Goal: Task Accomplishment & Management: Manage account settings

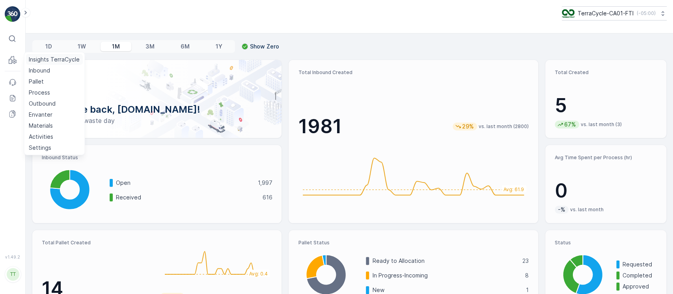
click at [45, 58] on p "Insights TerraCycle" at bounding box center [54, 60] width 51 height 8
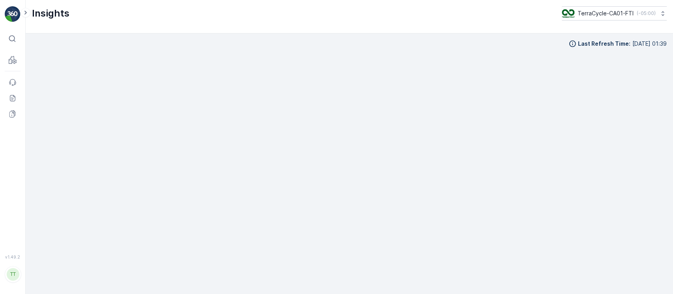
scroll to position [8, 0]
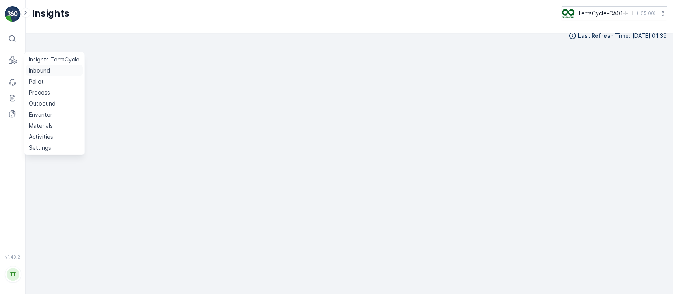
click at [37, 73] on p "Inbound" at bounding box center [39, 71] width 21 height 8
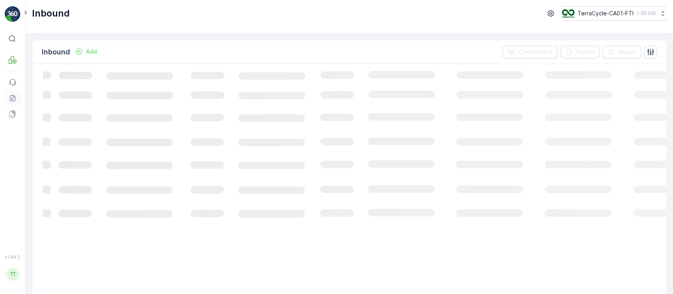
click at [13, 99] on icon at bounding box center [13, 98] width 8 height 8
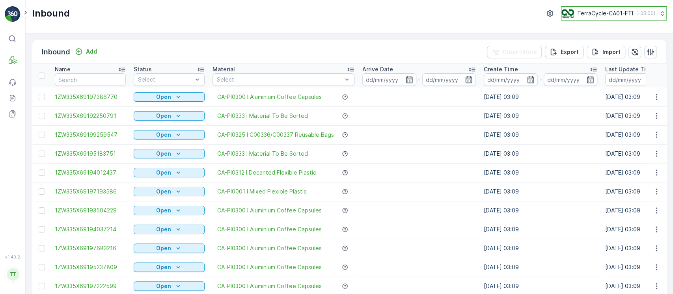
drag, startPoint x: 598, startPoint y: 15, endPoint x: 596, endPoint y: 11, distance: 4.2
click at [598, 14] on p "TerraCycle-CA01-FTI" at bounding box center [605, 13] width 56 height 8
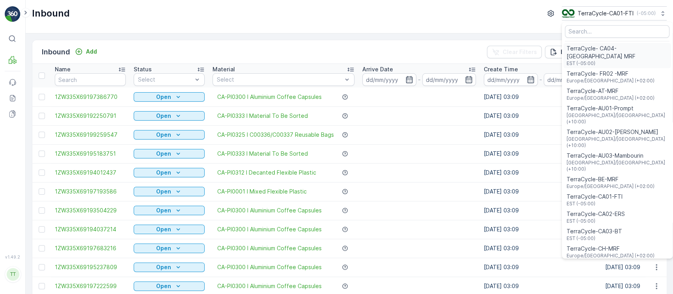
click at [600, 60] on span "EST (-05:00)" at bounding box center [616, 63] width 101 height 6
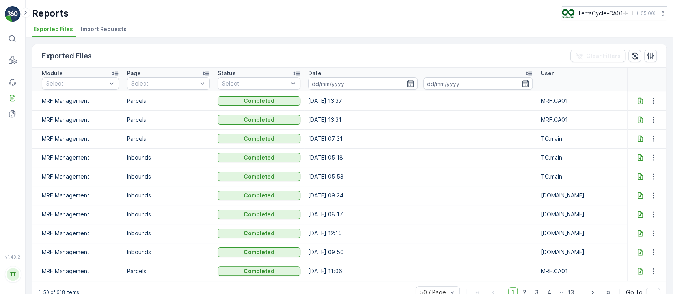
click at [118, 33] on span "Import Requests" at bounding box center [104, 29] width 46 height 8
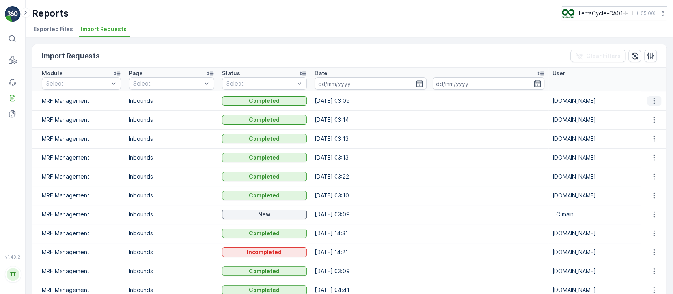
click at [650, 98] on icon "button" at bounding box center [654, 101] width 8 height 8
click at [650, 111] on span "See More Details" at bounding box center [647, 112] width 46 height 8
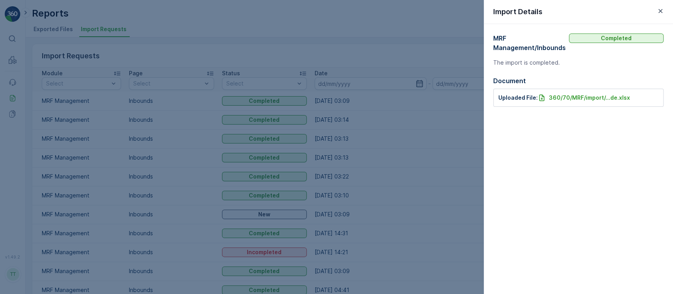
click at [162, 29] on div at bounding box center [336, 147] width 673 height 294
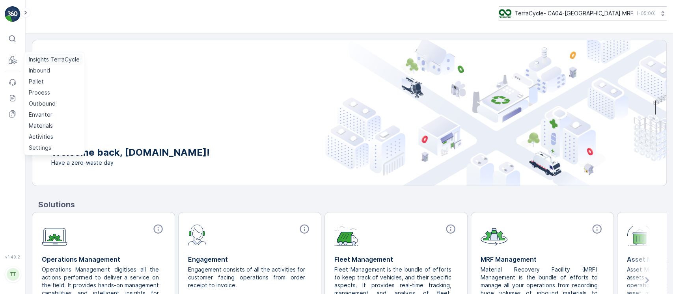
click at [44, 63] on link "Insights TerraCycle" at bounding box center [54, 59] width 57 height 11
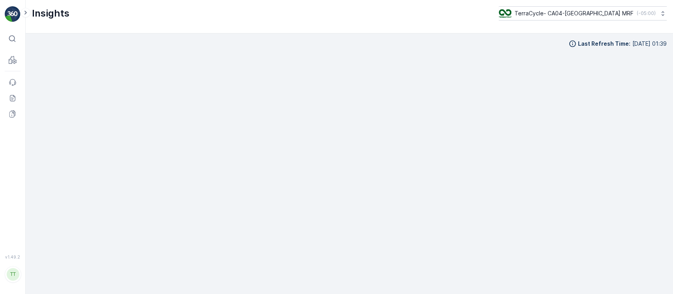
scroll to position [8, 0]
click at [607, 11] on p "TerraCycle- CA04-[GEOGRAPHIC_DATA] MRF" at bounding box center [573, 13] width 119 height 8
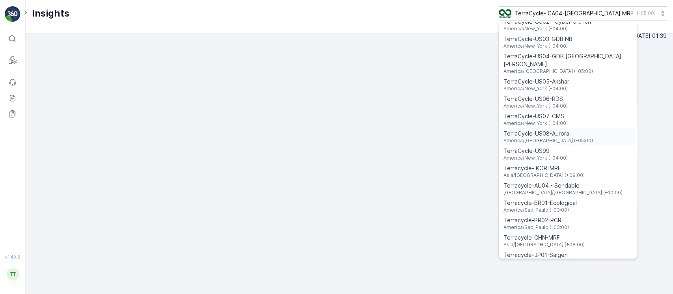
scroll to position [461, 0]
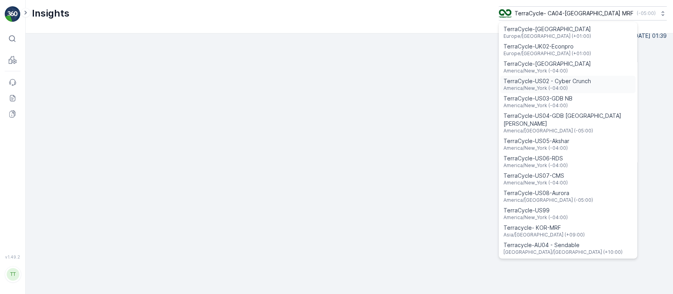
click at [591, 85] on span "America/New_York (-04:00)" at bounding box center [546, 88] width 87 height 6
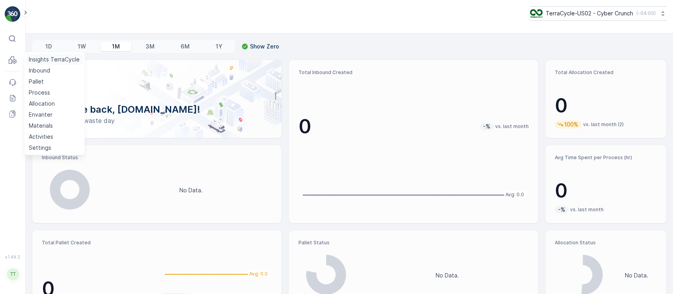
click at [45, 58] on p "Insights TerraCycle" at bounding box center [54, 60] width 51 height 8
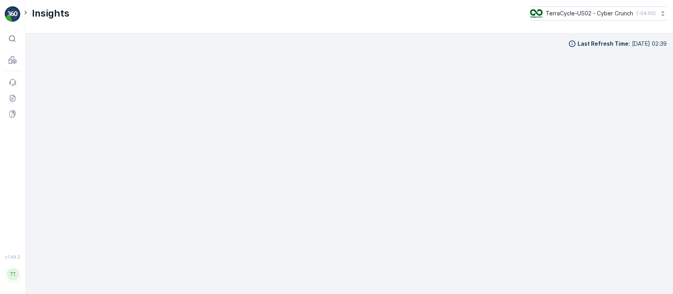
scroll to position [8, 0]
click at [614, 17] on button "TerraCycle-US02 - Cyber Crunch ( -04:00 )" at bounding box center [598, 13] width 138 height 14
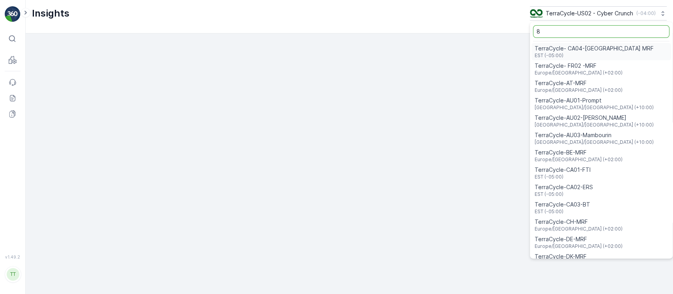
type input "8"
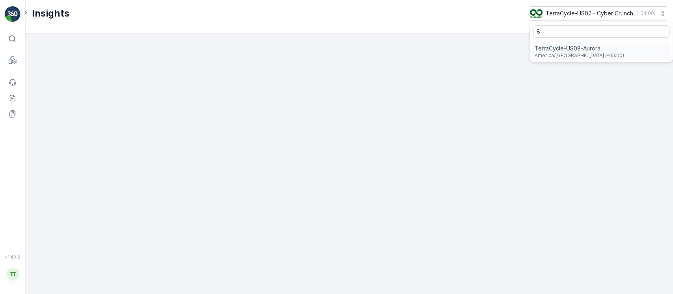
click at [594, 47] on div "TerraCycle-US08-[GEOGRAPHIC_DATA] America/[GEOGRAPHIC_DATA] (-05:00)" at bounding box center [601, 51] width 140 height 17
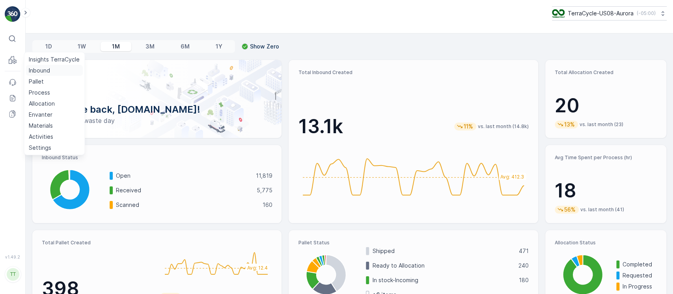
click at [36, 69] on p "Inbound" at bounding box center [39, 71] width 21 height 8
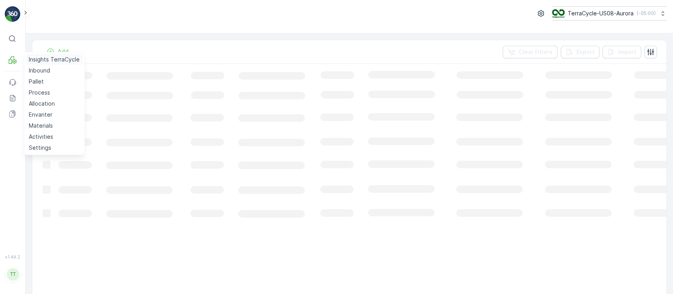
click at [32, 58] on p "Insights TerraCycle" at bounding box center [54, 60] width 51 height 8
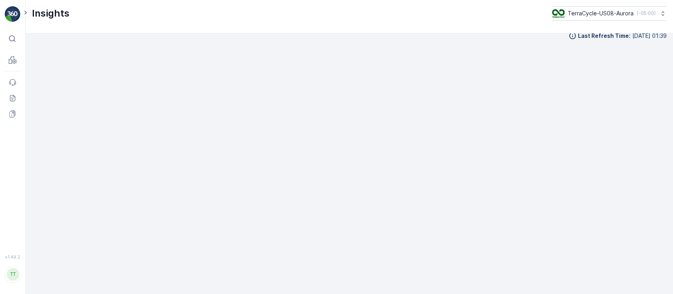
scroll to position [9, 0]
click at [631, 20] on div "Insights TerraCycle-US08-Aurora ( -05:00 )" at bounding box center [349, 17] width 647 height 34
click at [629, 15] on p "TerraCycle-US08-Aurora" at bounding box center [600, 13] width 66 height 8
type input "cms"
click at [607, 54] on span "America/New_York (-04:00)" at bounding box center [589, 55] width 64 height 6
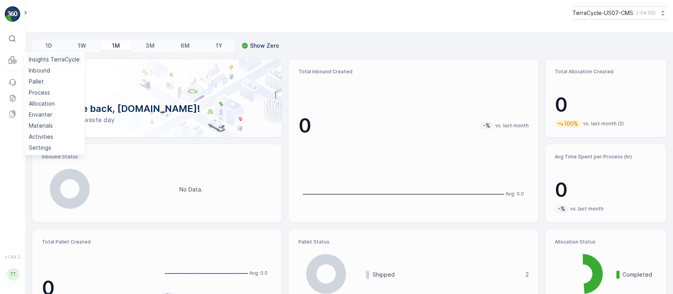
click at [42, 61] on p "Insights TerraCycle" at bounding box center [54, 60] width 51 height 8
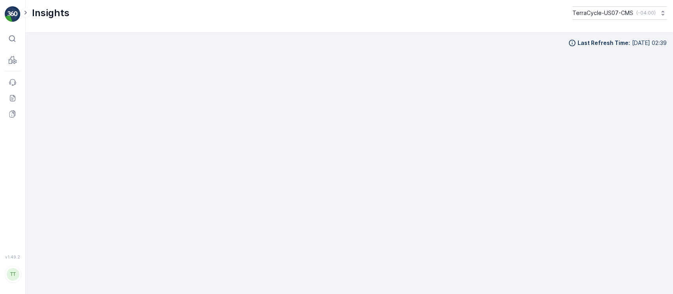
scroll to position [8, 0]
click at [583, 19] on button "TerraCycle-US07-CMS ( -04:00 )" at bounding box center [619, 12] width 95 height 13
type input "8"
click at [602, 46] on span "TerraCycle-US08-Aurora" at bounding box center [621, 48] width 89 height 8
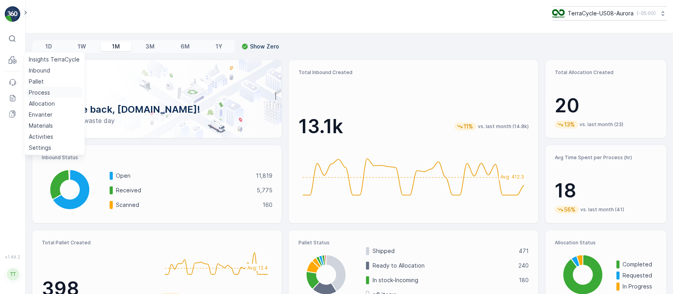
click at [41, 91] on p "Process" at bounding box center [39, 93] width 21 height 8
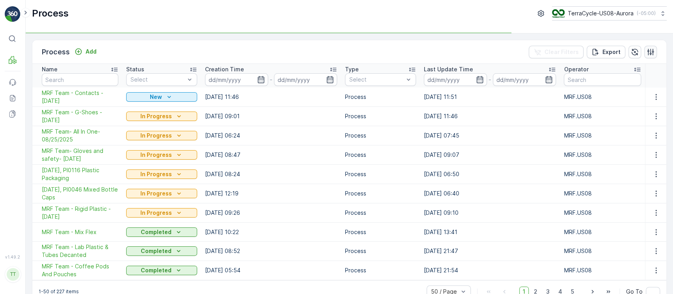
click at [654, 54] on button "button" at bounding box center [650, 52] width 13 height 13
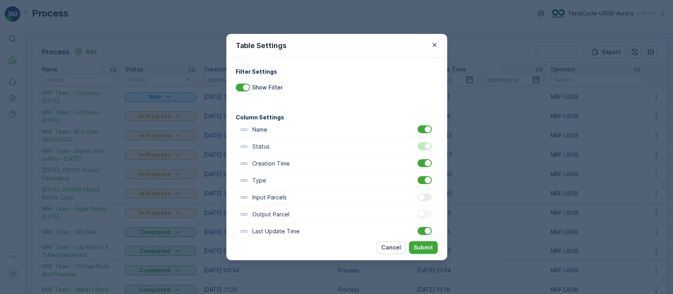
click at [428, 199] on div at bounding box center [424, 197] width 14 height 8
click at [417, 193] on input "checkbox" at bounding box center [417, 193] width 0 height 0
drag, startPoint x: 426, startPoint y: 238, endPoint x: 426, endPoint y: 244, distance: 5.9
click at [426, 238] on div "Cancel Submit" at bounding box center [336, 248] width 221 height 26
click at [426, 244] on p "Submit" at bounding box center [422, 248] width 19 height 8
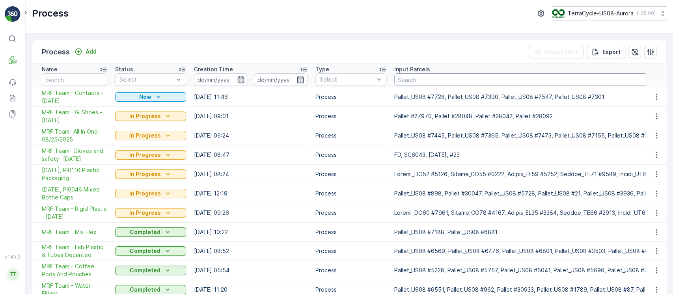
paste input "Pallet_US08 #7823"
type input "Pallet_US08 #7823"
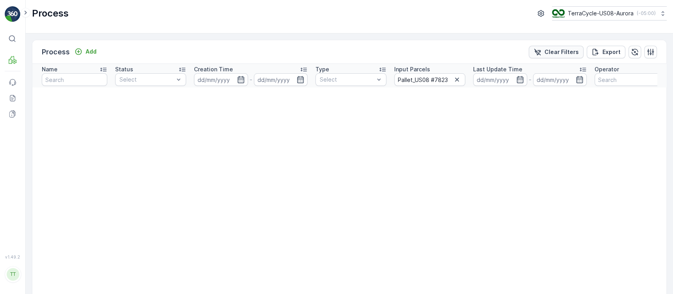
click at [566, 49] on p "Clear Filters" at bounding box center [561, 52] width 34 height 8
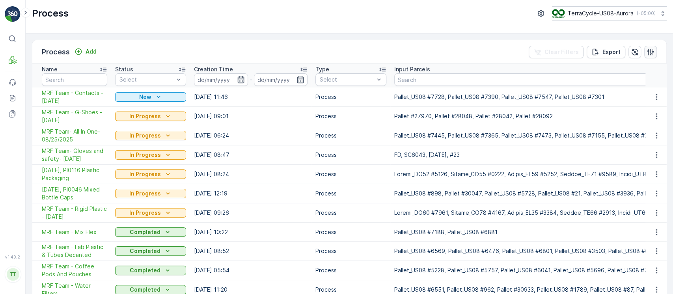
click at [647, 52] on icon "button" at bounding box center [650, 52] width 8 height 8
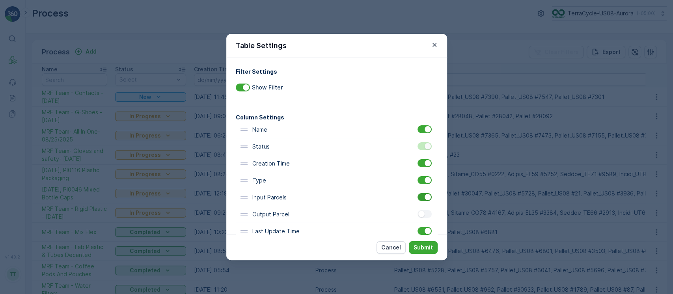
drag, startPoint x: 426, startPoint y: 210, endPoint x: 424, endPoint y: 199, distance: 11.1
click at [426, 210] on div at bounding box center [424, 214] width 14 height 8
click at [417, 210] on input "checkbox" at bounding box center [417, 210] width 0 height 0
click at [424, 199] on div at bounding box center [427, 197] width 6 height 6
click at [417, 193] on input "checkbox" at bounding box center [417, 193] width 0 height 0
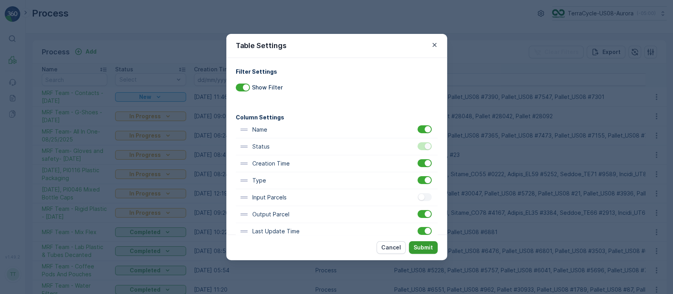
click at [427, 244] on p "Submit" at bounding box center [422, 248] width 19 height 8
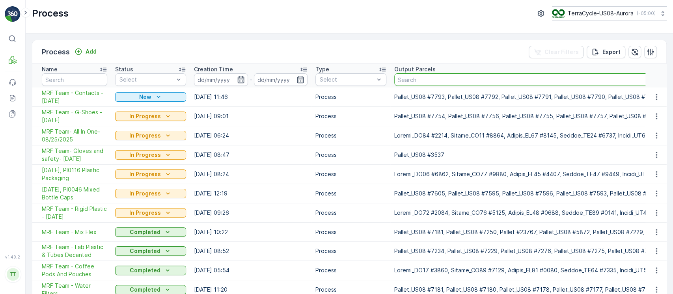
paste input "Pallet_US08 #7823"
type input "Pallet_US08 #7823"
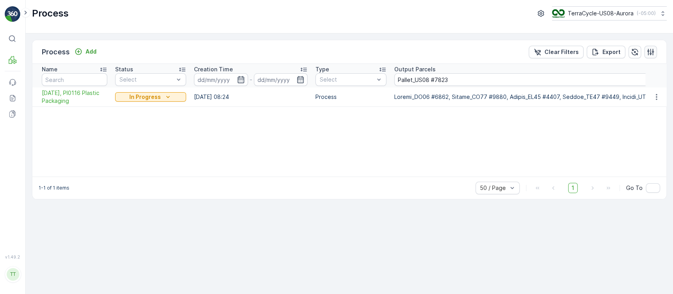
click at [651, 53] on icon "button" at bounding box center [650, 51] width 7 height 7
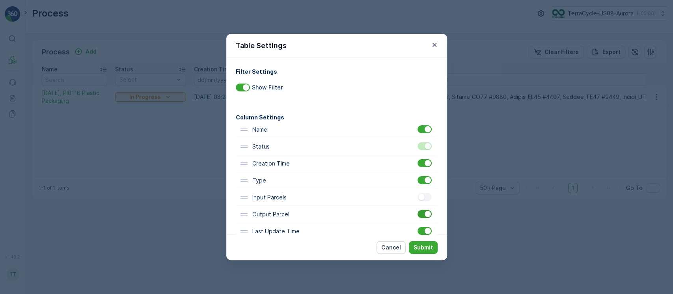
click at [421, 215] on div at bounding box center [424, 214] width 14 height 8
click at [417, 210] on input "checkbox" at bounding box center [417, 210] width 0 height 0
click at [424, 248] on p "Submit" at bounding box center [422, 248] width 19 height 8
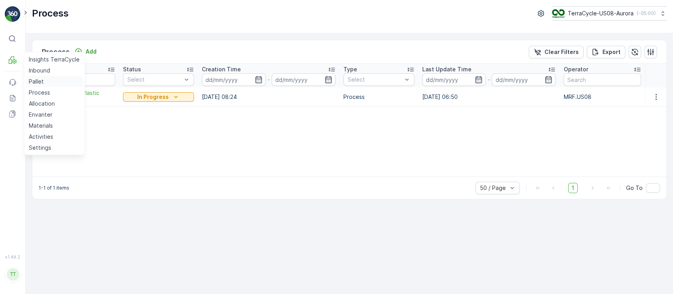
click at [36, 86] on link "Pallet" at bounding box center [54, 81] width 57 height 11
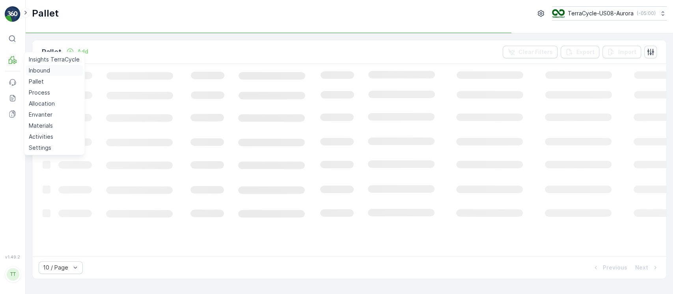
click at [50, 71] on link "Inbound" at bounding box center [54, 70] width 57 height 11
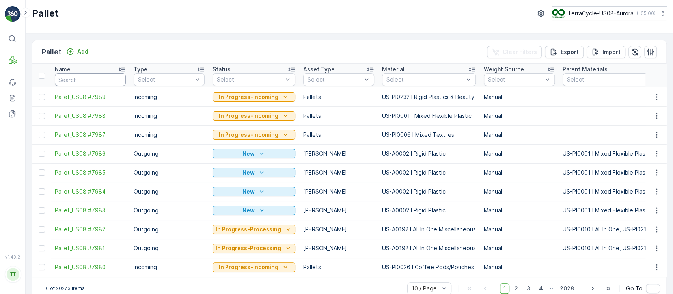
click at [108, 75] on input "text" at bounding box center [90, 79] width 71 height 13
paste input "Pallet_US08 #3210"
type input "Pallet_US08 #3210"
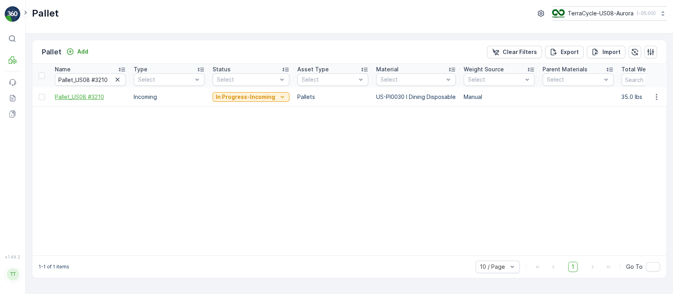
drag, startPoint x: 67, startPoint y: 106, endPoint x: 70, endPoint y: 94, distance: 11.8
click at [68, 103] on td "Pallet_US08 #3210" at bounding box center [90, 96] width 79 height 19
click at [70, 94] on span "Pallet_US08 #3210" at bounding box center [90, 97] width 71 height 8
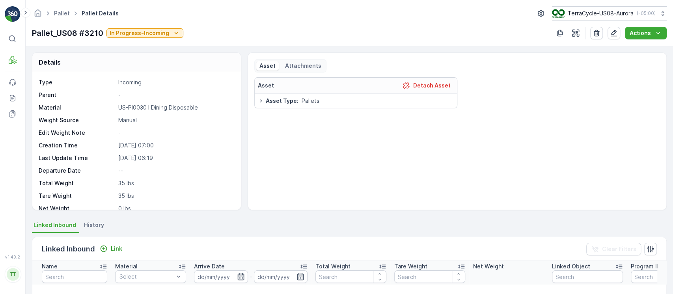
click at [138, 106] on p "US-PI0030 I Dining Disposable" at bounding box center [175, 108] width 115 height 8
click at [139, 107] on p "US-PI0030 I Dining Disposable" at bounding box center [175, 108] width 115 height 8
copy p "US-PI0030 I Dining Disposable"
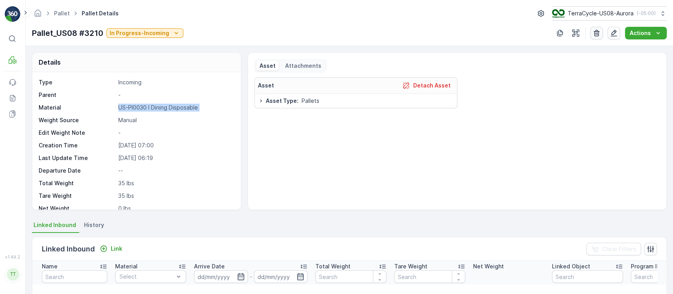
click at [602, 31] on button "button" at bounding box center [596, 33] width 13 height 13
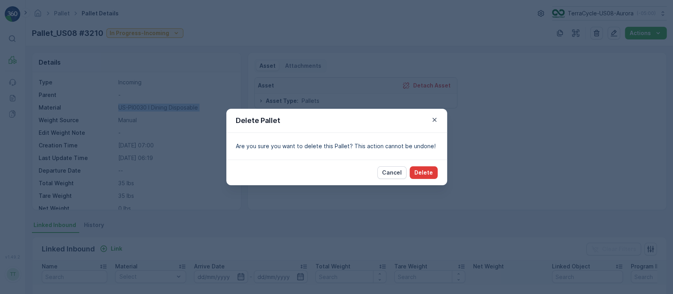
click at [434, 169] on button "Delete" at bounding box center [424, 172] width 28 height 13
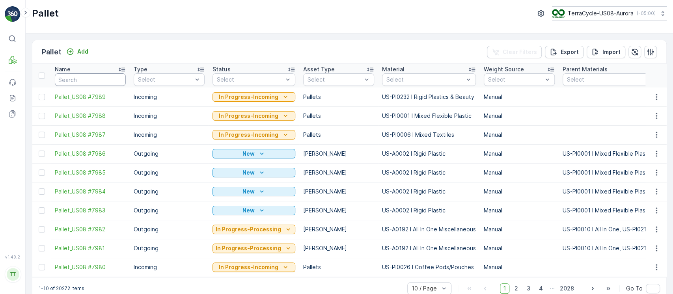
click at [108, 84] on input "text" at bounding box center [90, 79] width 71 height 13
paste input "Pallet #30820"
type input "Pallet #30820"
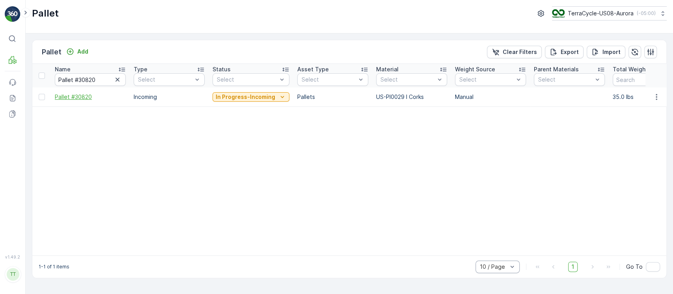
click at [73, 94] on span "Pallet #30820" at bounding box center [90, 97] width 71 height 8
click at [120, 84] on button "button" at bounding box center [117, 79] width 9 height 9
paste input "Pallet_US08 #3516"
type input "Pallet_US08 #3516"
click at [82, 96] on span "Pallet_US08 #3516" at bounding box center [90, 97] width 71 height 8
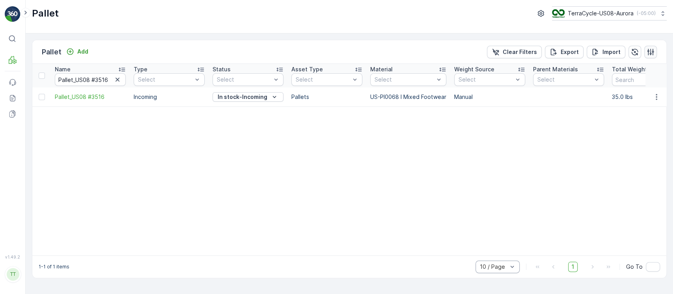
click at [655, 50] on button "button" at bounding box center [650, 52] width 13 height 13
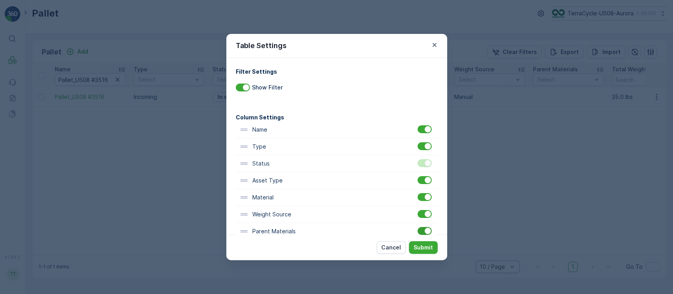
click at [422, 229] on div at bounding box center [424, 231] width 14 height 8
click at [417, 227] on input "checkbox" at bounding box center [417, 227] width 0 height 0
click at [424, 241] on button "Submit" at bounding box center [423, 247] width 29 height 13
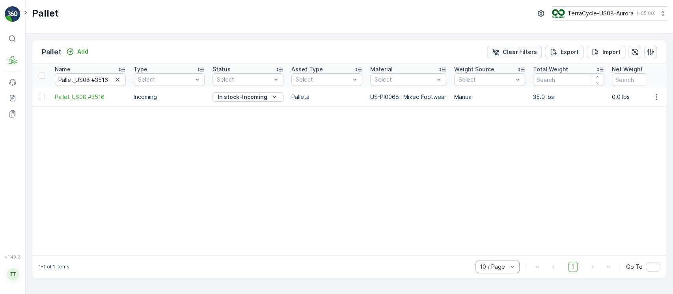
click at [531, 52] on p "Clear Filters" at bounding box center [520, 52] width 34 height 8
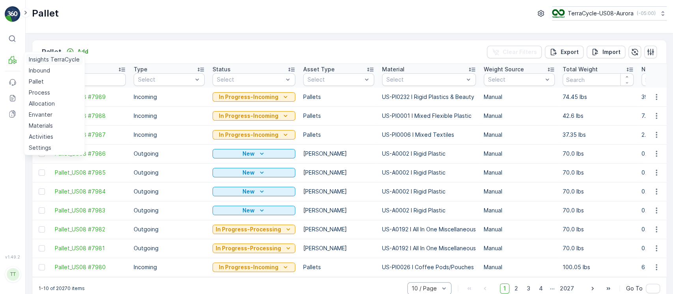
click at [34, 61] on p "Insights TerraCycle" at bounding box center [54, 60] width 51 height 8
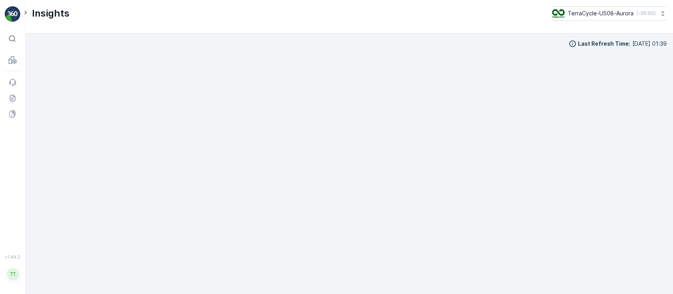
scroll to position [8, 0]
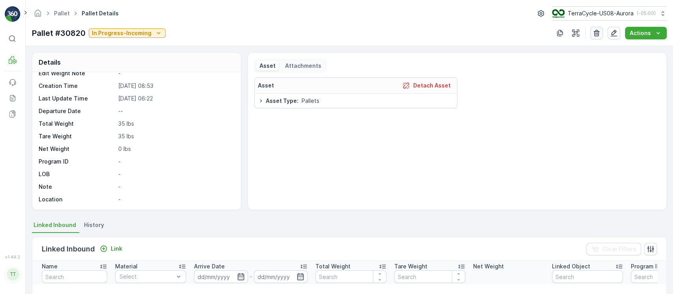
click at [598, 35] on icon "button" at bounding box center [596, 33] width 8 height 8
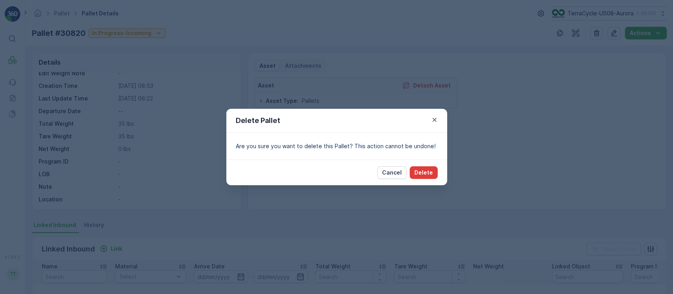
click at [428, 168] on button "Delete" at bounding box center [424, 172] width 28 height 13
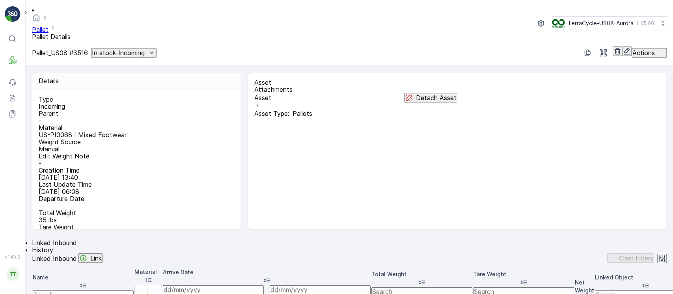
click at [151, 131] on p "US-PI0068 I Mixed Footwear" at bounding box center [136, 134] width 194 height 7
click at [138, 131] on p "US-PI0068 I Mixed Footwear" at bounding box center [136, 134] width 194 height 7
copy p "PI0068"
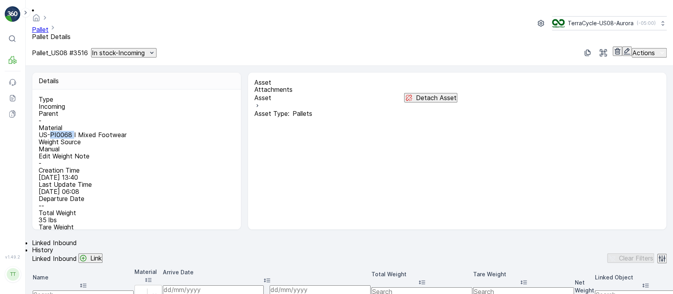
click at [613, 47] on icon "button" at bounding box center [617, 51] width 8 height 8
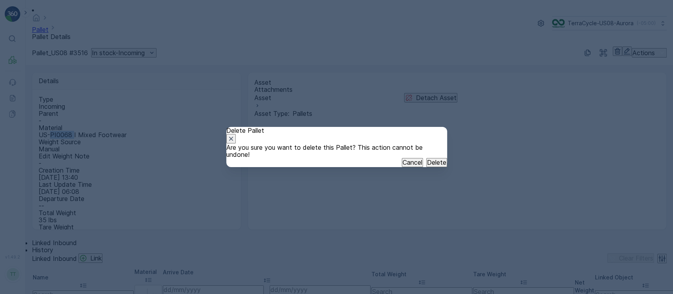
click at [427, 166] on p "Delete" at bounding box center [436, 162] width 19 height 7
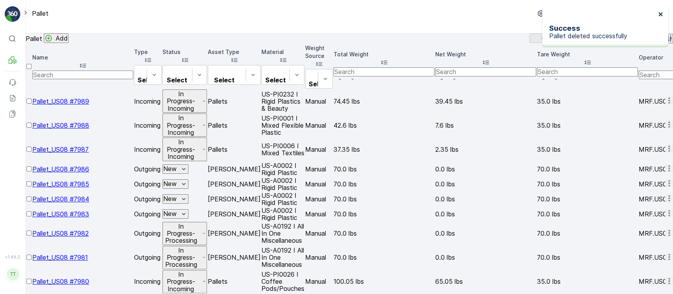
click at [658, 13] on icon "close" at bounding box center [661, 14] width 6 height 6
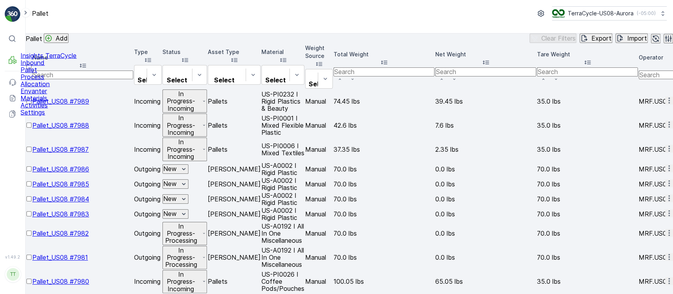
click at [56, 87] on link "Allocation" at bounding box center [48, 83] width 56 height 7
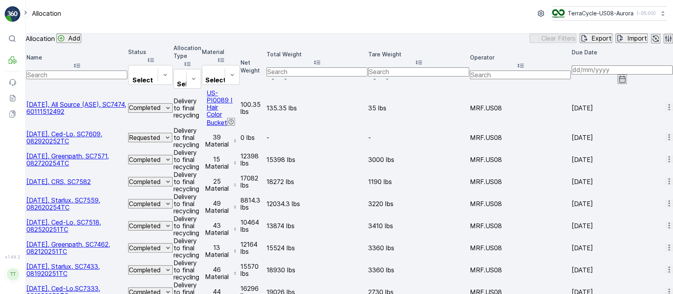
scroll to position [0, 305]
click at [572, 74] on input at bounding box center [622, 69] width 101 height 9
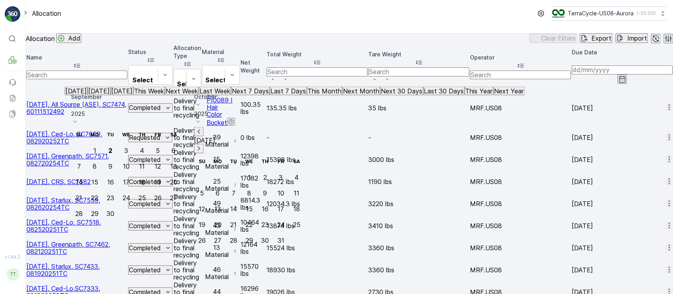
drag, startPoint x: 480, startPoint y: 95, endPoint x: 482, endPoint y: 99, distance: 4.8
click at [203, 128] on icon "button" at bounding box center [199, 132] width 8 height 8
click at [159, 147] on div "1" at bounding box center [157, 150] width 3 height 7
type input "01.08.2025"
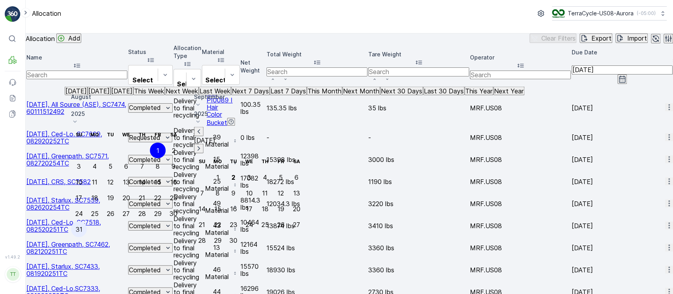
click at [82, 226] on div "31" at bounding box center [79, 229] width 7 height 7
type input "31.08.2025"
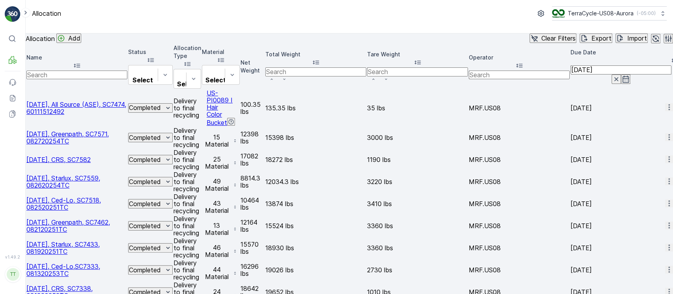
click at [81, 67] on div "Name" at bounding box center [76, 62] width 101 height 17
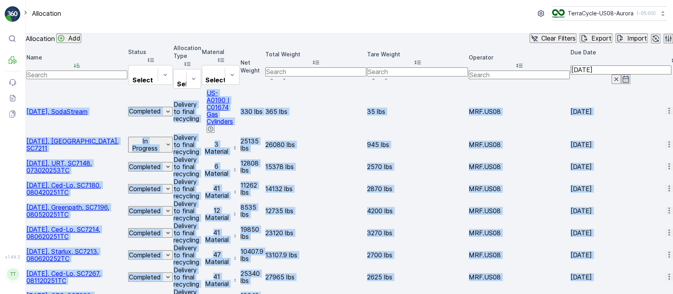
scroll to position [265, 0]
drag, startPoint x: 37, startPoint y: 93, endPoint x: 434, endPoint y: 246, distance: 424.8
click at [607, 10] on p "TerraCycle-US08-Aurora" at bounding box center [600, 13] width 66 height 8
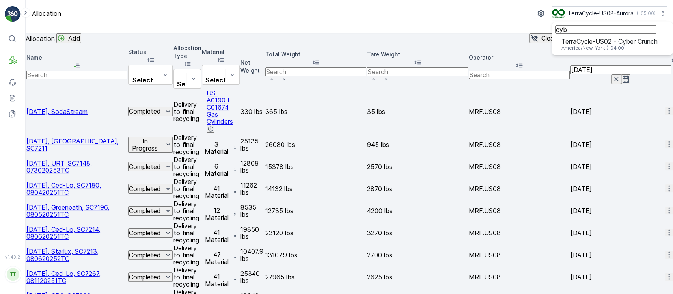
type input "cyb"
click at [622, 45] on span "TerraCycle-US02 - Cyber Crunch" at bounding box center [609, 41] width 96 height 7
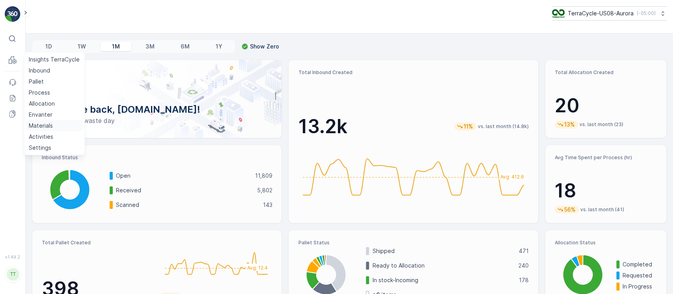
click at [46, 128] on p "Materials" at bounding box center [41, 126] width 24 height 8
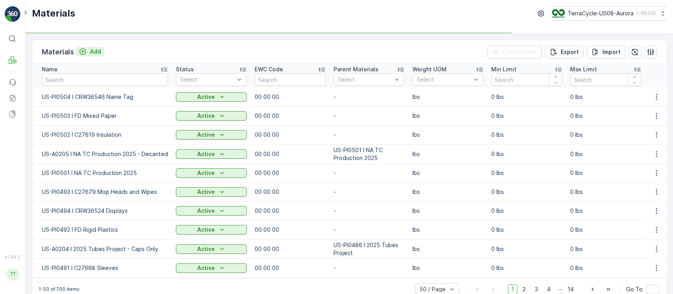
click at [95, 50] on p "Add" at bounding box center [95, 52] width 11 height 8
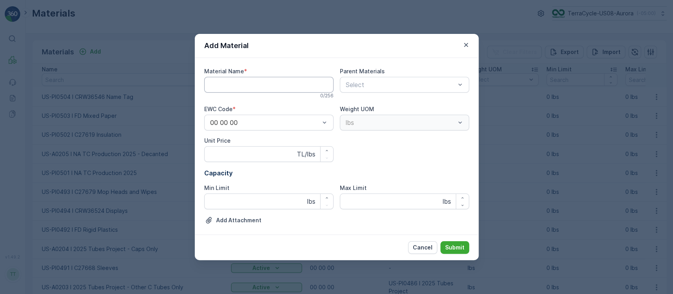
click at [249, 85] on Name "Material Name" at bounding box center [268, 85] width 129 height 16
paste Name "US-PI0505 I C27672 Furniture"
type Name "US-PI0505 I C27672 Furniture"
click at [440, 241] on button "Submit" at bounding box center [454, 247] width 29 height 13
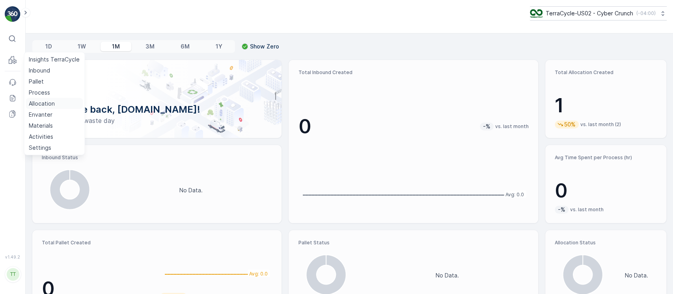
click at [48, 103] on p "Allocation" at bounding box center [42, 104] width 26 height 8
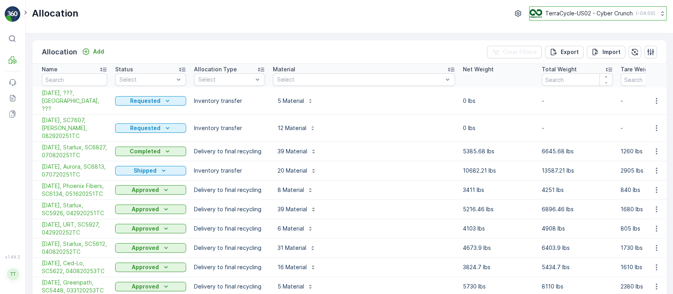
click at [653, 9] on button "TerraCycle-US02 - Cyber Crunch ( -04:00 )" at bounding box center [598, 13] width 138 height 14
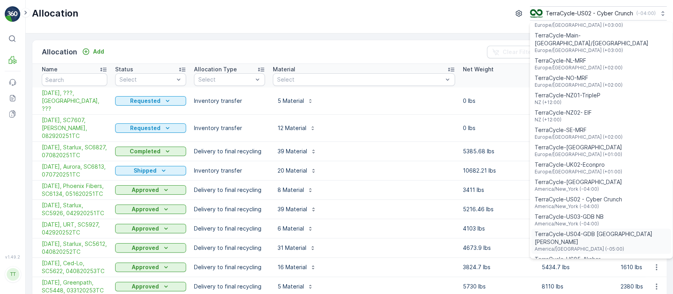
scroll to position [420, 0]
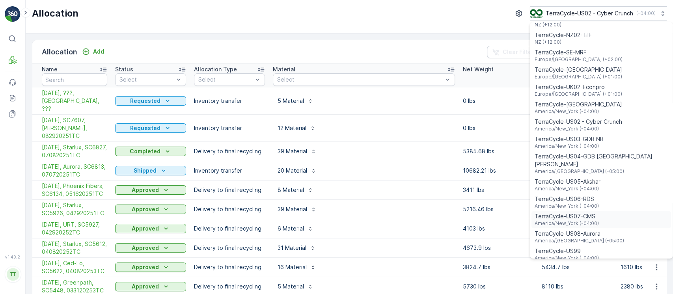
click at [598, 211] on div "TerraCycle-US07-CMS America/New_York (-04:00)" at bounding box center [601, 219] width 140 height 17
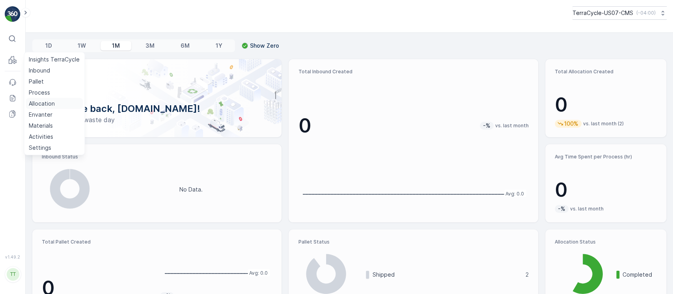
click at [52, 100] on p "Allocation" at bounding box center [42, 104] width 26 height 8
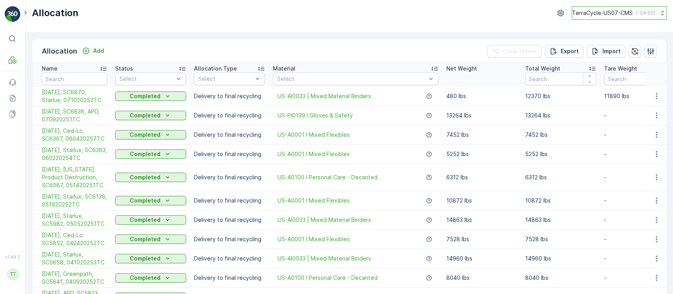
click at [605, 13] on p "TerraCycle-US07-CMS" at bounding box center [602, 13] width 61 height 8
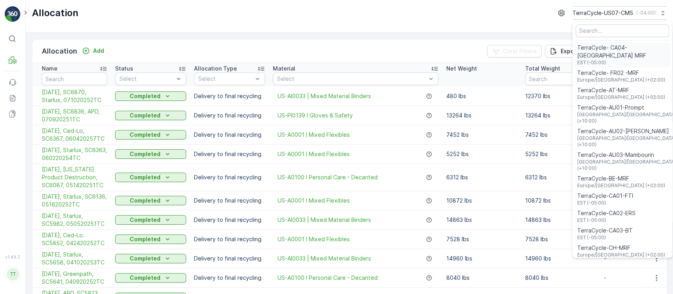
click at [603, 46] on span "TerraCycle- CA04-[GEOGRAPHIC_DATA] MRF" at bounding box center [622, 52] width 90 height 16
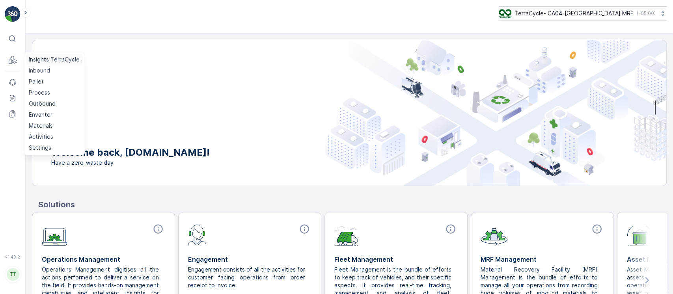
click at [29, 59] on p "Insights TerraCycle" at bounding box center [54, 60] width 51 height 8
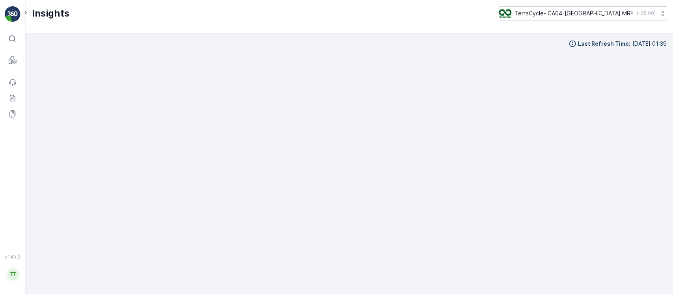
scroll to position [8, 0]
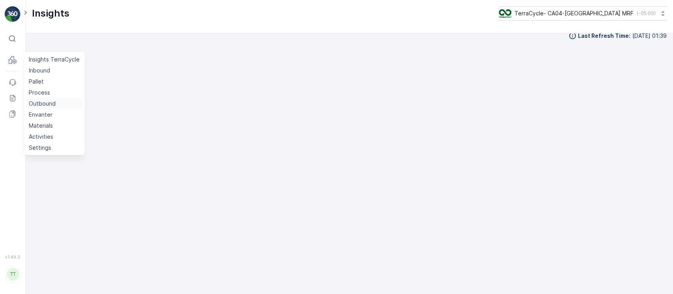
click at [57, 106] on link "Outbound" at bounding box center [54, 103] width 57 height 11
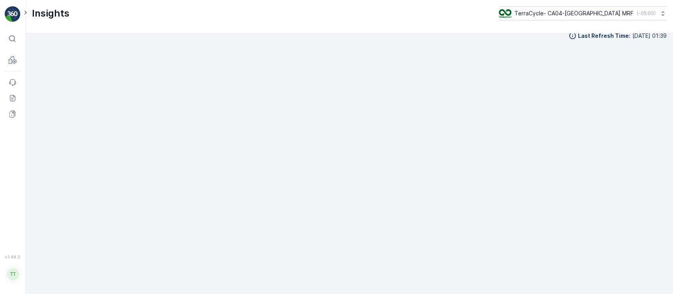
click at [591, 20] on div "Insights TerraCycle- CA04-Canada MRF ( -05:00 )" at bounding box center [349, 17] width 647 height 34
click at [640, 10] on p "( -05:00 )" at bounding box center [645, 13] width 19 height 6
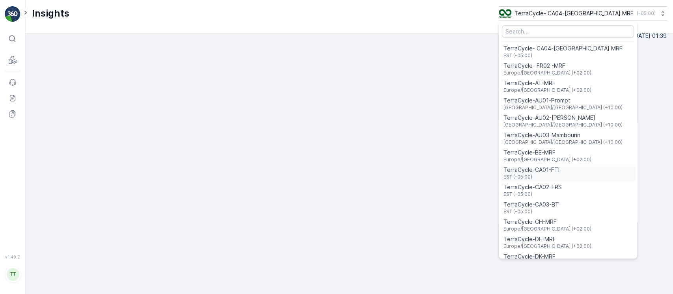
drag, startPoint x: 594, startPoint y: 162, endPoint x: 591, endPoint y: 172, distance: 10.3
click at [591, 172] on ul "TerraCycle- CA04-[GEOGRAPHIC_DATA] MRF EST (-05:00) TerraCycle- FR02 -MRF [GEOG…" at bounding box center [568, 140] width 138 height 236
click at [591, 172] on div "TerraCycle-CA01-FTI EST (-05:00)" at bounding box center [567, 172] width 135 height 17
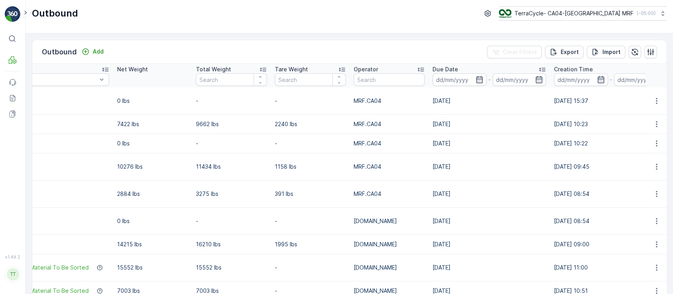
scroll to position [0, 280]
click at [451, 84] on input at bounding box center [459, 79] width 54 height 13
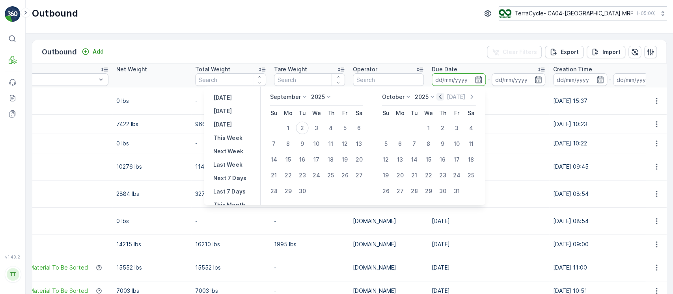
click at [441, 94] on icon "button" at bounding box center [440, 97] width 8 height 8
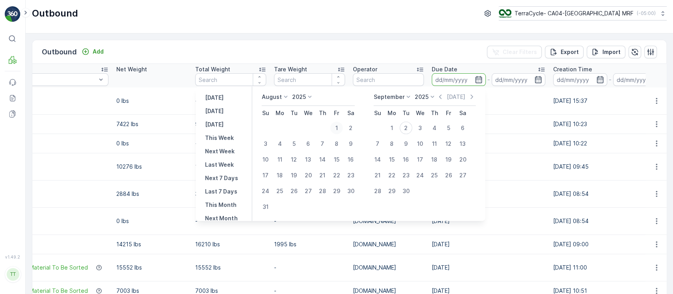
click at [343, 127] on div "1" at bounding box center [336, 128] width 13 height 13
type input "01.08.2025"
click at [270, 212] on div "31" at bounding box center [265, 207] width 13 height 13
type input "[DATE]"
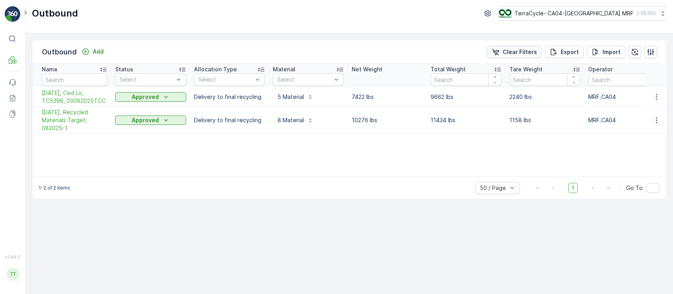
click at [506, 50] on p "Clear Filters" at bounding box center [520, 52] width 34 height 8
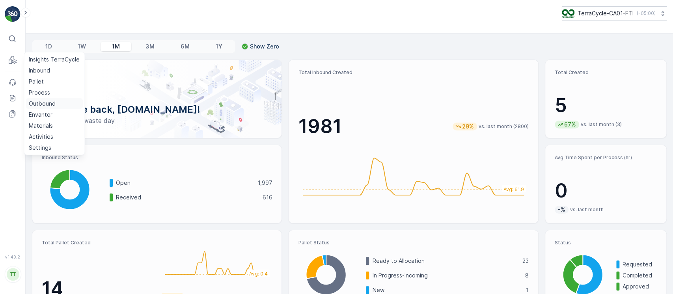
click at [41, 102] on p "Outbound" at bounding box center [42, 104] width 27 height 8
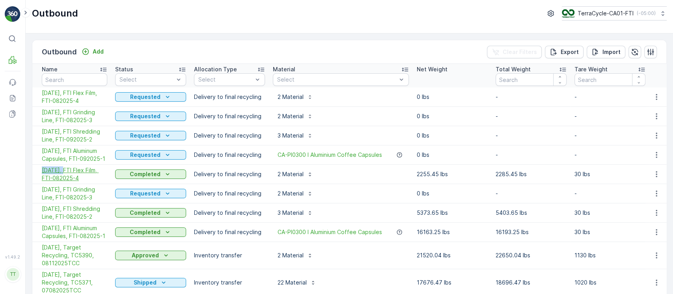
drag, startPoint x: 38, startPoint y: 170, endPoint x: 64, endPoint y: 172, distance: 26.5
click at [64, 172] on td "08/01/25, FTI Flex Film, FTI-082025-4" at bounding box center [71, 174] width 79 height 19
copy span "08/01/25"
click at [71, 171] on span "08/01/25, FTI Flex Film, FTI-082025-4" at bounding box center [74, 174] width 65 height 16
click at [71, 190] on span "08/01/25, FTI Grinding Line, FTI-082025-3" at bounding box center [74, 194] width 65 height 16
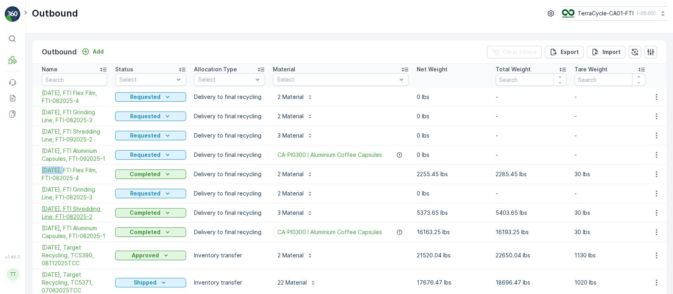
click at [69, 210] on span "08/01/25, FTI Shredding Line, FTI-082025-2" at bounding box center [74, 213] width 65 height 16
drag, startPoint x: 36, startPoint y: 229, endPoint x: 103, endPoint y: 232, distance: 66.7
click at [103, 232] on td "08/01/25, FTI Aluminum Capsules, FTI-082025-1" at bounding box center [71, 232] width 79 height 19
click at [86, 230] on span "08/01/25, FTI Aluminum Capsules, FTI-082025-1" at bounding box center [74, 232] width 65 height 16
drag, startPoint x: 39, startPoint y: 247, endPoint x: 94, endPoint y: 257, distance: 55.3
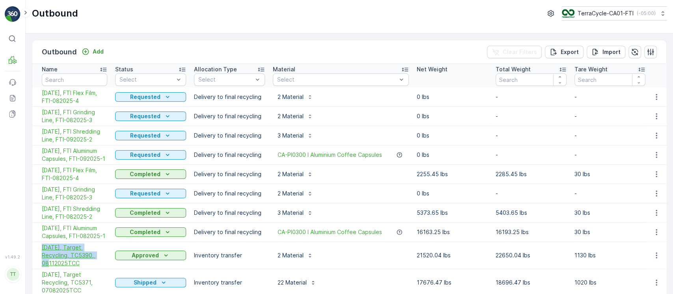
click at [94, 257] on td "08/11/25, Target Recycling, TC5390, 08112025TCC" at bounding box center [71, 255] width 79 height 27
copy span "08/11/25, Target Recycling, TC5390,"
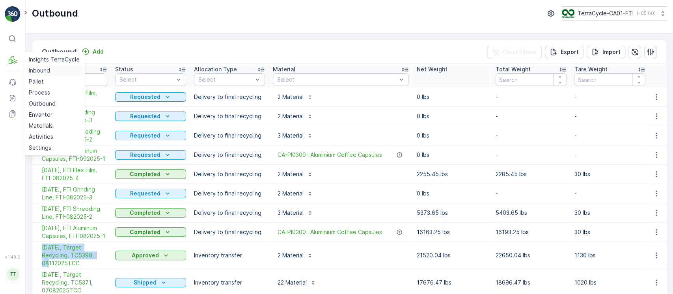
click at [38, 68] on p "Inbound" at bounding box center [39, 71] width 21 height 8
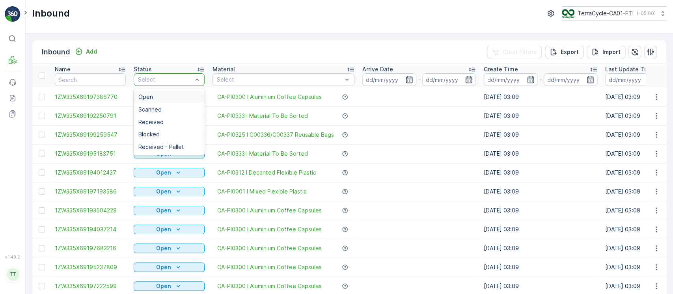
click at [160, 84] on div "Select" at bounding box center [169, 79] width 71 height 13
click at [162, 96] on div "Open" at bounding box center [168, 97] width 61 height 6
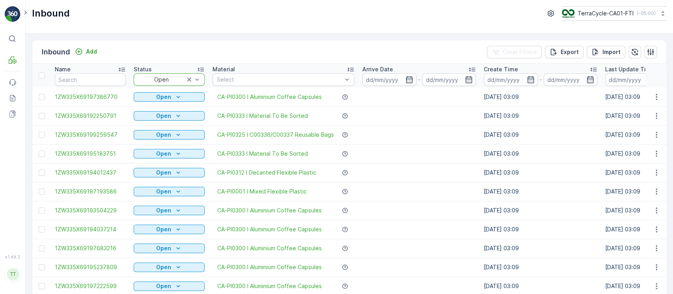
click at [383, 72] on p "Arrive Date" at bounding box center [377, 69] width 31 height 8
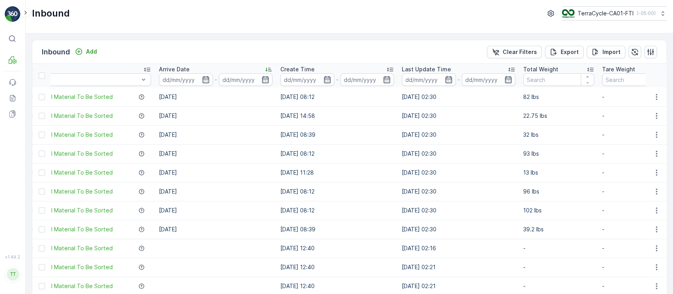
scroll to position [0, 255]
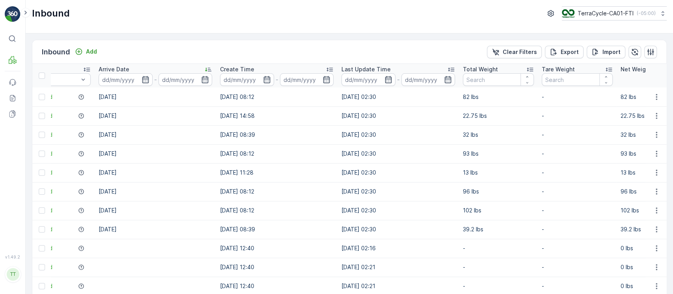
click at [483, 70] on p "Total Weight" at bounding box center [480, 69] width 35 height 8
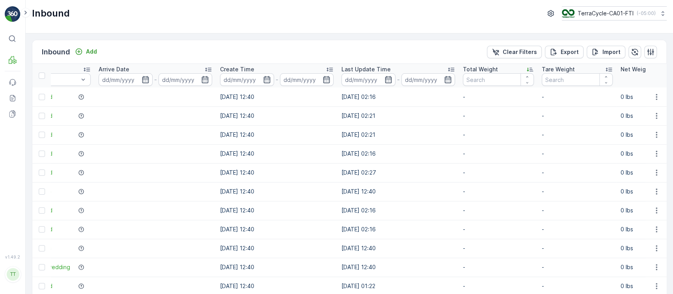
click at [512, 69] on div "Total Weight" at bounding box center [498, 69] width 71 height 8
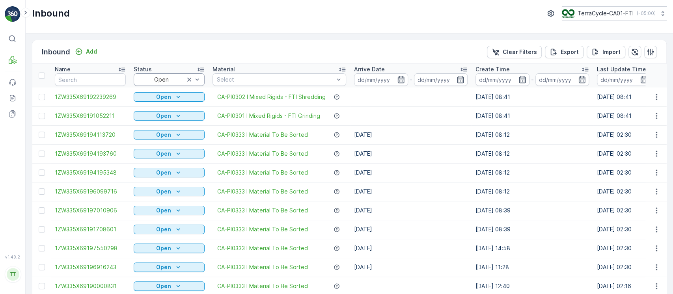
click at [202, 79] on div "Open" at bounding box center [169, 79] width 71 height 13
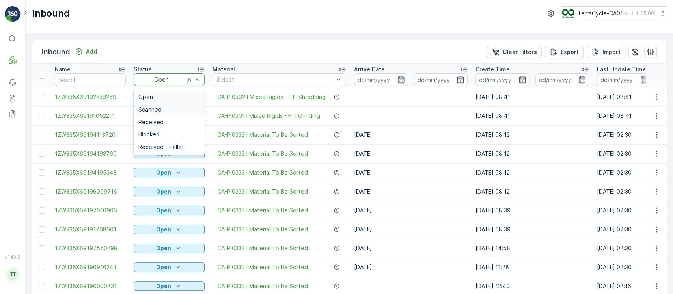
click at [179, 107] on div "Scanned" at bounding box center [168, 109] width 61 height 6
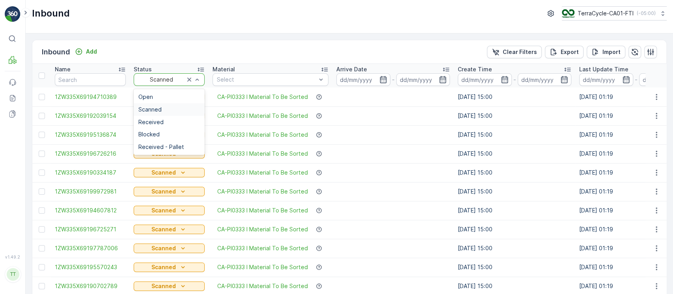
click at [169, 83] on div "Scanned" at bounding box center [169, 79] width 71 height 13
click at [399, 45] on div "Inbound Add Clear Filters Export Import" at bounding box center [349, 52] width 634 height 24
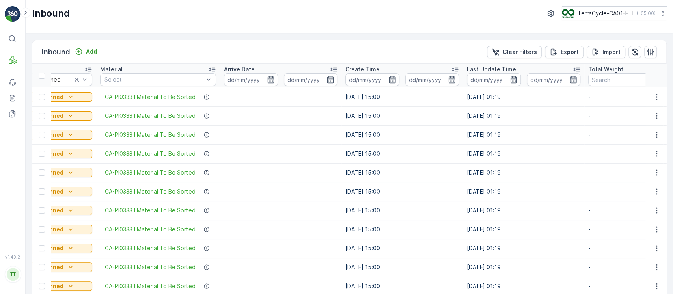
scroll to position [0, 126]
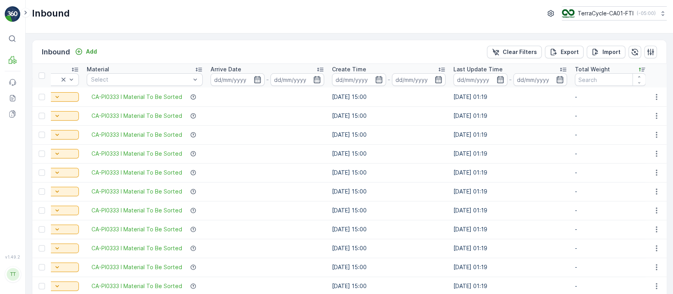
click at [371, 169] on td "14.10.2022 15:00" at bounding box center [388, 172] width 121 height 19
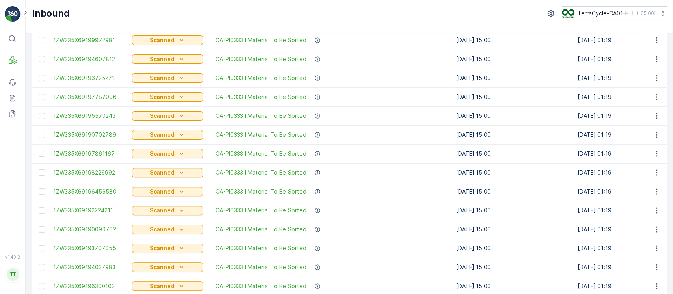
scroll to position [0, 0]
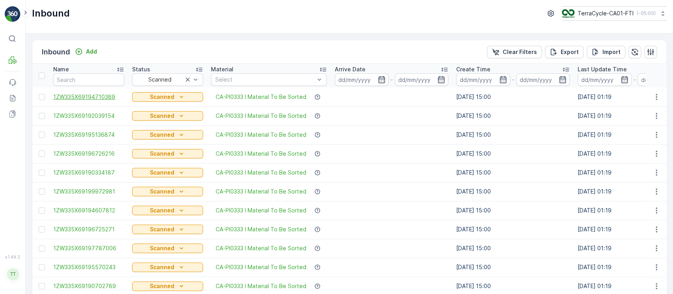
click at [98, 97] on span "1ZW335X69194710389" at bounding box center [88, 97] width 71 height 8
click at [262, 72] on div "Material" at bounding box center [269, 69] width 116 height 8
click at [576, 56] on button "Export" at bounding box center [564, 52] width 39 height 13
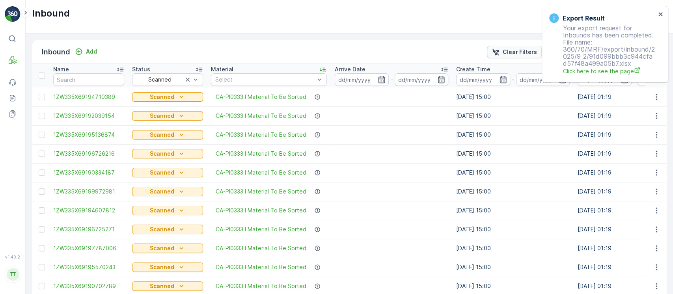
drag, startPoint x: 506, startPoint y: 44, endPoint x: 506, endPoint y: 49, distance: 5.5
click at [506, 48] on div "Inbound Add Clear Filters Export Import" at bounding box center [349, 52] width 634 height 24
click at [506, 49] on p "Clear Filters" at bounding box center [520, 52] width 34 height 8
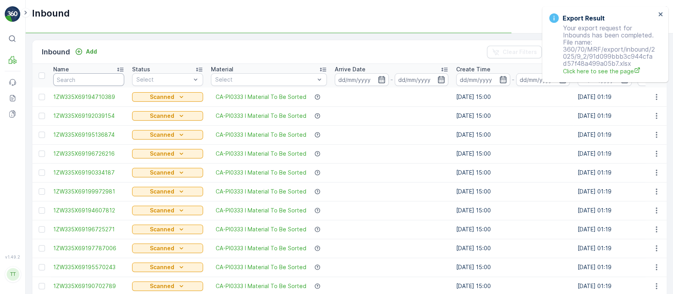
click at [98, 80] on input "text" at bounding box center [88, 79] width 71 height 13
paste input "1ZW335X69195621401"
type input "1ZW335X69195621401"
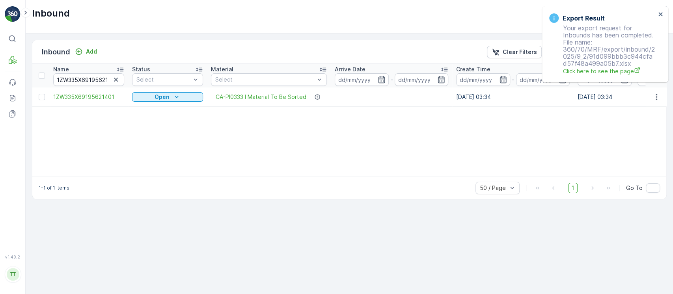
click at [464, 140] on div "Name 1ZW335X69195621401 Status Select Material Select Arrive Date - Create Time…" at bounding box center [349, 120] width 634 height 113
click at [505, 55] on button "Clear Filters" at bounding box center [514, 52] width 55 height 13
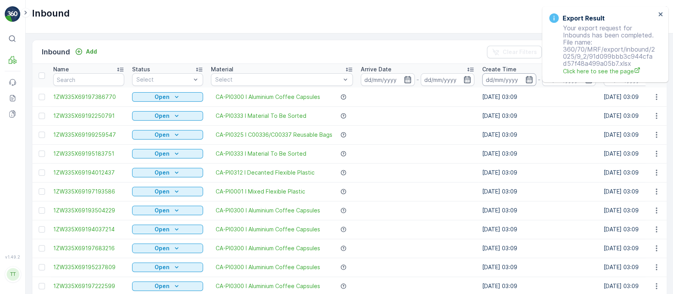
click at [504, 82] on input at bounding box center [509, 79] width 54 height 13
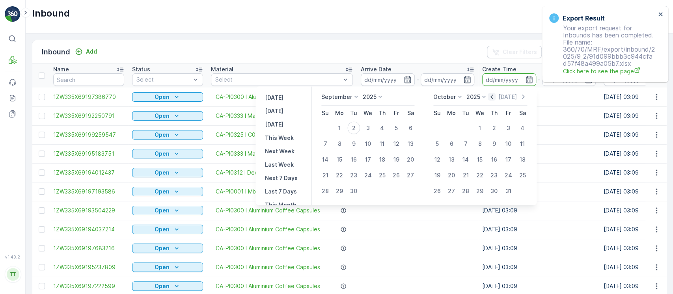
click at [495, 94] on icon "button" at bounding box center [492, 97] width 8 height 8
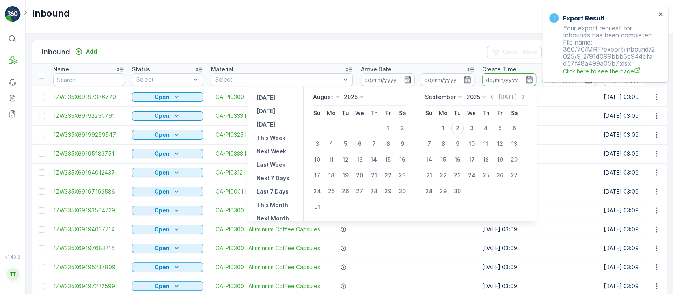
click at [376, 172] on div "21" at bounding box center [373, 175] width 13 height 13
type input "21.08.2025"
click at [376, 172] on div "21" at bounding box center [373, 175] width 13 height 13
type input "21.08.2025"
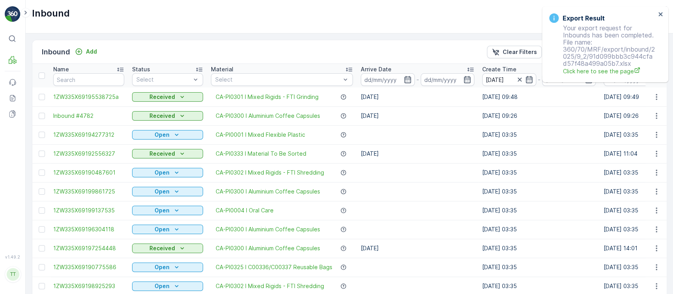
drag, startPoint x: 184, startPoint y: 67, endPoint x: 267, endPoint y: 143, distance: 112.4
click at [184, 67] on div "Status" at bounding box center [167, 69] width 71 height 8
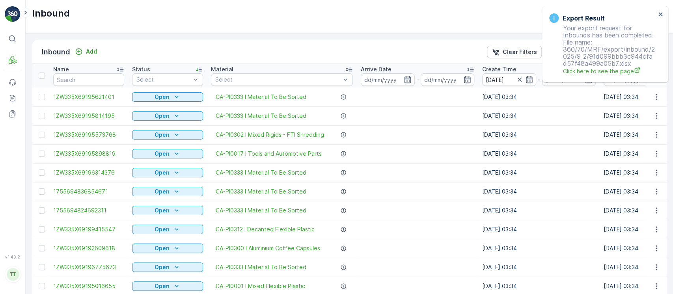
click at [178, 67] on div "Status" at bounding box center [167, 69] width 71 height 8
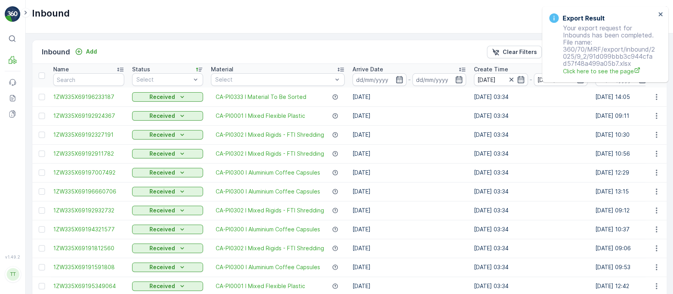
drag, startPoint x: 501, startPoint y: 54, endPoint x: 252, endPoint y: 65, distance: 249.3
click at [501, 53] on div "Clear Filters" at bounding box center [513, 52] width 45 height 8
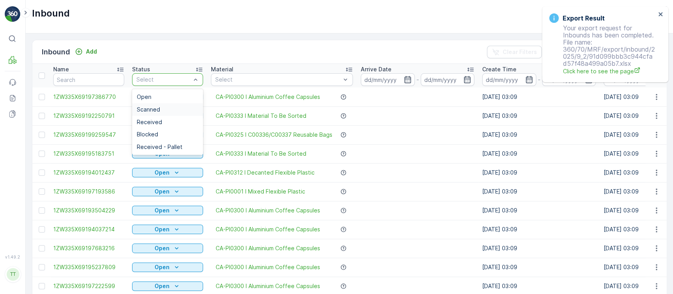
click at [156, 104] on div "Scanned" at bounding box center [167, 109] width 71 height 13
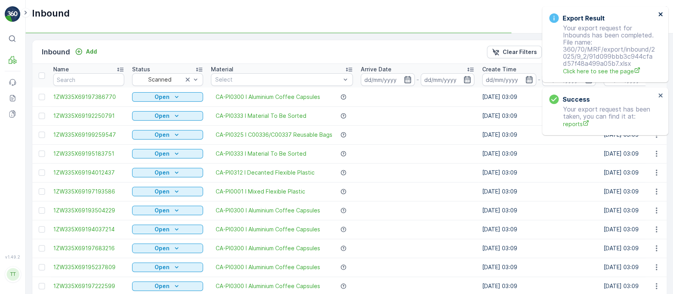
click at [659, 13] on icon "close" at bounding box center [660, 14] width 4 height 4
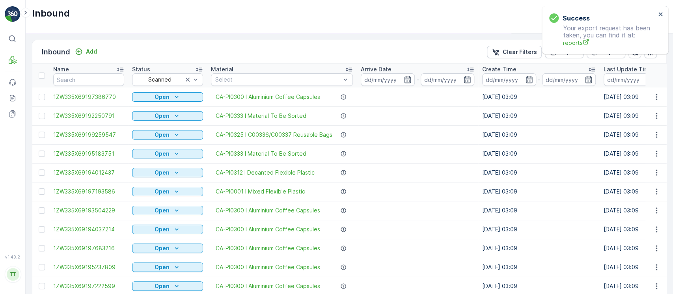
click at [659, 13] on div "Success Your export request has been taken, you can find it at: reports" at bounding box center [605, 30] width 126 height 48
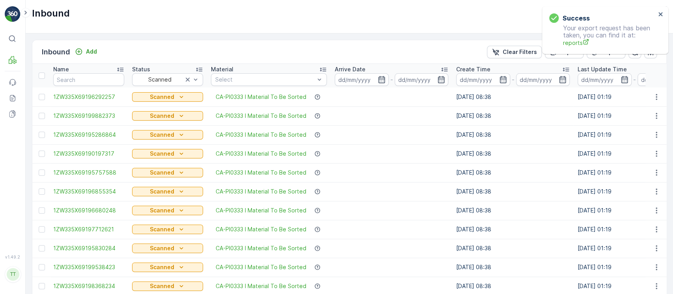
click at [403, 69] on div "Arrive Date" at bounding box center [392, 69] width 114 height 8
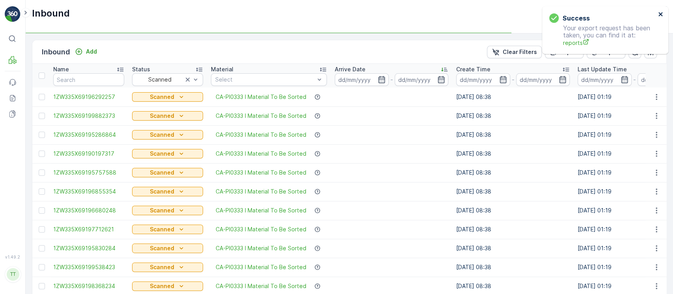
click at [661, 13] on icon "close" at bounding box center [661, 14] width 6 height 6
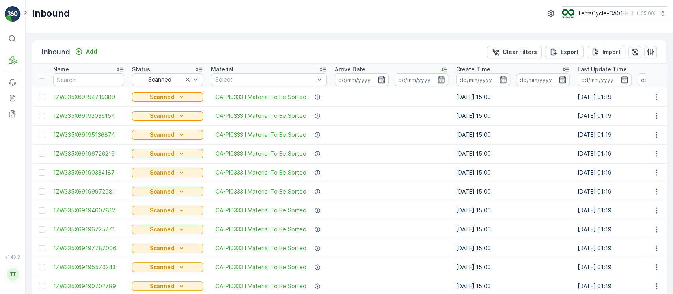
click at [427, 69] on div "Arrive Date" at bounding box center [392, 69] width 114 height 8
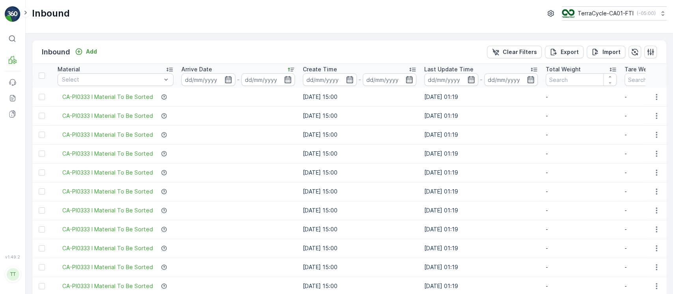
scroll to position [0, 162]
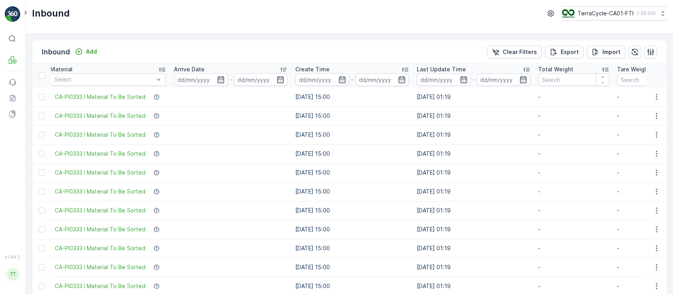
click at [561, 67] on p "Total Weight" at bounding box center [555, 69] width 35 height 8
click at [570, 55] on p "Export" at bounding box center [569, 52] width 18 height 8
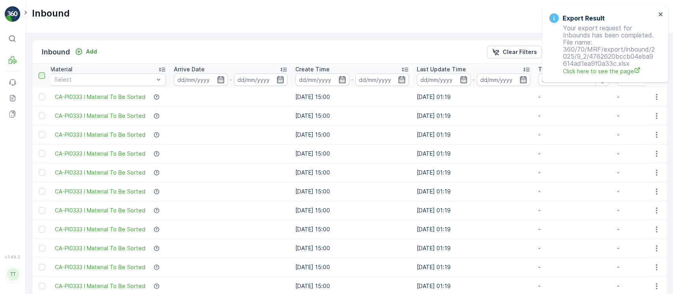
click at [45, 74] on div at bounding box center [42, 76] width 6 height 6
click at [43, 73] on input "checkbox" at bounding box center [43, 73] width 0 height 0
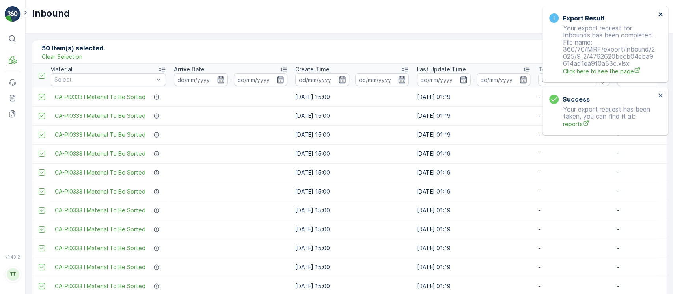
click at [658, 15] on icon "close" at bounding box center [661, 14] width 6 height 6
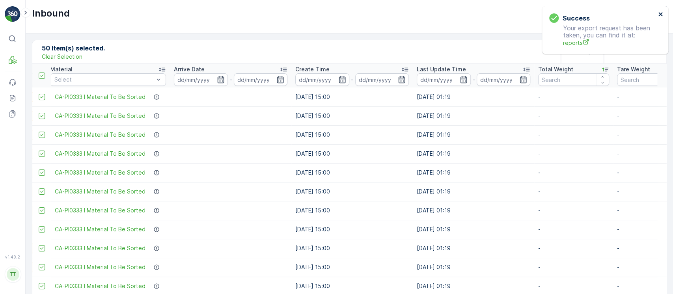
click at [658, 15] on icon "close" at bounding box center [661, 14] width 6 height 6
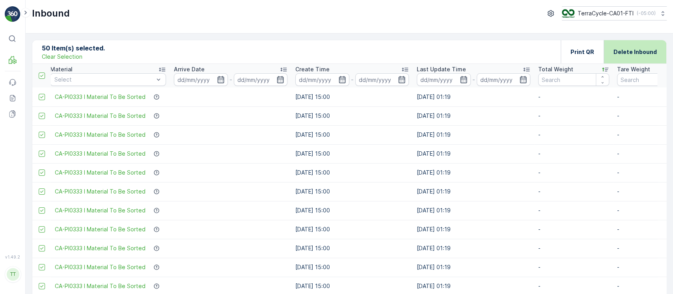
click at [644, 48] on p "Delete Inbound" at bounding box center [634, 52] width 43 height 8
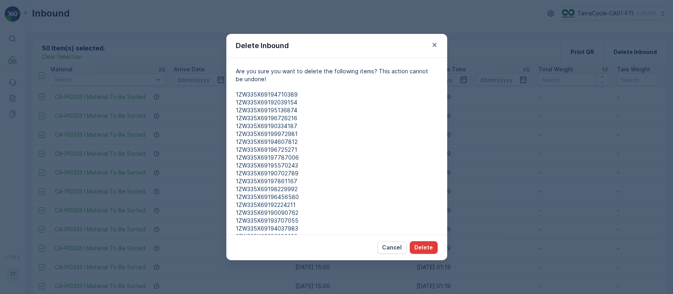
click at [419, 245] on p "Delete" at bounding box center [423, 248] width 19 height 8
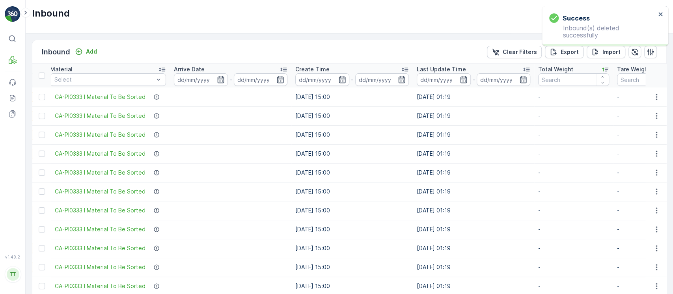
click at [44, 76] on div at bounding box center [42, 76] width 6 height 6
click at [43, 73] on input "checkbox" at bounding box center [43, 73] width 0 height 0
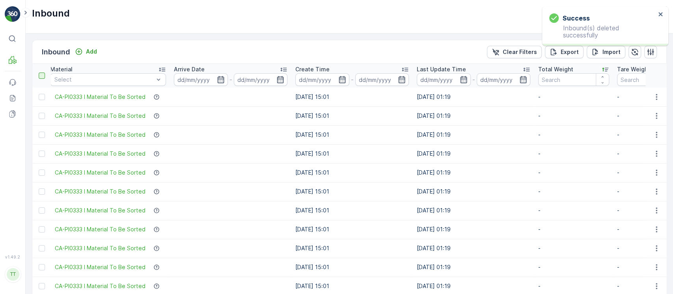
click at [43, 76] on div at bounding box center [42, 76] width 6 height 6
click at [43, 73] on input "checkbox" at bounding box center [43, 73] width 0 height 0
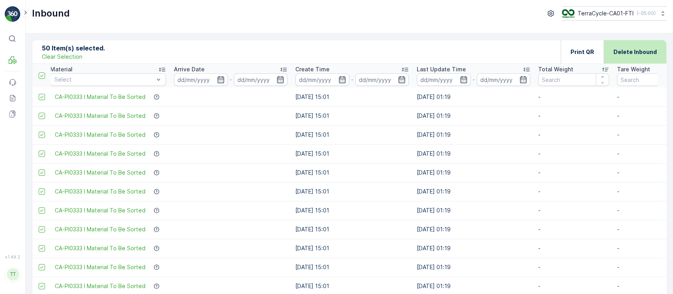
click at [631, 61] on div "Delete Inbound" at bounding box center [634, 51] width 43 height 23
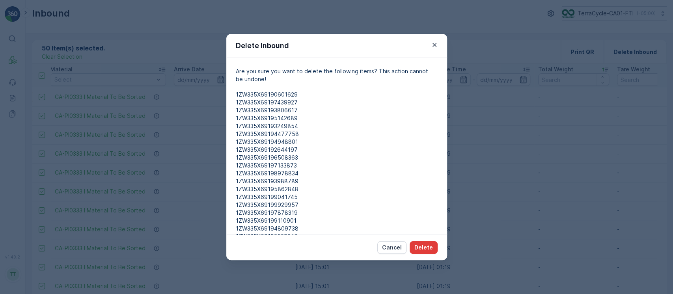
click at [426, 242] on button "Delete" at bounding box center [424, 247] width 28 height 13
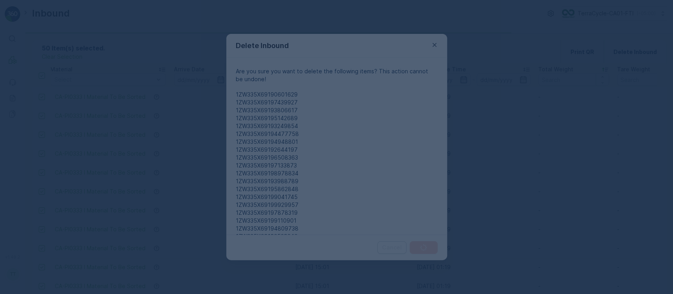
drag, startPoint x: 426, startPoint y: 242, endPoint x: 433, endPoint y: 239, distance: 7.8
click at [430, 242] on div at bounding box center [336, 147] width 673 height 294
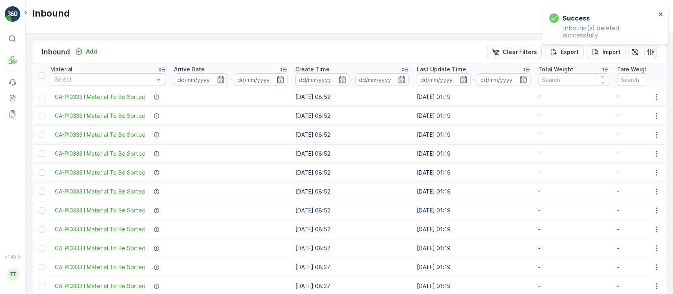
click at [42, 76] on div at bounding box center [42, 76] width 6 height 6
click at [43, 73] on input "checkbox" at bounding box center [43, 73] width 0 height 0
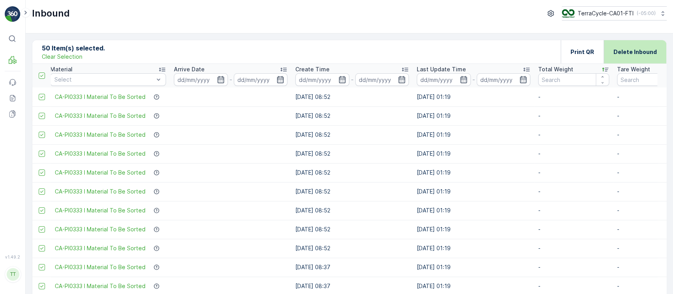
click at [634, 58] on div "Delete Inbound" at bounding box center [634, 51] width 43 height 23
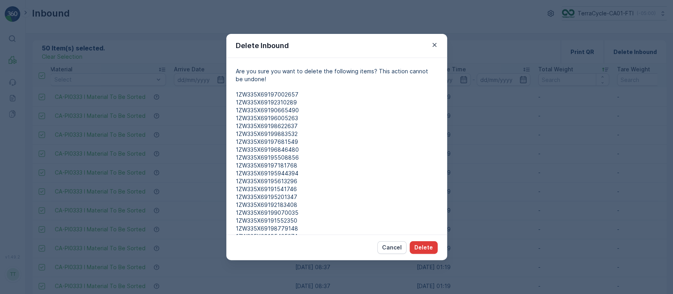
click at [422, 245] on p "Delete" at bounding box center [423, 248] width 19 height 8
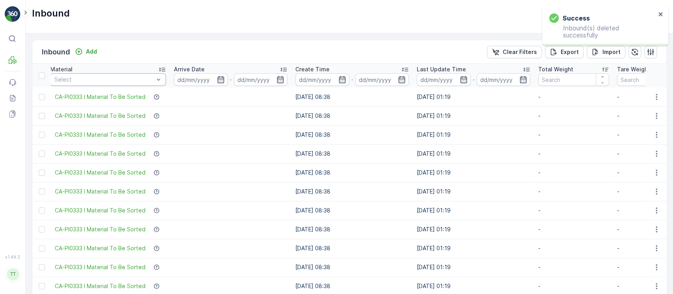
drag, startPoint x: 44, startPoint y: 76, endPoint x: 61, endPoint y: 84, distance: 18.5
click at [44, 79] on th at bounding box center [41, 76] width 19 height 24
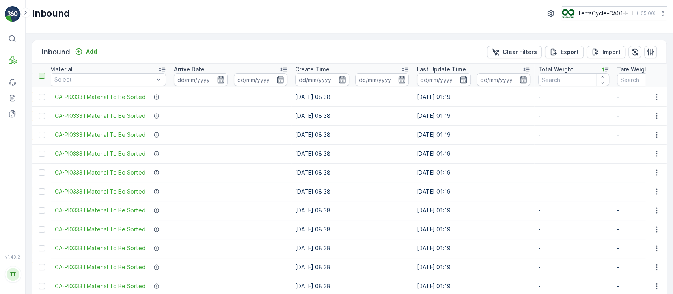
click at [41, 76] on div at bounding box center [42, 76] width 6 height 6
click at [43, 73] on input "checkbox" at bounding box center [43, 73] width 0 height 0
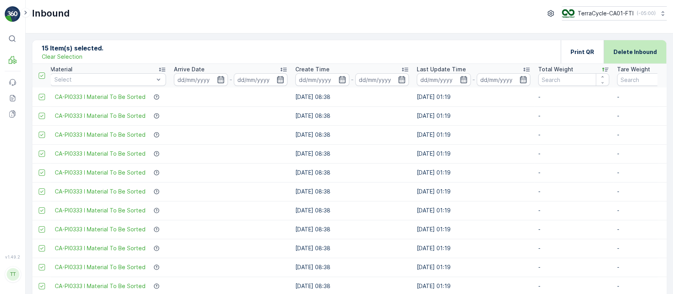
click at [639, 56] on div "Delete Inbound" at bounding box center [634, 51] width 43 height 23
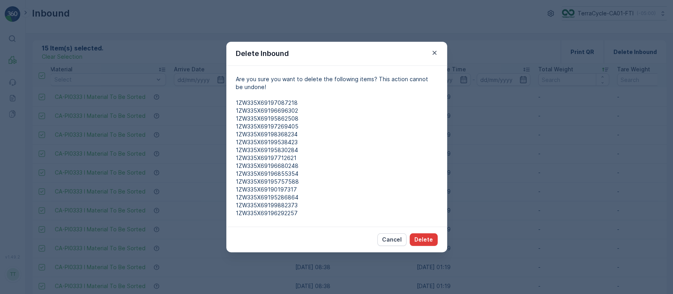
drag, startPoint x: 416, startPoint y: 233, endPoint x: 418, endPoint y: 236, distance: 4.4
click at [418, 236] on button "Delete" at bounding box center [424, 239] width 28 height 13
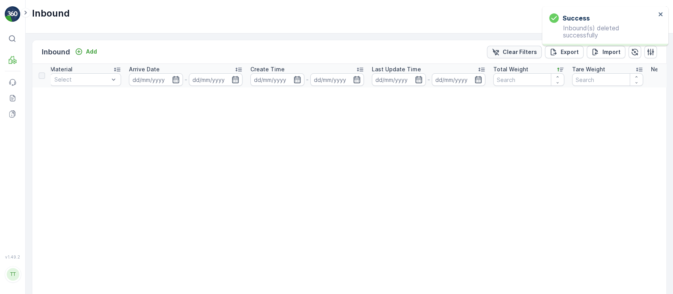
drag, startPoint x: 517, startPoint y: 53, endPoint x: 497, endPoint y: 51, distance: 19.8
click at [517, 52] on p "Clear Filters" at bounding box center [520, 52] width 34 height 8
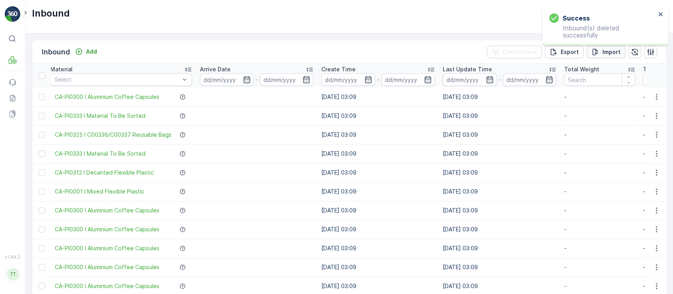
click at [599, 53] on div "Import" at bounding box center [605, 52] width 29 height 8
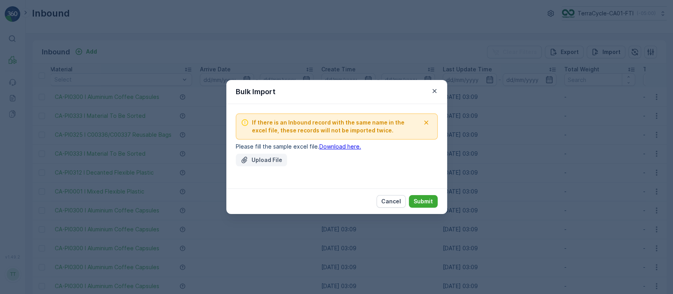
click at [255, 160] on p "Upload File" at bounding box center [266, 160] width 31 height 8
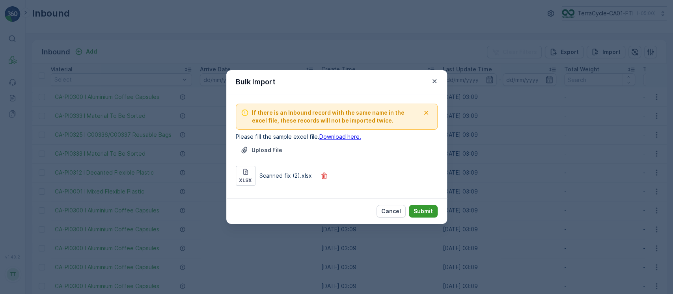
click at [431, 207] on p "Submit" at bounding box center [422, 211] width 19 height 8
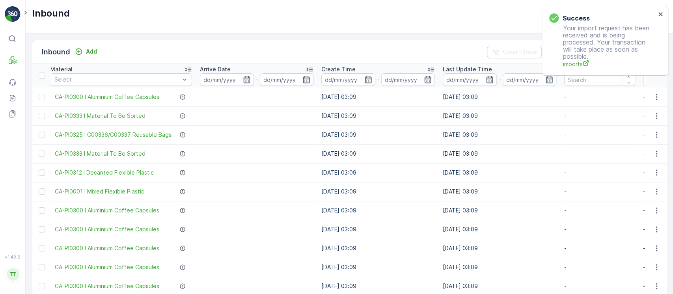
click at [256, 160] on td at bounding box center [256, 153] width 121 height 19
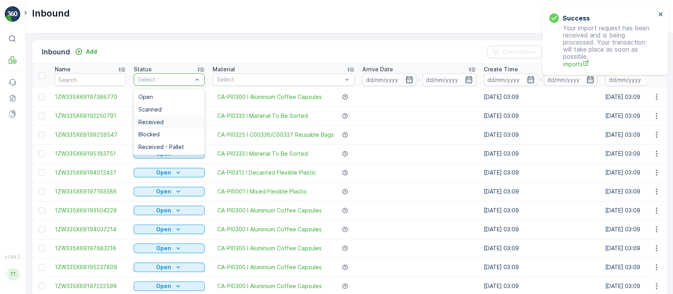
click at [166, 122] on div "Received" at bounding box center [168, 122] width 61 height 6
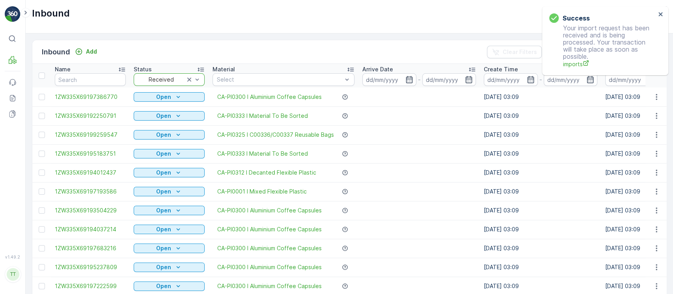
click at [402, 71] on div "Arrive Date" at bounding box center [419, 69] width 114 height 8
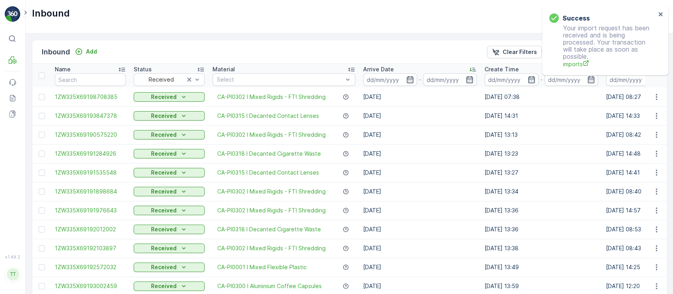
click at [402, 71] on div "Arrive Date" at bounding box center [420, 69] width 114 height 8
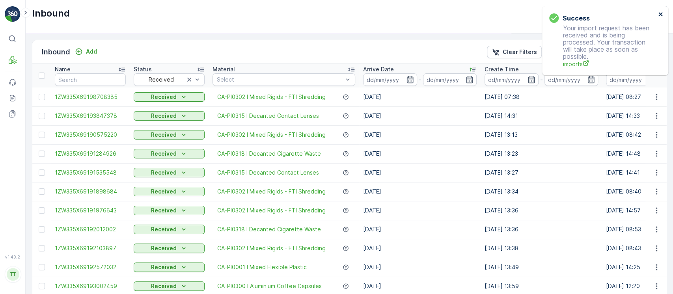
click at [661, 14] on icon "close" at bounding box center [661, 14] width 6 height 6
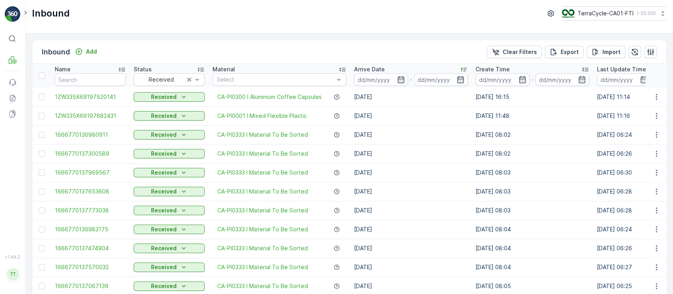
scroll to position [0, 234]
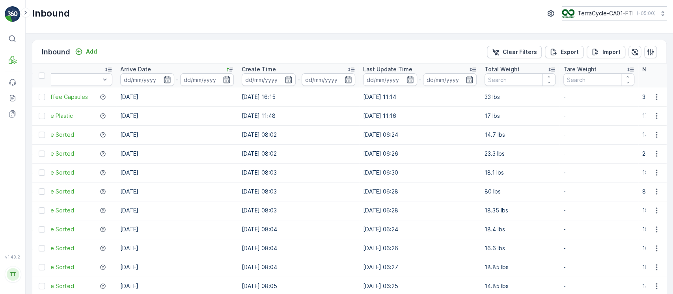
click at [523, 72] on div "Total Weight" at bounding box center [519, 69] width 71 height 8
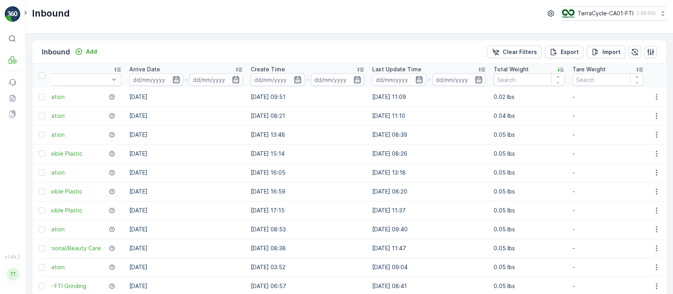
click at [523, 69] on p "Total Weight" at bounding box center [510, 69] width 35 height 8
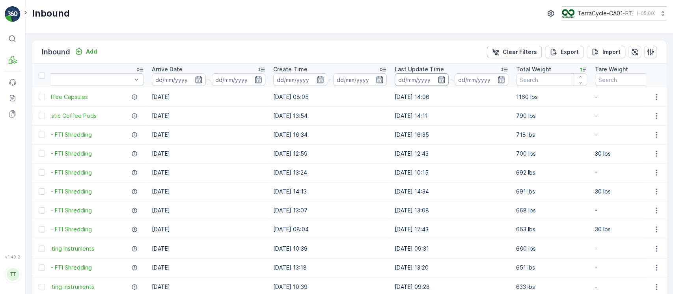
click at [419, 80] on input at bounding box center [422, 79] width 54 height 13
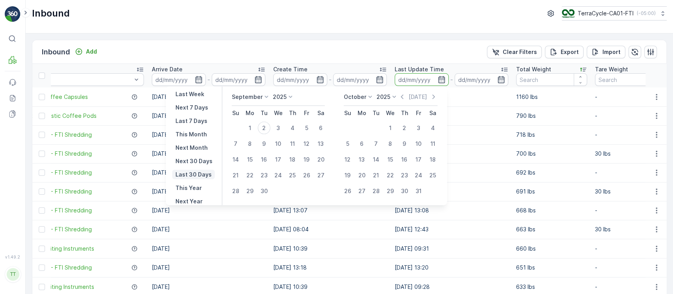
scroll to position [71, 0]
click at [185, 173] on p "Last 30 Days" at bounding box center [193, 174] width 36 height 8
type input "04.08.2025"
type input "02.09.2025"
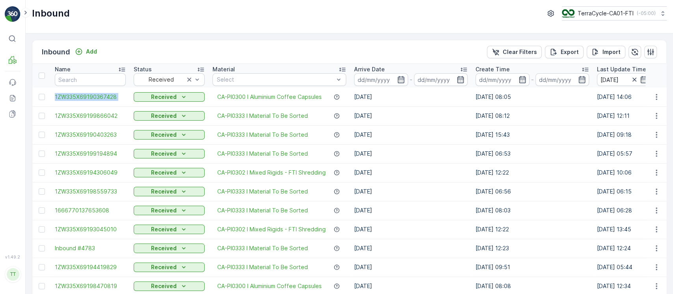
drag, startPoint x: 52, startPoint y: 97, endPoint x: 132, endPoint y: 102, distance: 80.2
copy span "1ZW335X69190367428"
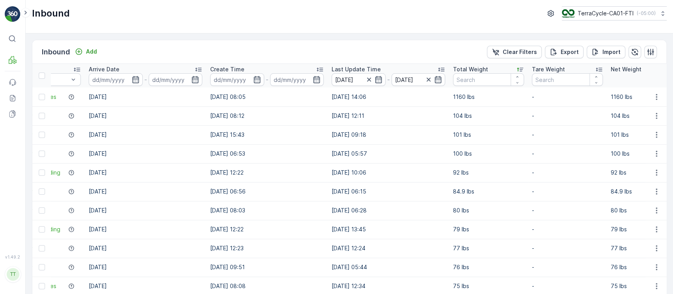
scroll to position [0, 265]
click at [463, 99] on p "1160 lbs" at bounding box center [488, 97] width 71 height 8
copy p "1160 lbs"
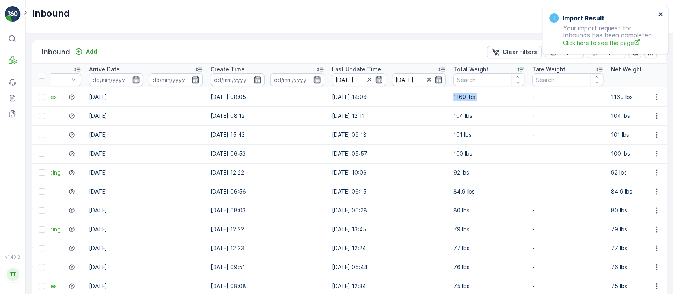
click at [662, 15] on icon "close" at bounding box center [661, 14] width 6 height 6
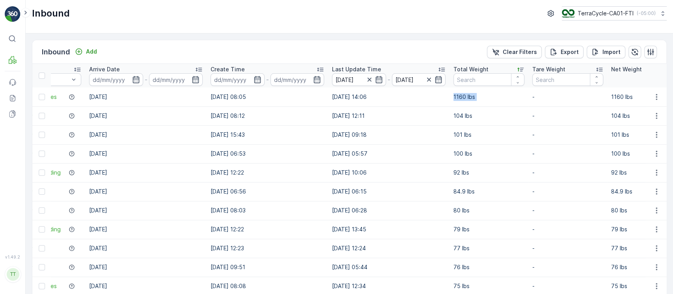
drag, startPoint x: 511, startPoint y: 53, endPoint x: 492, endPoint y: 112, distance: 62.4
click at [511, 53] on p "Clear Filters" at bounding box center [520, 52] width 34 height 8
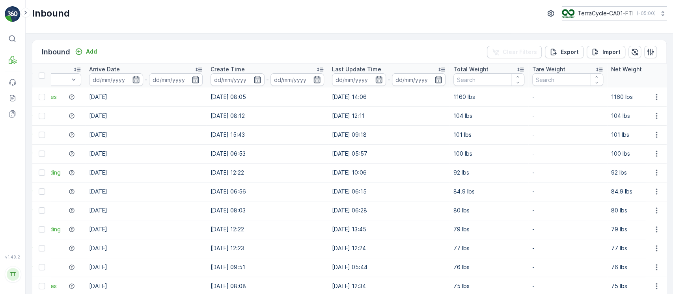
click at [406, 146] on td "13.08.2025 05:57" at bounding box center [388, 153] width 121 height 19
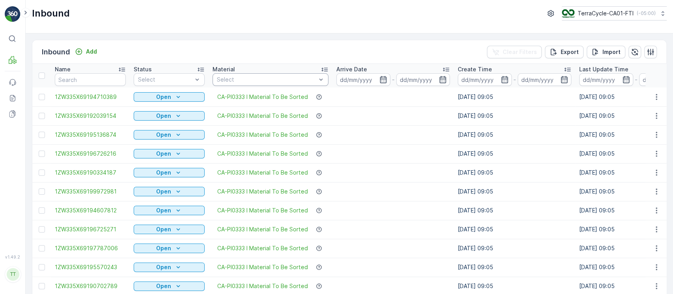
click at [317, 84] on div at bounding box center [321, 80] width 8 height 12
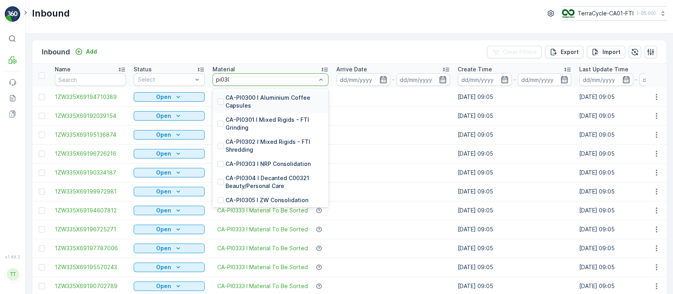
type input "pi0300"
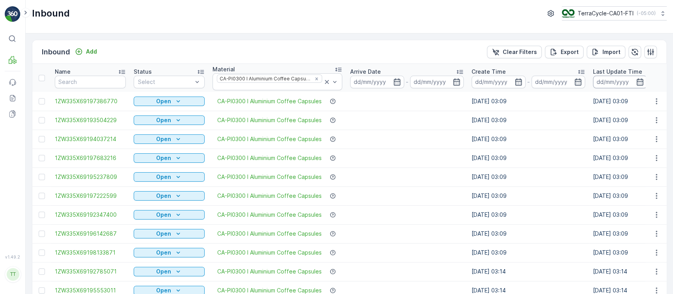
click at [602, 85] on input at bounding box center [620, 82] width 54 height 13
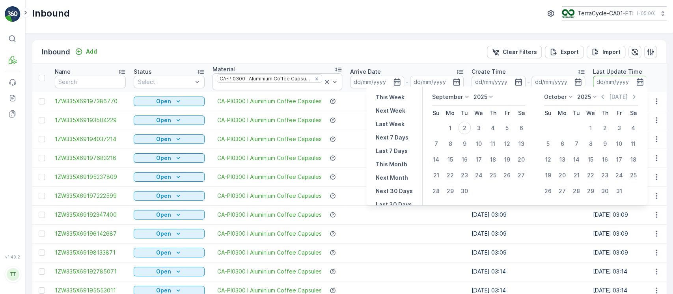
scroll to position [71, 0]
click at [401, 172] on p "Last 30 Days" at bounding box center [394, 174] width 36 height 8
type input "04.08.2025"
type input "02.09.2025"
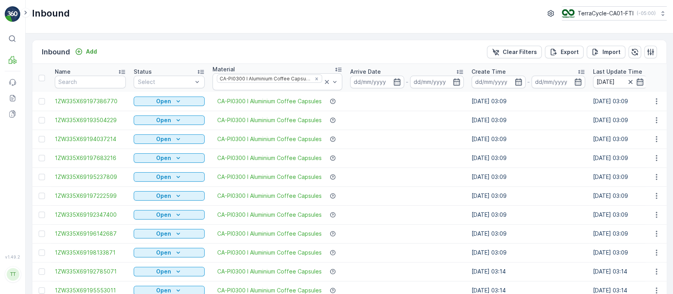
click at [100, 71] on div "Name" at bounding box center [90, 72] width 71 height 8
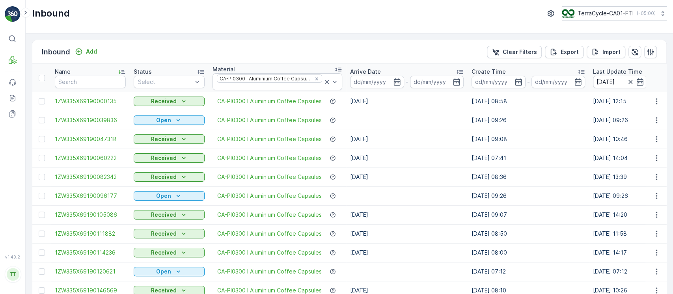
click at [97, 73] on div "Name" at bounding box center [90, 72] width 71 height 8
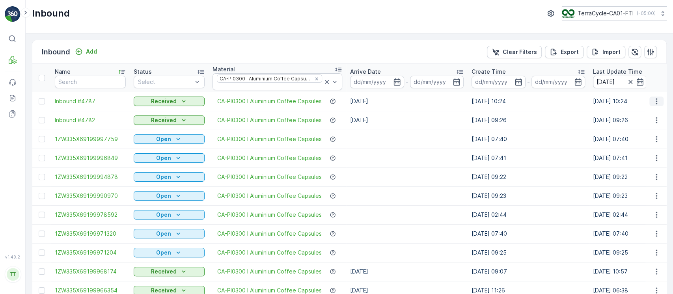
click at [650, 101] on button "button" at bounding box center [656, 101] width 14 height 9
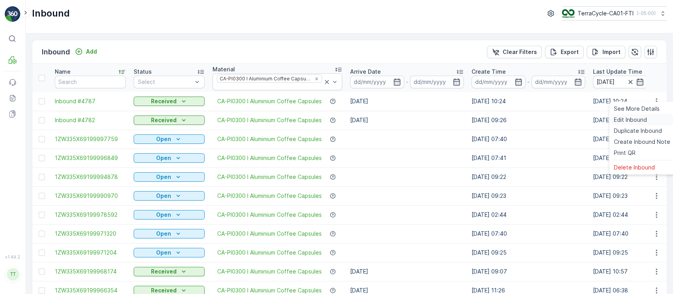
click at [650, 115] on div "Edit Inbound" at bounding box center [642, 119] width 63 height 11
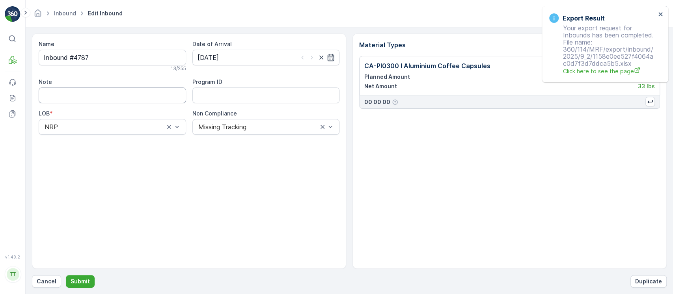
drag, startPoint x: 86, startPoint y: 95, endPoint x: 89, endPoint y: 100, distance: 5.1
click at [87, 95] on input "Note" at bounding box center [112, 95] width 147 height 16
paste input "Changing Inbound name to a label from the Nespresso program because box had dam…"
type input "Changing Inbound name to a label from the Nespresso program because box had dam…"
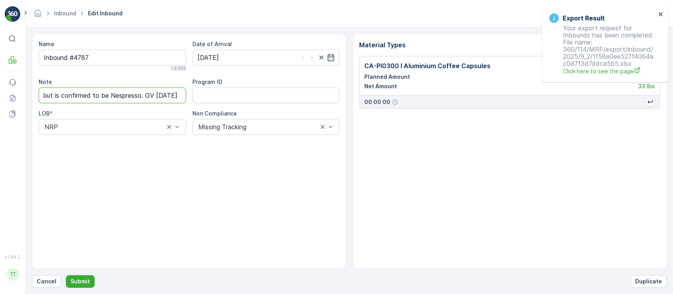
scroll to position [0, 0]
drag, startPoint x: 134, startPoint y: 55, endPoint x: 0, endPoint y: 54, distance: 134.0
click at [0, 54] on div "⌘B MRF Events Reports Documents v 1.49.2 TT TC.GLOBAL clemence.vasseur@terracyc…" at bounding box center [336, 147] width 673 height 294
paste input "1ZW335X69196525237C"
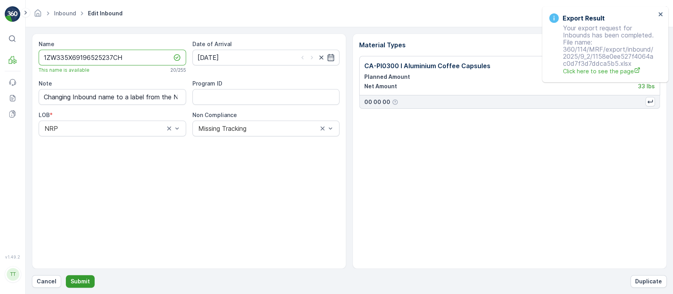
type input "1ZW335X69196525237CH"
click at [84, 279] on p "Submit" at bounding box center [80, 281] width 19 height 8
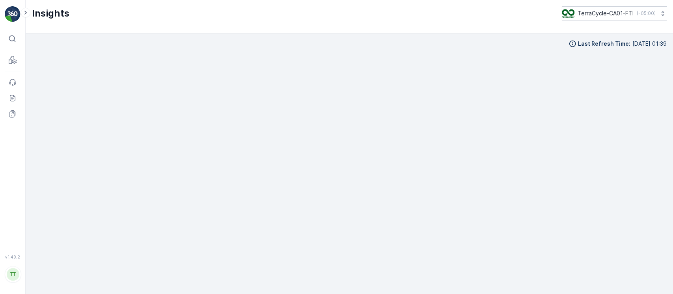
scroll to position [8, 0]
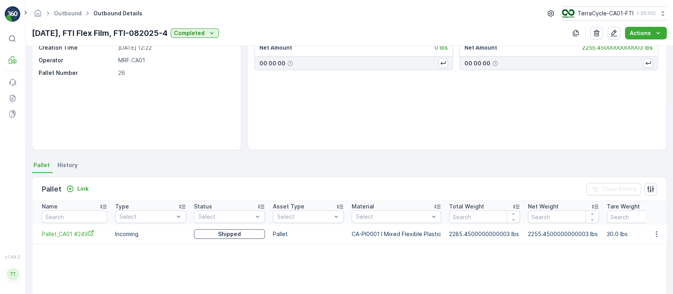
scroll to position [112, 0]
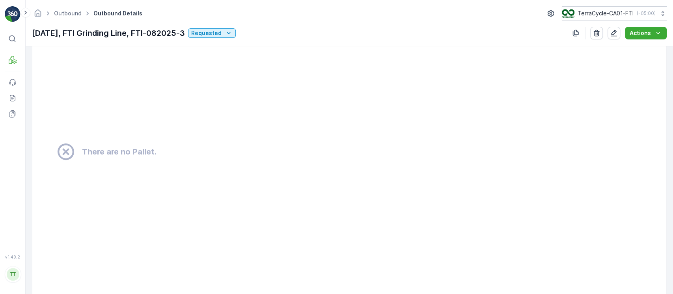
scroll to position [578, 0]
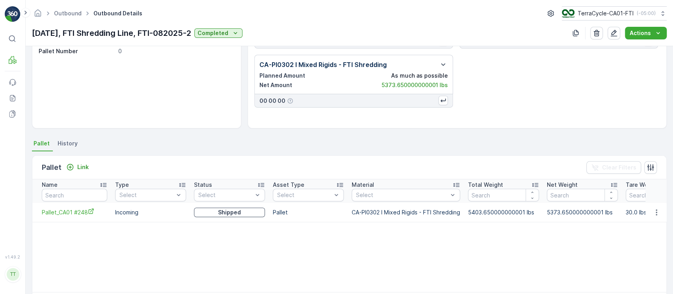
scroll to position [112, 0]
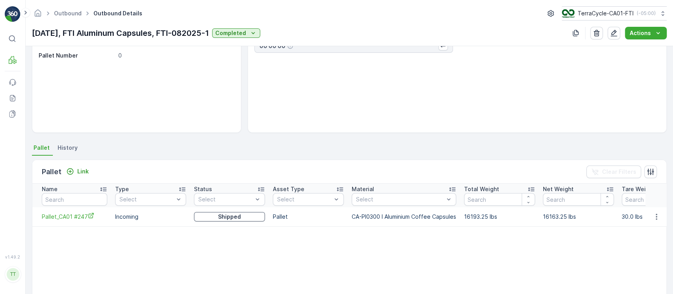
scroll to position [112, 0]
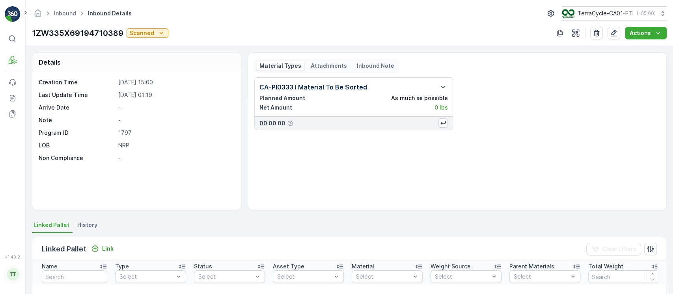
click at [89, 228] on span "History" at bounding box center [87, 225] width 20 height 8
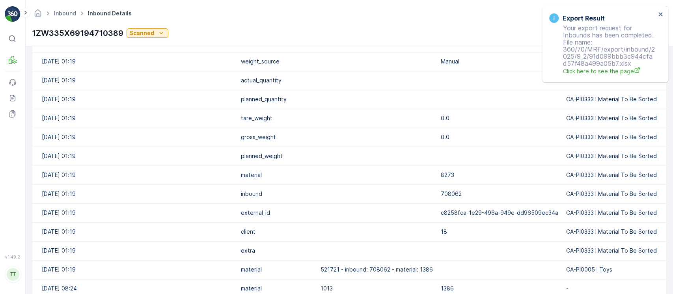
scroll to position [267, 0]
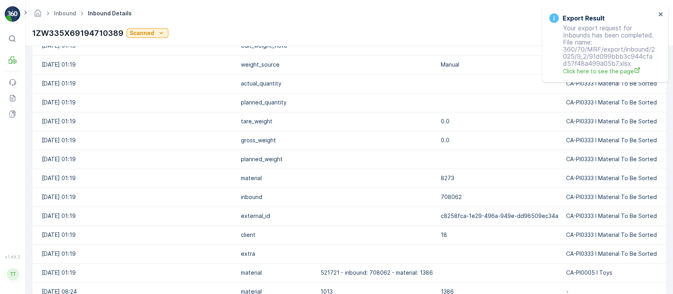
drag, startPoint x: 244, startPoint y: 212, endPoint x: 125, endPoint y: 128, distance: 145.8
click at [244, 212] on td "external_id" at bounding box center [277, 216] width 80 height 19
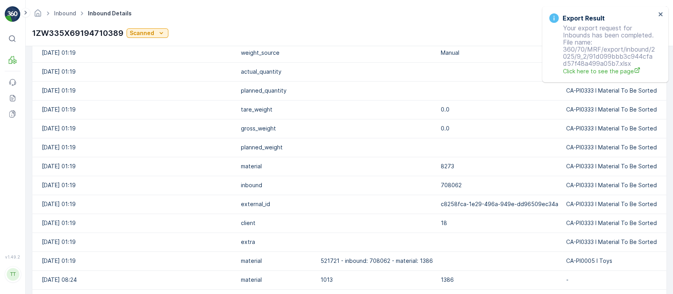
scroll to position [262, 0]
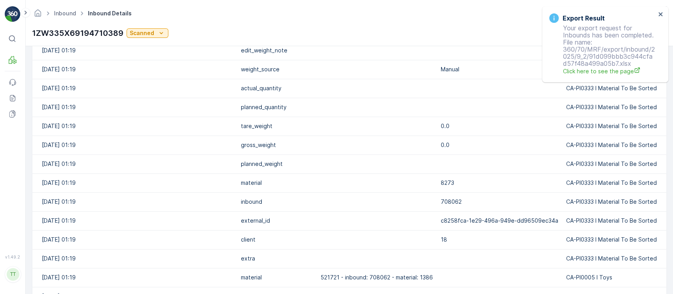
click at [46, 32] on p "1ZW335X69194710389" at bounding box center [77, 33] width 91 height 12
copy p "1ZW335X69194710389"
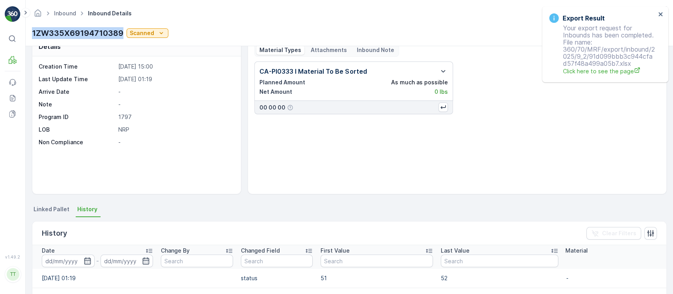
scroll to position [0, 0]
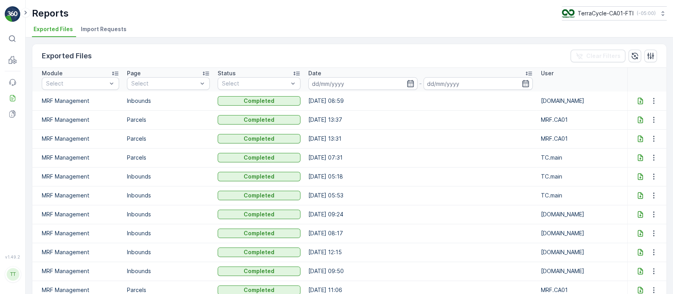
click at [124, 28] on li "Import Requests" at bounding box center [104, 30] width 50 height 13
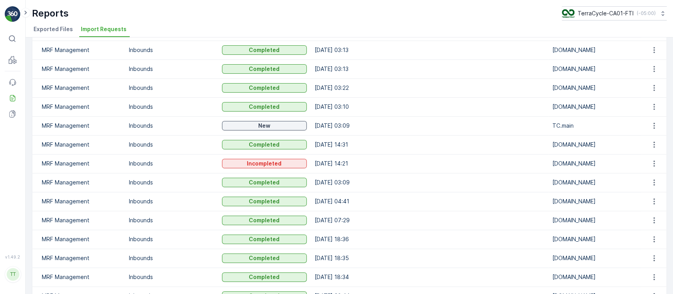
scroll to position [158, 0]
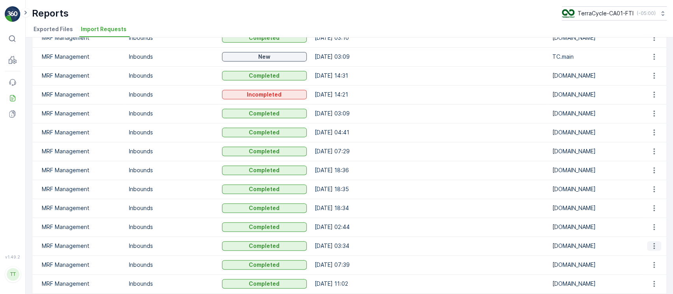
click at [650, 247] on icon "button" at bounding box center [654, 246] width 8 height 8
click at [649, 253] on div "See More Details" at bounding box center [647, 257] width 52 height 11
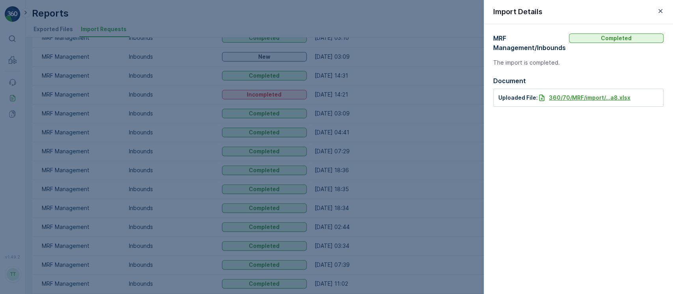
click at [571, 99] on p "360/70/MRF/import/...a8.xlsx" at bounding box center [590, 98] width 82 height 8
click at [151, 65] on div at bounding box center [336, 147] width 673 height 294
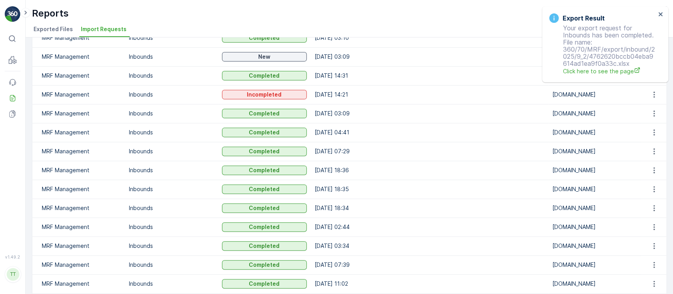
click at [63, 27] on span "Exported Files" at bounding box center [53, 29] width 39 height 8
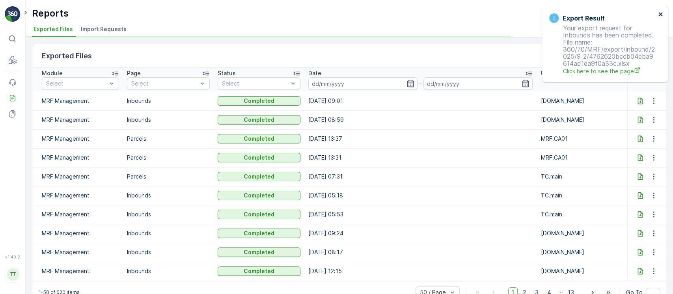
click at [660, 16] on icon "close" at bounding box center [661, 14] width 6 height 6
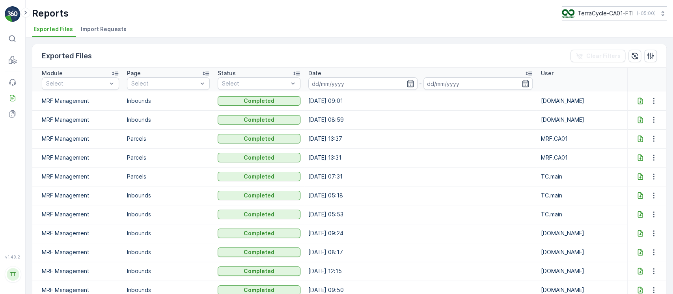
click at [638, 99] on icon at bounding box center [639, 100] width 5 height 7
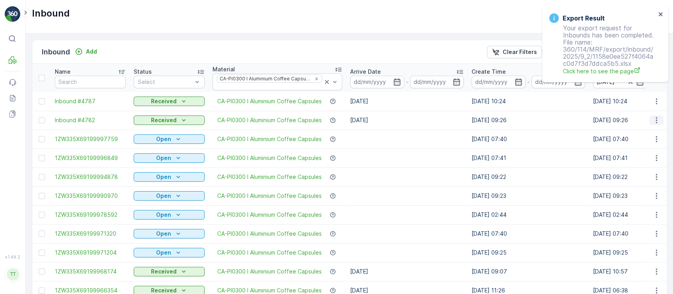
click at [654, 116] on icon "button" at bounding box center [656, 120] width 8 height 8
click at [644, 137] on span "Edit Inbound" at bounding box center [630, 139] width 33 height 8
click at [498, 48] on icon "Clear Filters" at bounding box center [495, 52] width 8 height 8
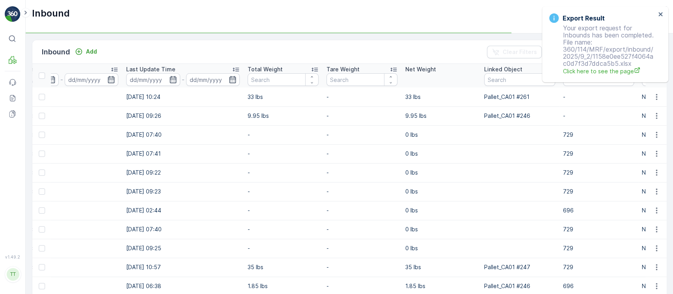
scroll to position [0, 698]
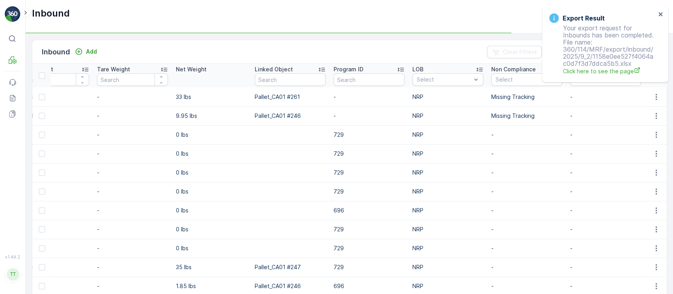
click at [656, 17] on div "Export Result Your export request for Inbounds has been completed. File name: 3…" at bounding box center [602, 44] width 111 height 67
click at [659, 15] on icon "close" at bounding box center [661, 14] width 6 height 6
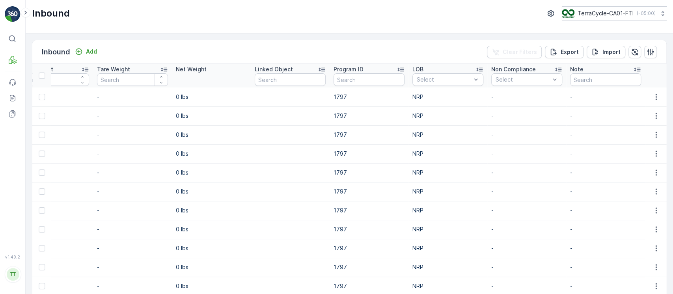
scroll to position [0, 683]
click at [621, 76] on input "text" at bounding box center [605, 79] width 71 height 13
type input "gv"
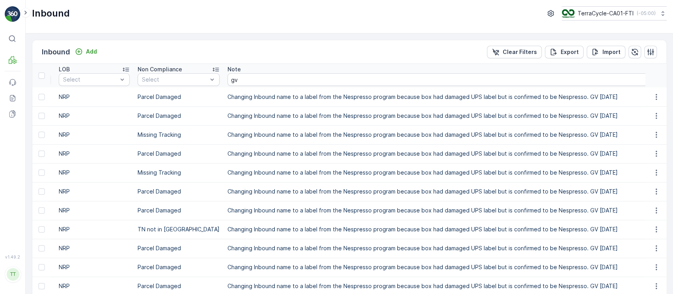
scroll to position [0, 1134]
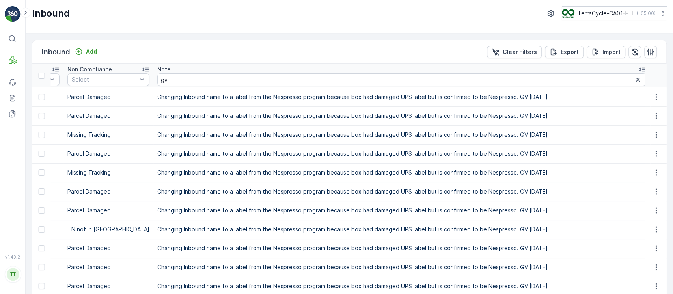
click at [497, 95] on td "Changing Inbound name to a label from the Nespresso program because box had dam…" at bounding box center [401, 96] width 497 height 19
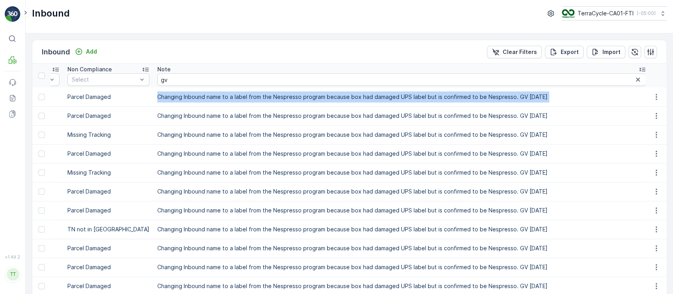
click at [497, 95] on td "Changing Inbound name to a label from the Nespresso program because box had dam…" at bounding box center [401, 96] width 497 height 19
copy tbody "Changing Inbound name to a label from the Nespresso program because box had dam…"
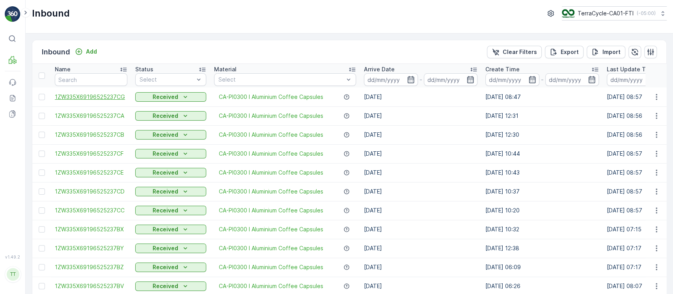
scroll to position [0, 0]
drag, startPoint x: 54, startPoint y: 97, endPoint x: 120, endPoint y: 95, distance: 65.8
click at [120, 95] on td "1ZW335X69196525237CG" at bounding box center [91, 96] width 80 height 19
copy span "1ZW335X69196525237C"
click at [504, 55] on p "Clear Filters" at bounding box center [520, 52] width 34 height 8
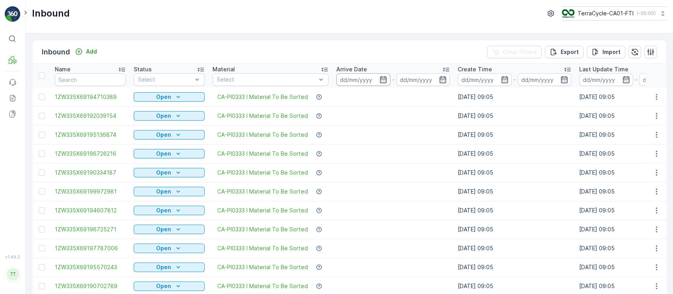
click at [354, 84] on input at bounding box center [363, 79] width 54 height 13
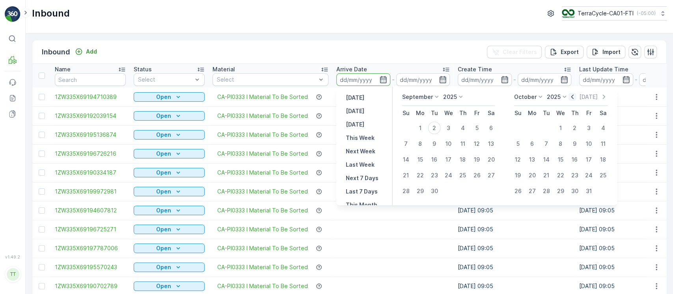
click at [574, 96] on icon "button" at bounding box center [572, 97] width 8 height 8
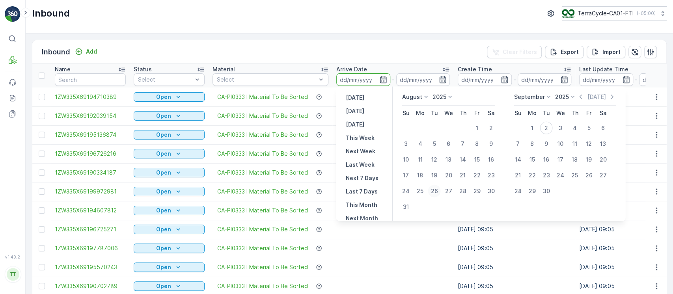
click at [436, 188] on div "26" at bounding box center [434, 191] width 13 height 13
type input "26.08.2025"
click at [536, 127] on div "1" at bounding box center [531, 128] width 13 height 13
type input "01.09.2025"
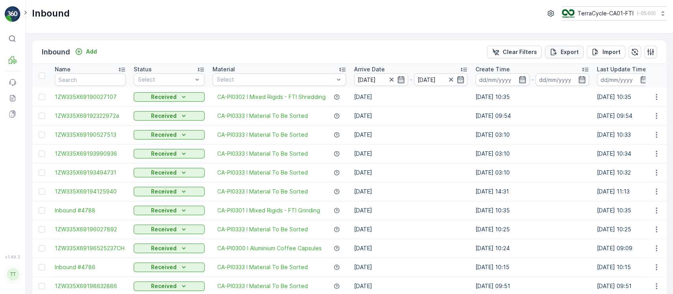
click at [574, 55] on p "Export" at bounding box center [569, 52] width 18 height 8
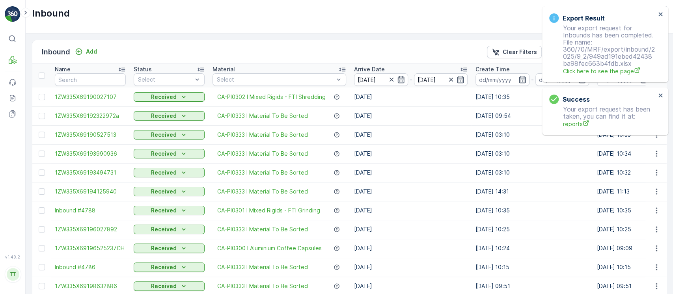
click at [663, 12] on div "Export Result Your export request for Inbounds has been completed. File name: 3…" at bounding box center [605, 44] width 126 height 76
click at [663, 14] on icon "close" at bounding box center [661, 14] width 6 height 6
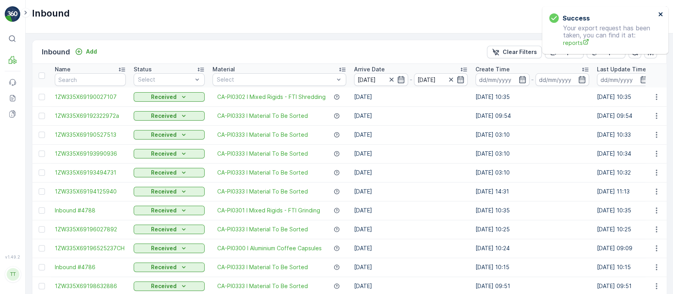
click at [659, 14] on icon "close" at bounding box center [660, 14] width 4 height 4
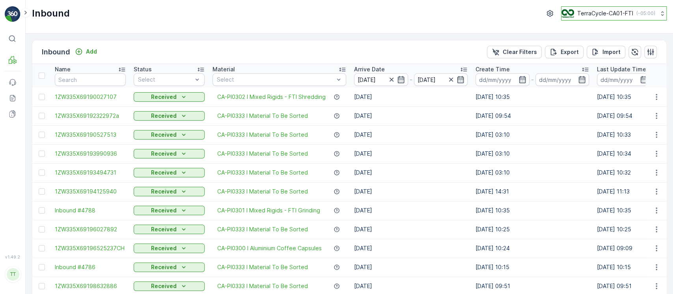
click at [636, 14] on p "( -05:00 )" at bounding box center [645, 13] width 19 height 6
type input "8"
click at [627, 49] on div "TerraCycle-US08-Aurora America/Chicago (-05:00)" at bounding box center [617, 51] width 108 height 17
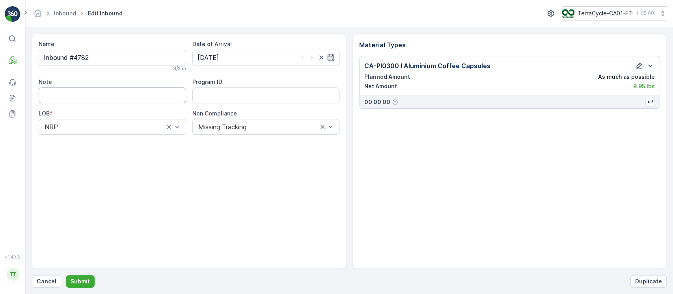
click at [107, 90] on input "Note" at bounding box center [112, 95] width 147 height 16
paste input "Changing Inbound name to a label from the Nespresso program because box had dam…"
type input "Changing Inbound name to a label from the Nespresso program because box had dam…"
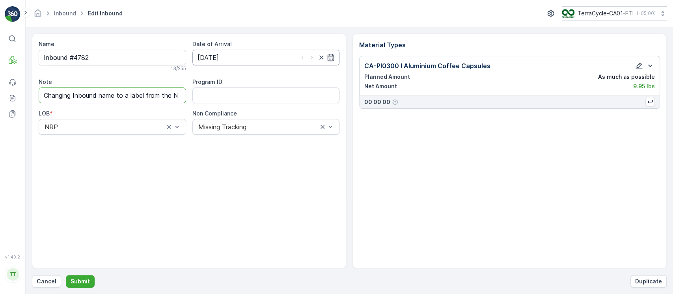
click at [209, 58] on input "21.08.2025" at bounding box center [265, 58] width 147 height 16
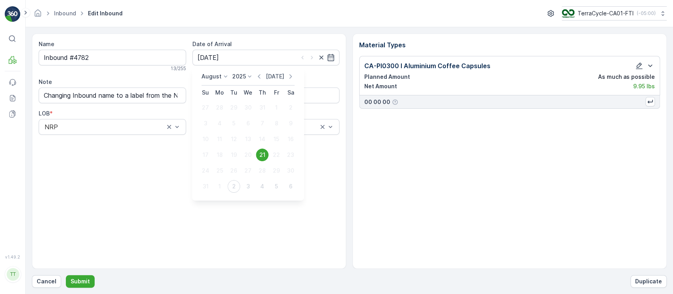
click at [272, 75] on p "Today" at bounding box center [275, 77] width 19 height 8
click at [233, 106] on div "2" at bounding box center [233, 107] width 13 height 13
type input "02.09.2025"
drag, startPoint x: 128, startPoint y: 56, endPoint x: 0, endPoint y: 55, distance: 128.1
click at [0, 55] on div "⌘B MRF Events Reports Documents v 1.49.2 TT TC.GLOBAL clemence.vasseur@terracyc…" at bounding box center [336, 147] width 673 height 294
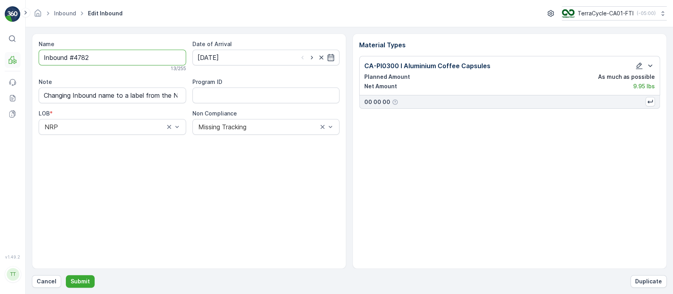
paste input "1ZW335X69196525237C"
type input "1ZW335X69196525237CI"
click at [112, 90] on input "Changing Inbound name to a label from the Nespresso program because box had dam…" at bounding box center [112, 97] width 147 height 16
type input "Changing Inbound name to a label from the Nespresso program because box had dam…"
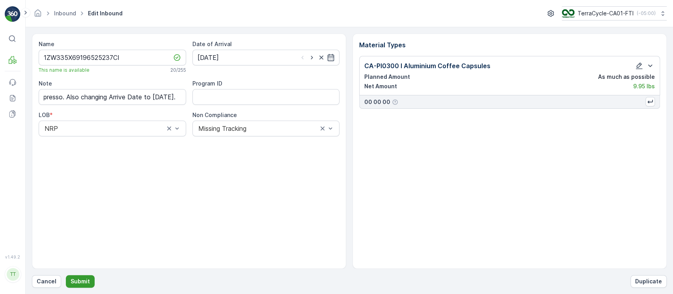
click at [86, 277] on p "Submit" at bounding box center [80, 281] width 19 height 8
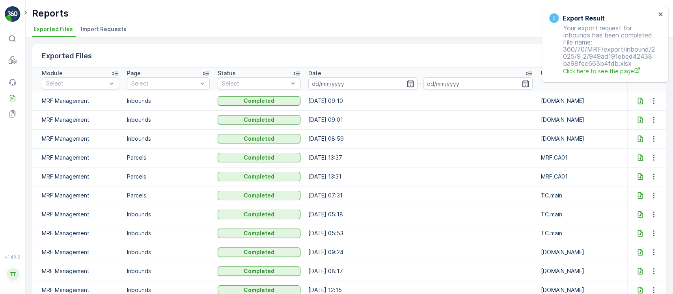
drag, startPoint x: 483, startPoint y: 201, endPoint x: 497, endPoint y: 181, distance: 23.8
click at [484, 201] on td "[DATE] 07:31" at bounding box center [420, 195] width 233 height 19
click at [636, 102] on icon at bounding box center [640, 101] width 8 height 8
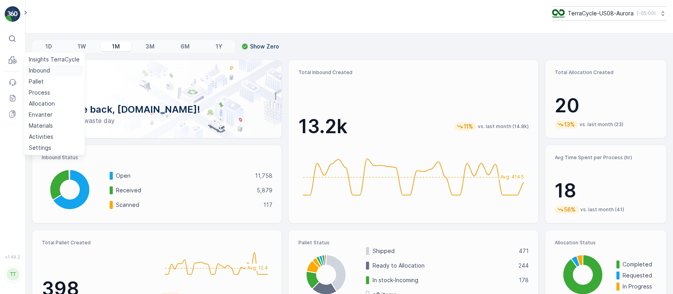
click at [32, 73] on p "Inbound" at bounding box center [39, 71] width 21 height 8
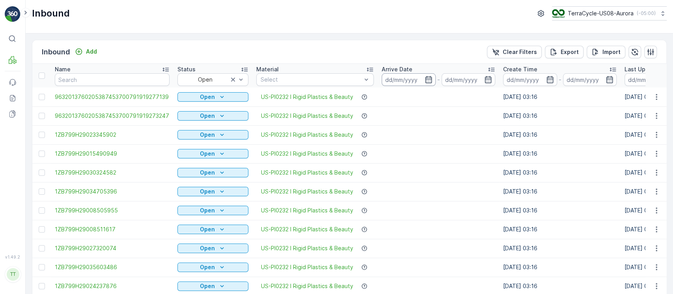
drag, startPoint x: 411, startPoint y: 68, endPoint x: 418, endPoint y: 75, distance: 9.8
click at [412, 67] on div "Arrive Date" at bounding box center [439, 69] width 114 height 8
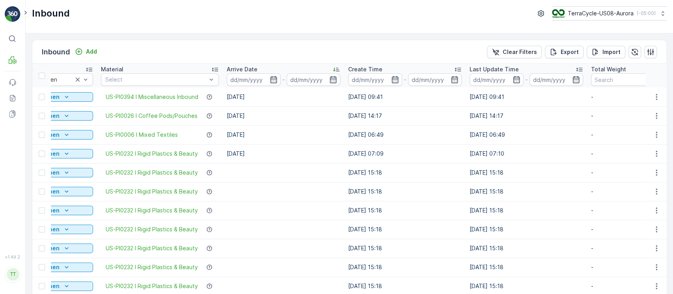
scroll to position [0, 156]
click at [391, 145] on td "[DATE] 07:09" at bounding box center [404, 153] width 121 height 19
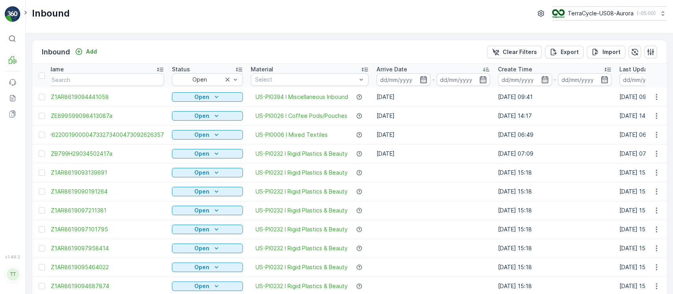
scroll to position [0, 0]
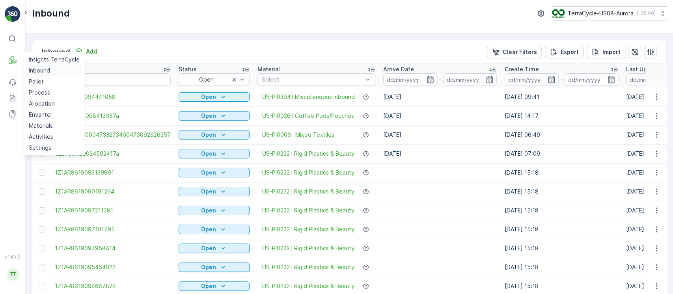
click at [40, 69] on p "Inbound" at bounding box center [39, 71] width 21 height 8
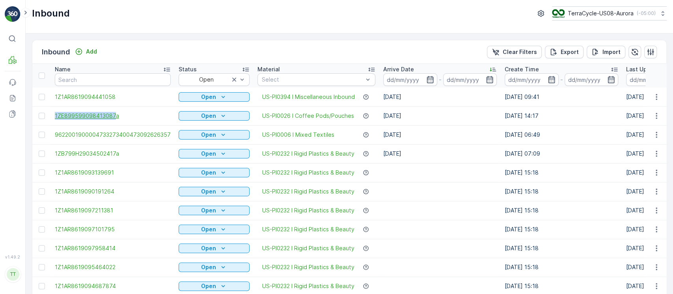
drag, startPoint x: 51, startPoint y: 113, endPoint x: 114, endPoint y: 119, distance: 63.4
click at [114, 119] on td "1ZE899599098413087a" at bounding box center [113, 115] width 124 height 19
copy span "1ZE899599098413087"
drag, startPoint x: 53, startPoint y: 151, endPoint x: 114, endPoint y: 159, distance: 60.9
click at [114, 159] on td "1ZB799H29034502417a" at bounding box center [113, 153] width 124 height 19
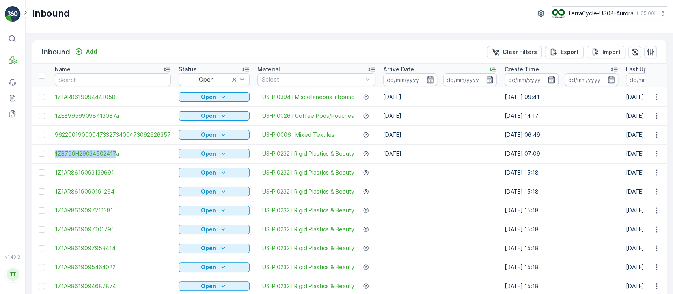
copy span "1ZB799H29034502417"
drag, startPoint x: 54, startPoint y: 95, endPoint x: 115, endPoint y: 100, distance: 62.1
click at [115, 100] on td "1Z1AR8619094441058" at bounding box center [113, 96] width 124 height 19
copy span "1Z1AR8619094441058"
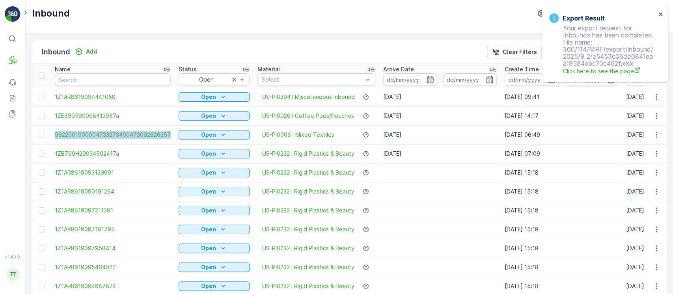
drag, startPoint x: 51, startPoint y: 136, endPoint x: 171, endPoint y: 137, distance: 120.2
click at [171, 137] on td "9622001900004733273400473092626357" at bounding box center [113, 134] width 124 height 19
copy span "9622001900004733273400473092626357"
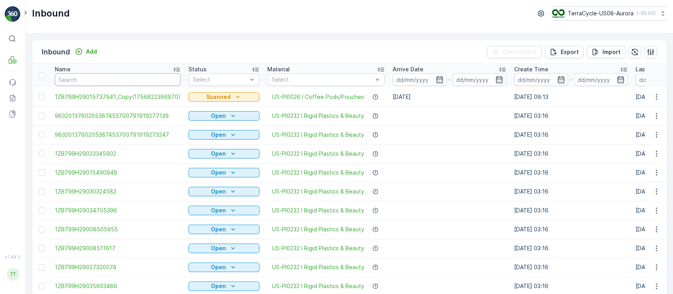
click at [123, 80] on input "text" at bounding box center [118, 79] width 126 height 13
paste input "1ZE899599098413087"
type input "1ZE899599098413087"
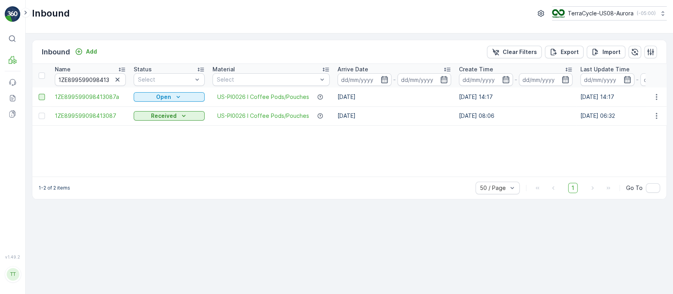
click at [44, 97] on div at bounding box center [42, 97] width 6 height 6
click at [39, 94] on input "checkbox" at bounding box center [39, 94] width 0 height 0
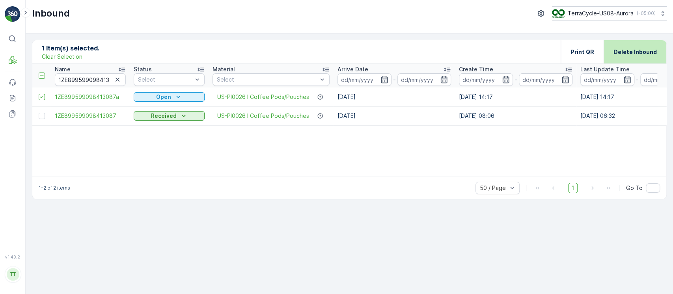
click at [629, 55] on p "Delete Inbound" at bounding box center [634, 52] width 43 height 8
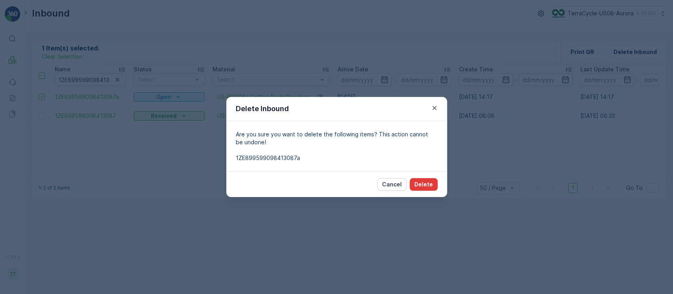
click at [425, 182] on p "Delete" at bounding box center [423, 185] width 19 height 8
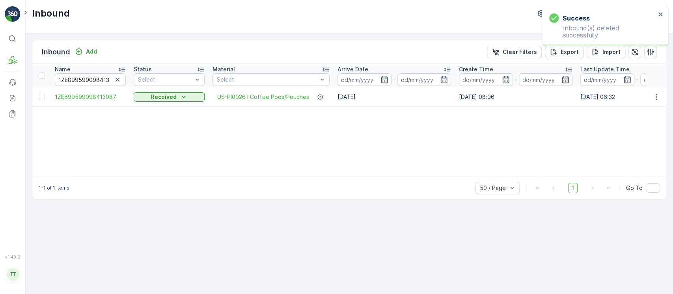
drag, startPoint x: 119, startPoint y: 79, endPoint x: 132, endPoint y: 95, distance: 21.0
click at [119, 79] on icon "button" at bounding box center [118, 80] width 8 height 8
paste input "1ZB799H29034502417"
type input "1ZB799H29034502417"
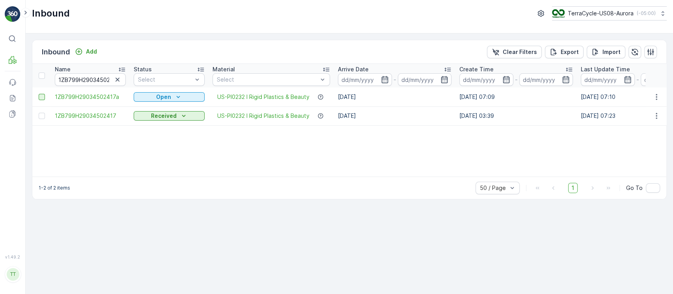
click at [41, 96] on div at bounding box center [42, 97] width 6 height 6
click at [39, 94] on input "checkbox" at bounding box center [39, 94] width 0 height 0
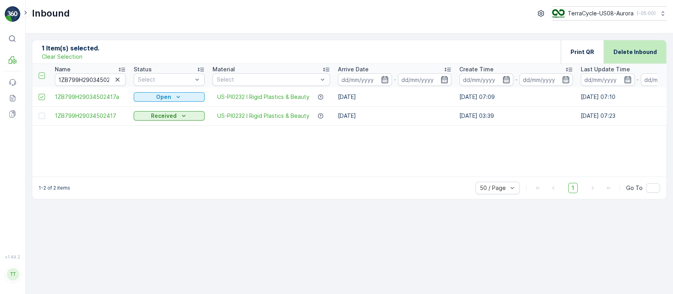
click at [643, 58] on div "Delete Inbound" at bounding box center [634, 51] width 43 height 23
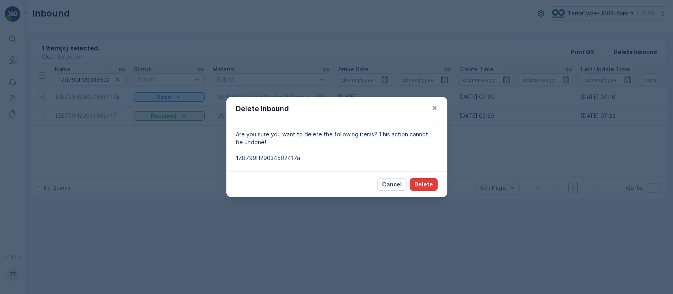
click at [424, 182] on p "Delete" at bounding box center [423, 185] width 19 height 8
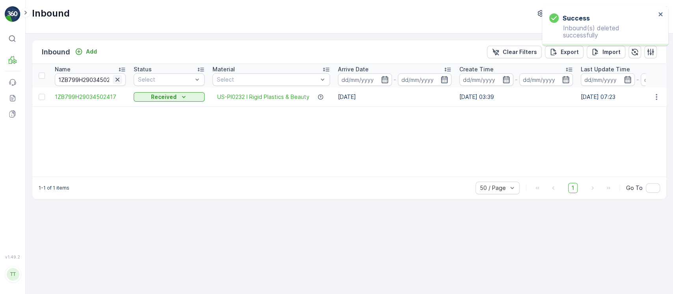
click at [120, 82] on icon "button" at bounding box center [118, 80] width 8 height 8
paste input "1Z1AR8619094441058"
type input "1Z1AR8619094441058"
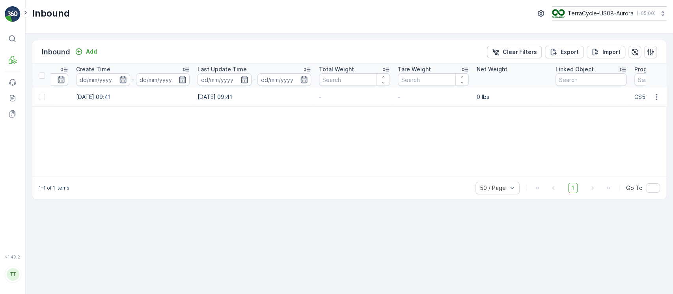
scroll to position [0, 685]
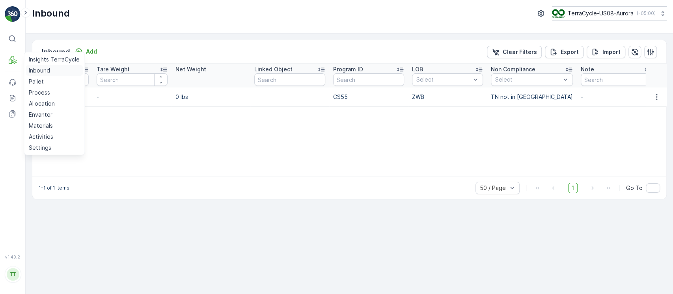
click at [39, 70] on p "Inbound" at bounding box center [39, 71] width 21 height 8
click at [341, 99] on td "CS55" at bounding box center [368, 96] width 79 height 19
copy td "CS55"
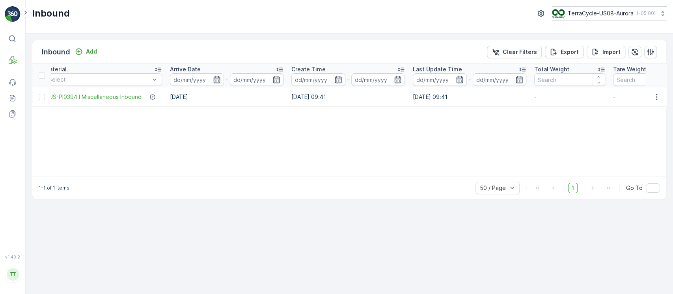
scroll to position [0, 0]
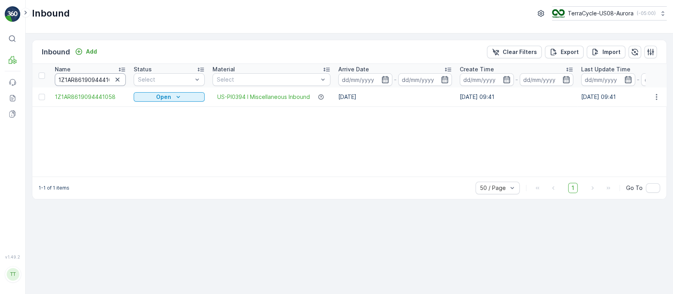
click at [78, 82] on input "1Z1AR8619094441058" at bounding box center [90, 79] width 71 height 13
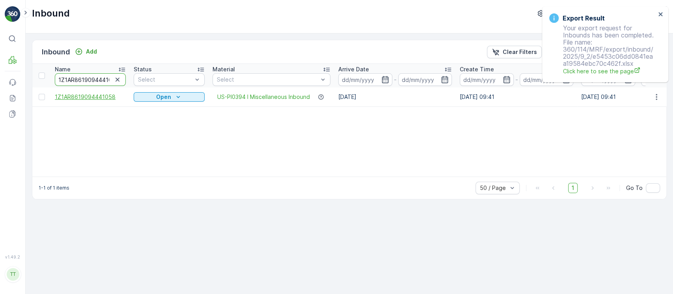
click at [103, 93] on span "1Z1AR8619094441058" at bounding box center [90, 97] width 71 height 8
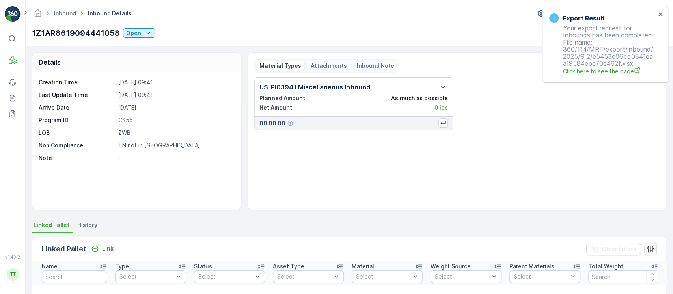
click at [441, 85] on icon "button" at bounding box center [442, 86] width 9 height 9
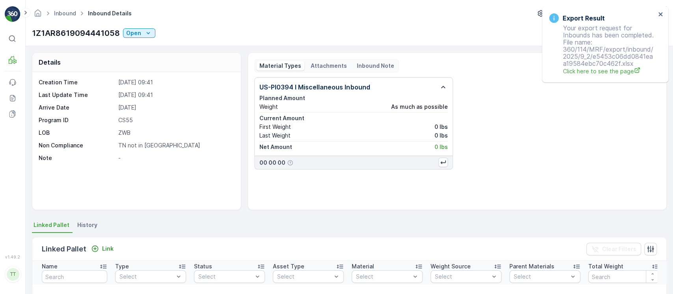
drag, startPoint x: 95, startPoint y: 224, endPoint x: 117, endPoint y: 219, distance: 22.8
click at [93, 225] on li "History" at bounding box center [88, 226] width 25 height 13
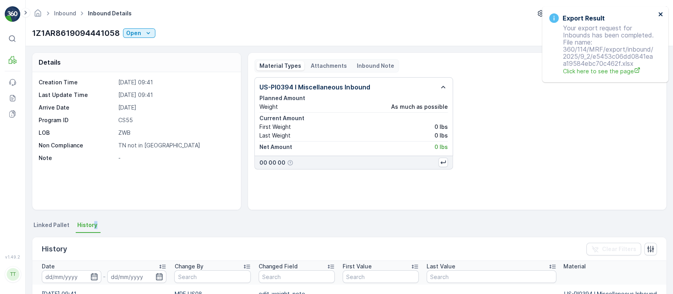
click at [658, 13] on icon "close" at bounding box center [660, 14] width 4 height 4
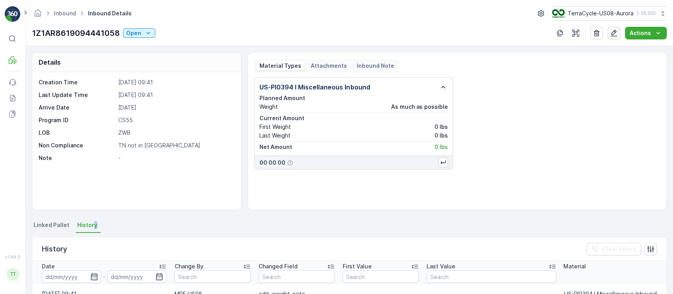
click at [617, 38] on button "button" at bounding box center [613, 33] width 13 height 13
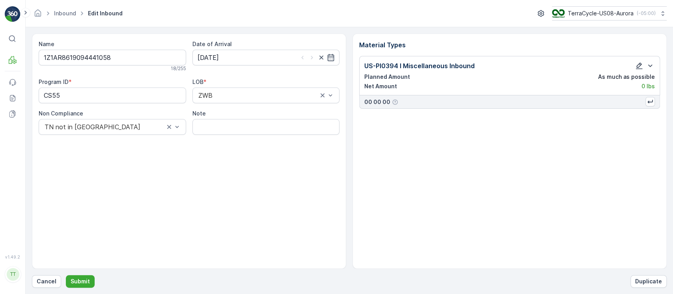
click at [639, 66] on icon "button" at bounding box center [639, 66] width 7 height 7
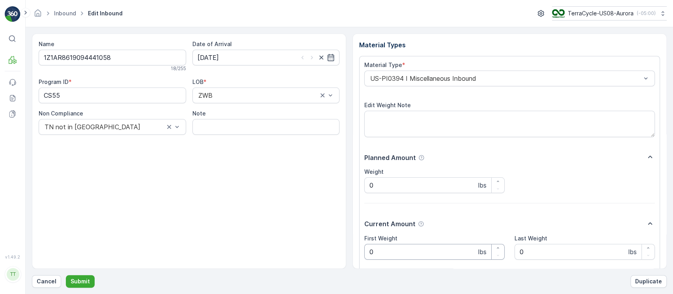
drag, startPoint x: 409, startPoint y: 255, endPoint x: 188, endPoint y: 270, distance: 221.7
click at [188, 270] on div "Name 1Z1AR8619094441058 18 / 255 Date of Arrival 28.08.2025 Program ID * CS55 L…" at bounding box center [349, 161] width 635 height 254
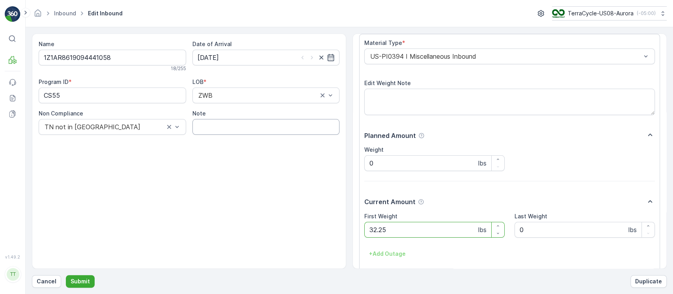
type Weight "32.25"
click at [257, 123] on input "Note" at bounding box center [265, 127] width 147 height 16
drag, startPoint x: 285, startPoint y: 130, endPoint x: 340, endPoint y: 129, distance: 54.8
click at [340, 129] on div "Name 1Z1AR8619094441058 18 / 255 Date of Arrival 28.08.2025 Program ID * CS55 L…" at bounding box center [189, 151] width 314 height 235
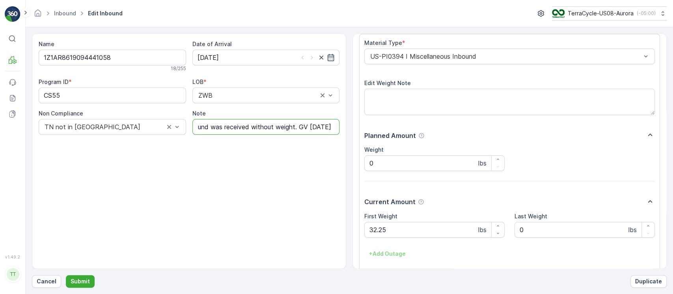
click at [297, 128] on input "Average weight used. Inbound was received without weight. GV Jan 28 2025" at bounding box center [265, 127] width 147 height 16
type input "Average weight used. Inbound was received without weight. GV Sept 2 2025"
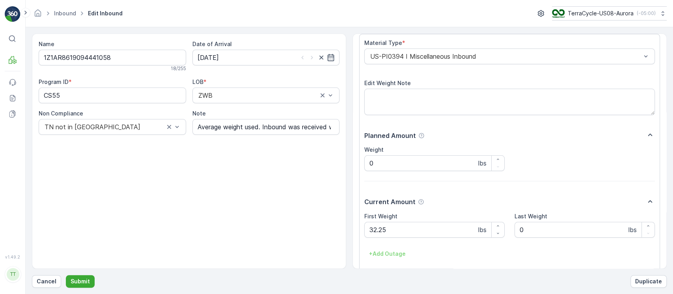
click at [246, 169] on div "Name 1Z1AR8619094441058 18 / 255 Date of Arrival 28.08.2025 Program ID * CS55 L…" at bounding box center [189, 151] width 314 height 235
click at [89, 276] on button "Submit" at bounding box center [80, 281] width 29 height 13
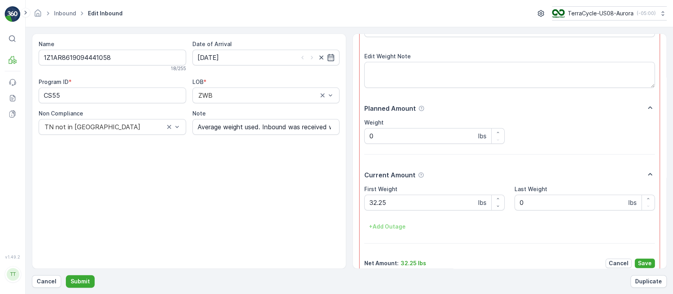
scroll to position [68, 0]
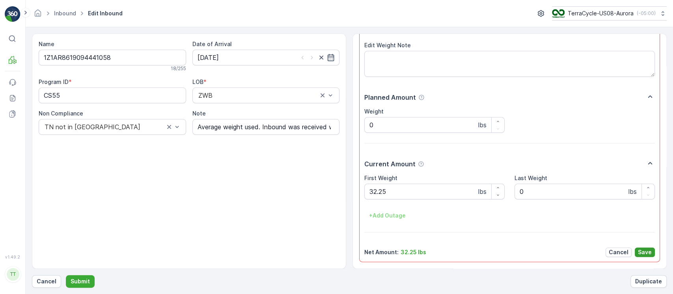
click at [641, 255] on p "Save" at bounding box center [645, 252] width 14 height 8
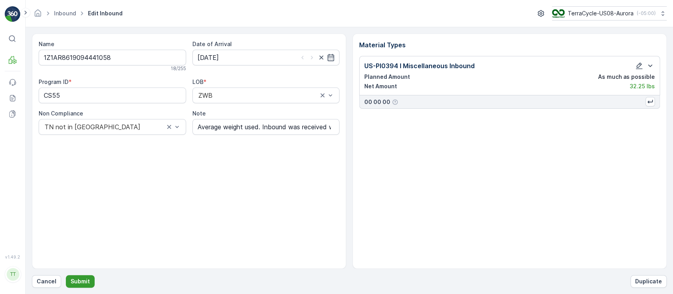
click at [81, 279] on p "Submit" at bounding box center [80, 281] width 19 height 8
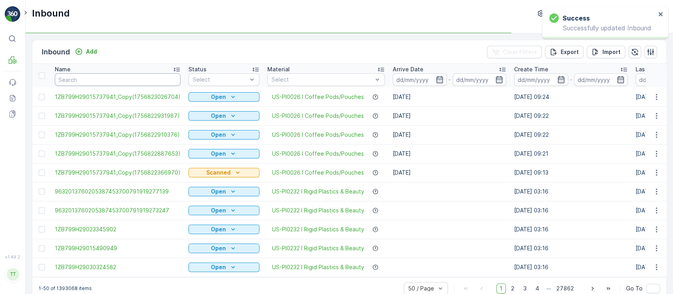
click at [114, 80] on input "text" at bounding box center [118, 79] width 126 height 13
paste input "9622001900004733273400473092626357"
type input "9622001900004733273400473092626357"
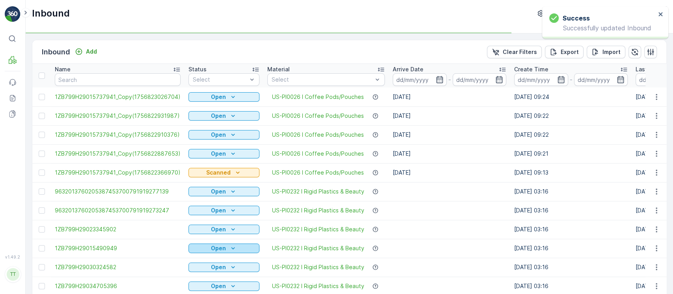
type input "9622001900004733273400473092626357"
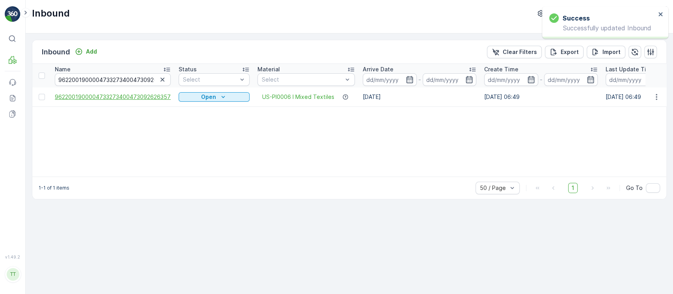
click at [147, 94] on span "9622001900004733273400473092626357" at bounding box center [113, 97] width 116 height 8
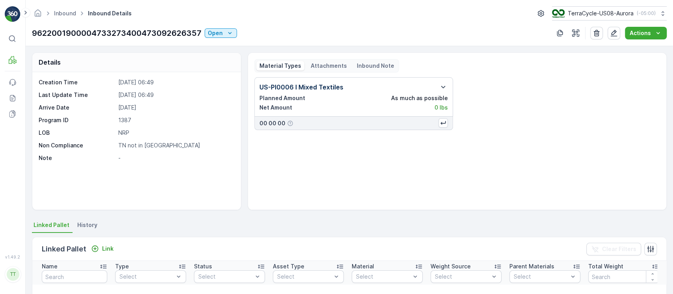
click at [125, 122] on p "1387" at bounding box center [175, 120] width 115 height 8
copy p "1387"
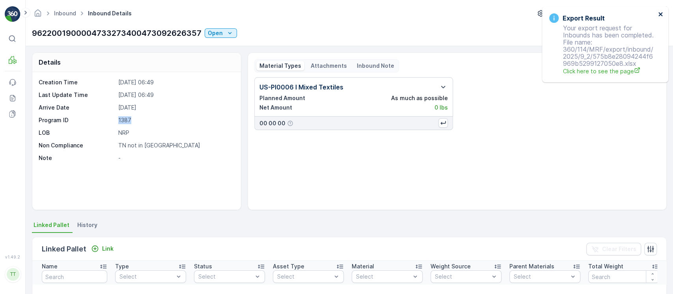
click at [658, 11] on icon "close" at bounding box center [661, 14] width 6 height 6
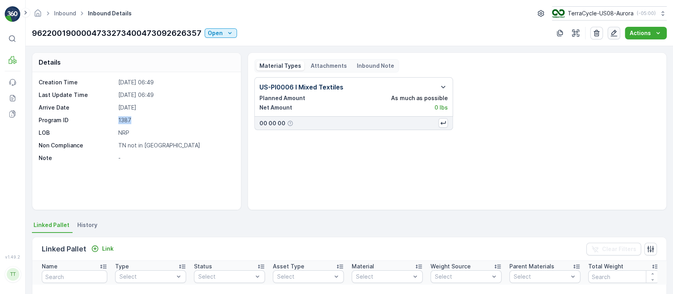
click at [614, 33] on icon "button" at bounding box center [614, 33] width 8 height 8
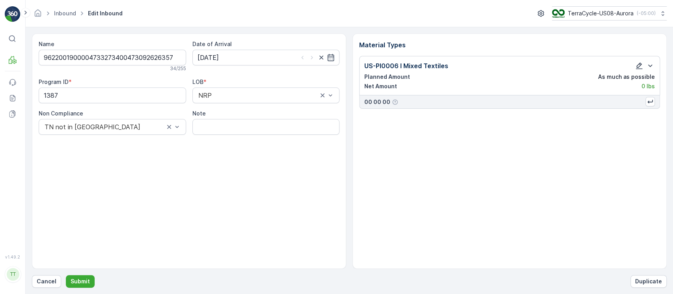
click at [639, 63] on icon "button" at bounding box center [639, 66] width 7 height 7
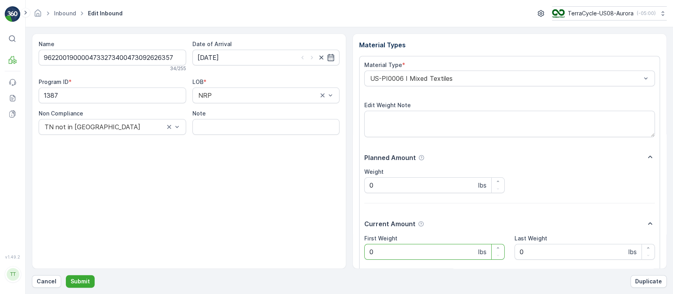
drag, startPoint x: 428, startPoint y: 251, endPoint x: 211, endPoint y: 251, distance: 216.8
click at [211, 251] on div "Name 9622001900004733273400473092626357 34 / 255 Date of Arrival 29.08.2025 Pro…" at bounding box center [349, 151] width 635 height 235
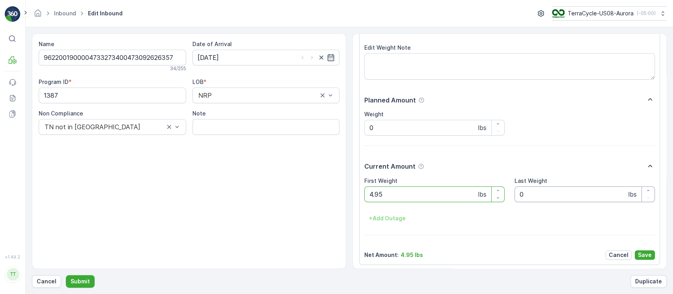
scroll to position [60, 0]
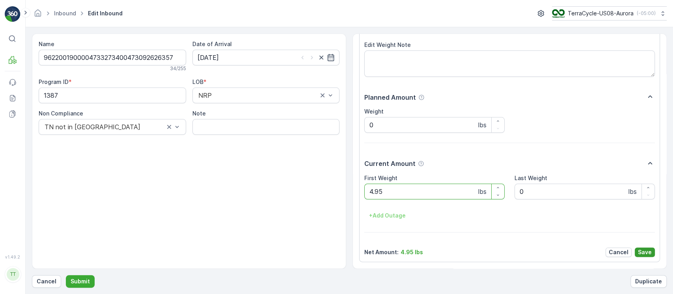
type Weight "4.95"
click at [649, 252] on p "Save" at bounding box center [645, 252] width 14 height 8
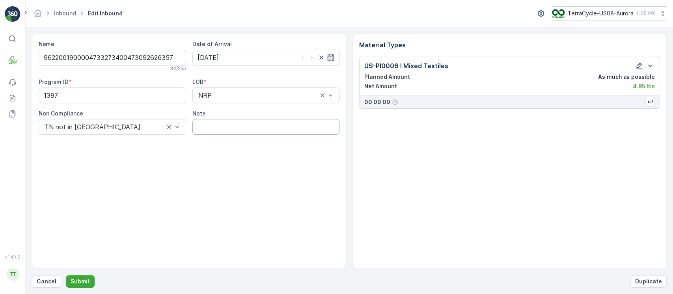
drag, startPoint x: 226, startPoint y: 130, endPoint x: 228, endPoint y: 134, distance: 5.1
click at [226, 130] on input "Note" at bounding box center [265, 127] width 147 height 16
paste input "Average weight used. Inbound was received without weight. GV Sept 2 2025"
type input "Average weight used. Inbound was received without weight. GV Sept 2 2025"
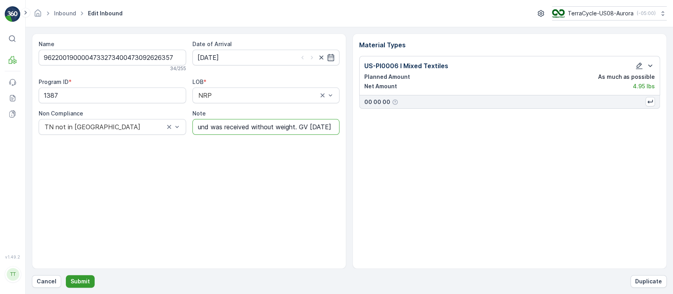
scroll to position [0, 0]
click at [75, 280] on p "Submit" at bounding box center [80, 281] width 19 height 8
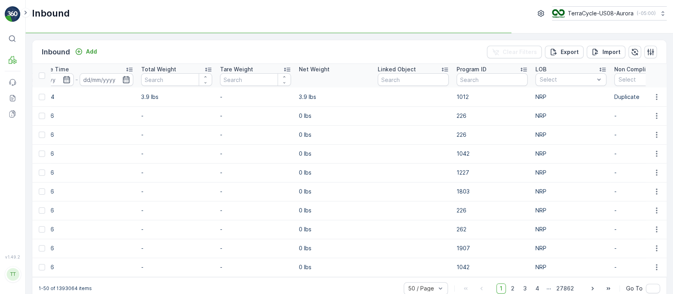
scroll to position [0, 737]
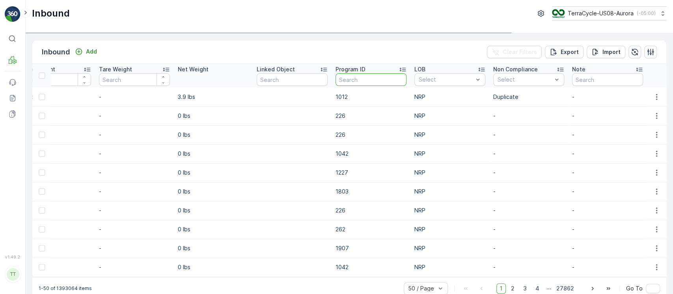
click at [364, 84] on input "text" at bounding box center [370, 79] width 71 height 13
paste input "CS55"
type input "CS55"
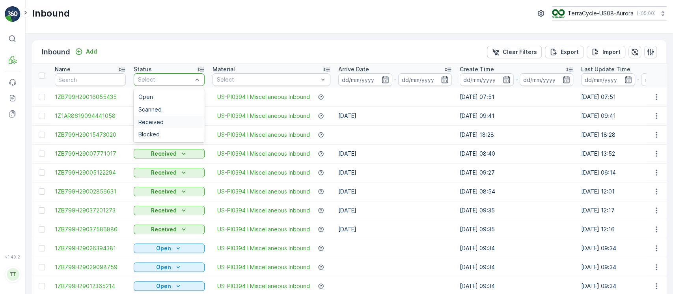
click at [181, 116] on div "Received" at bounding box center [169, 122] width 71 height 13
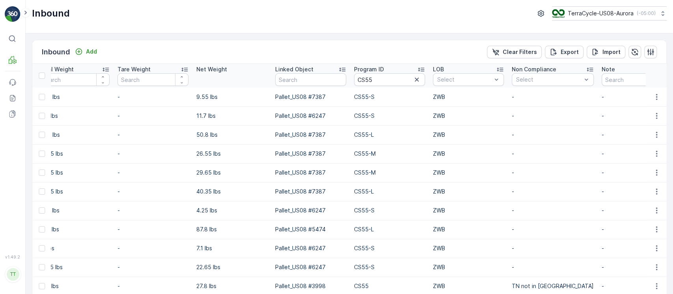
scroll to position [0, 687]
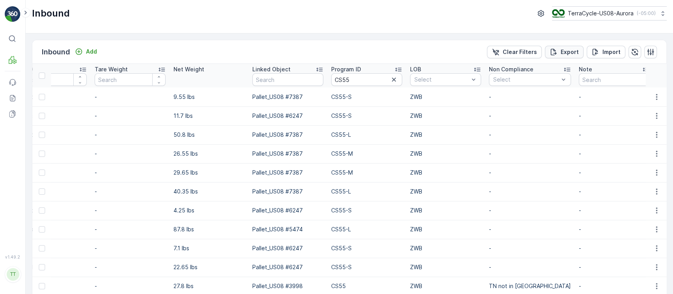
click at [567, 50] on p "Export" at bounding box center [569, 52] width 18 height 8
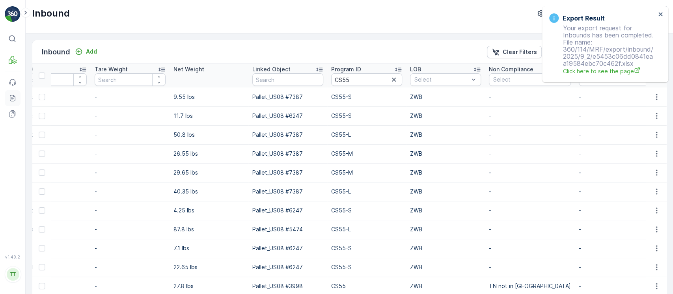
click at [15, 95] on icon at bounding box center [13, 98] width 8 height 8
drag, startPoint x: 367, startPoint y: 80, endPoint x: 155, endPoint y: 88, distance: 212.6
click at [140, 78] on tr "Name Status Received Material Select Arrive Date - Create Time - Last Update Ti…" at bounding box center [10, 76] width 1329 height 24
paste input "1387"
type input "1387"
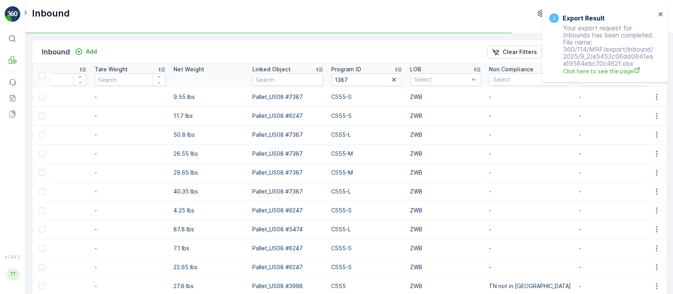
click at [281, 152] on td "Pallet_US08 #7387" at bounding box center [287, 153] width 79 height 19
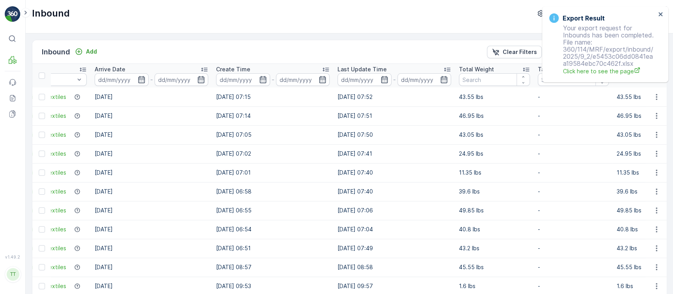
scroll to position [0, 344]
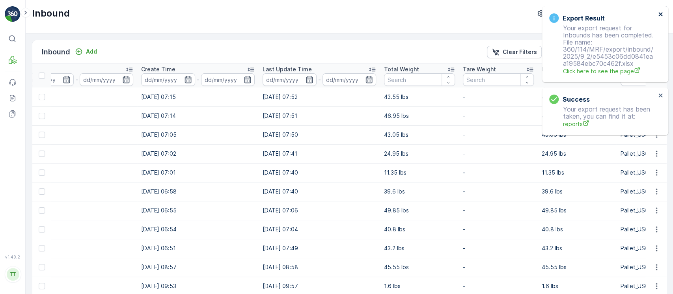
click at [658, 16] on icon "close" at bounding box center [661, 14] width 6 height 6
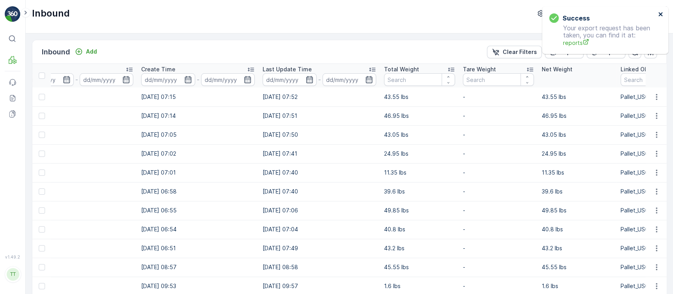
click at [659, 13] on icon "close" at bounding box center [661, 14] width 6 height 6
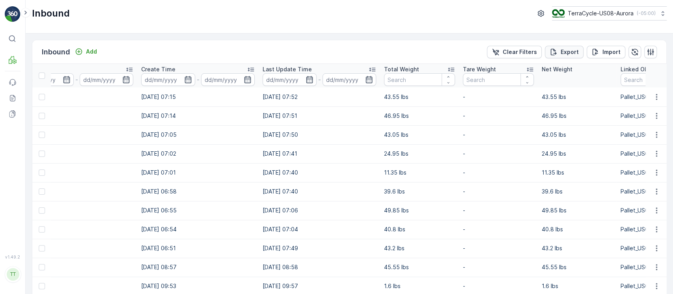
click at [578, 52] on button "Export" at bounding box center [564, 52] width 39 height 13
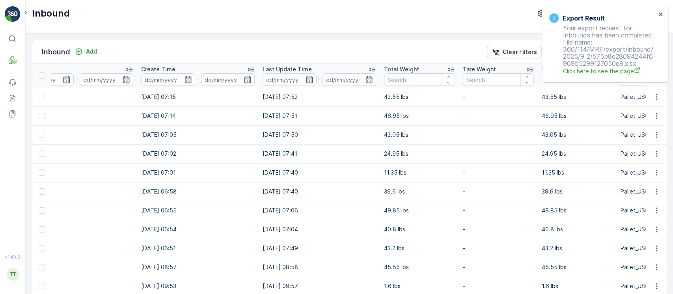
scroll to position [0, 545]
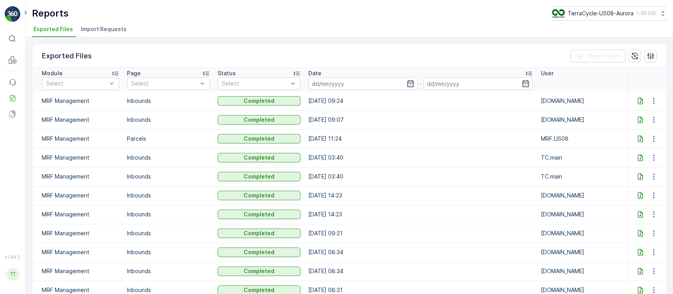
click at [636, 101] on icon at bounding box center [640, 101] width 8 height 8
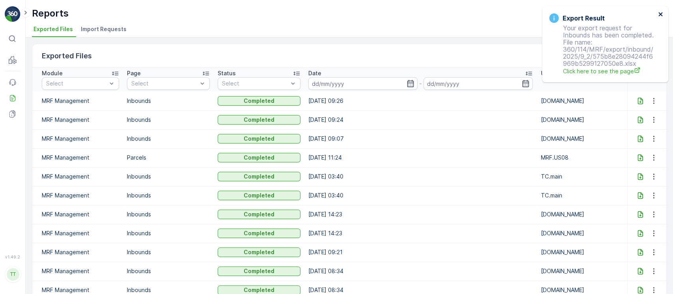
click at [661, 16] on icon "close" at bounding box center [661, 14] width 6 height 6
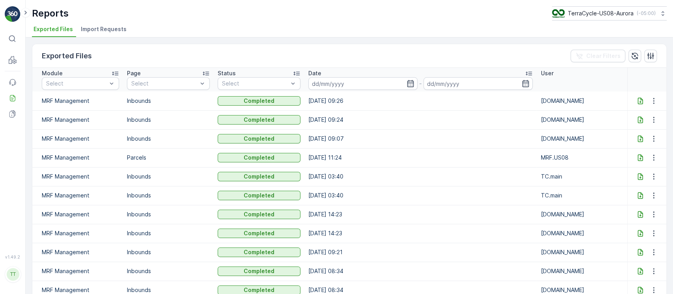
click at [637, 102] on icon at bounding box center [640, 101] width 8 height 8
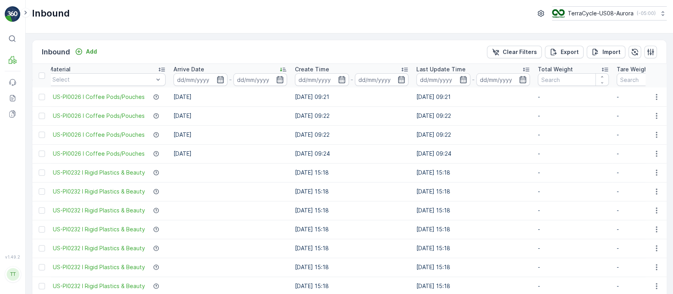
scroll to position [0, 220]
click at [555, 67] on p "Total Weight" at bounding box center [554, 69] width 35 height 8
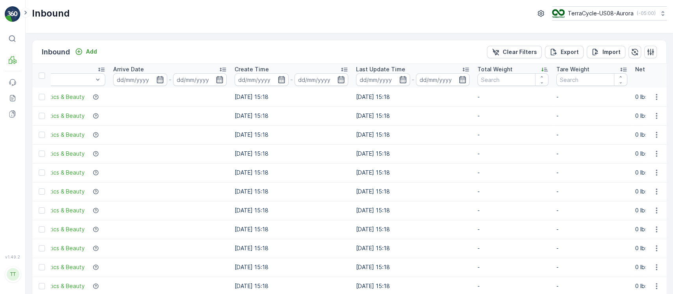
scroll to position [0, 247]
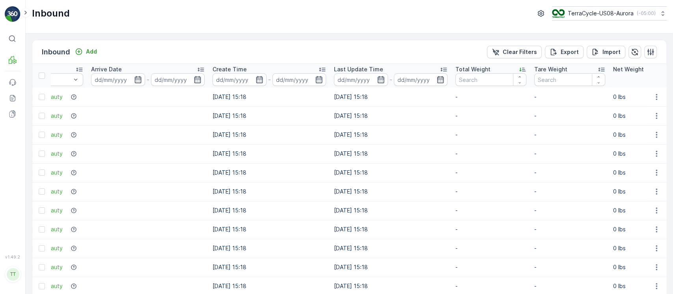
click at [474, 67] on p "Total Weight" at bounding box center [472, 69] width 35 height 8
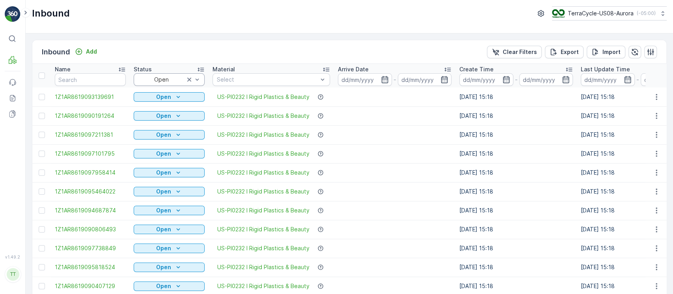
click at [169, 84] on div "Open" at bounding box center [169, 79] width 71 height 13
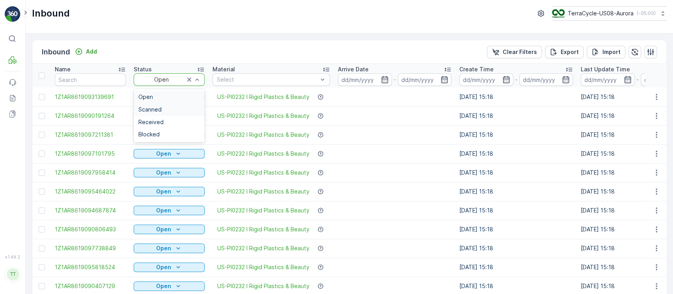
click at [167, 111] on div "Scanned" at bounding box center [168, 109] width 61 height 6
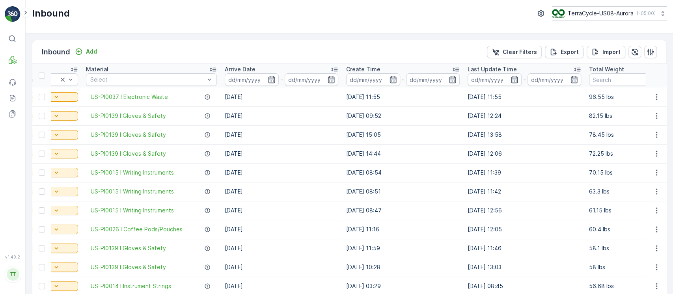
scroll to position [0, 324]
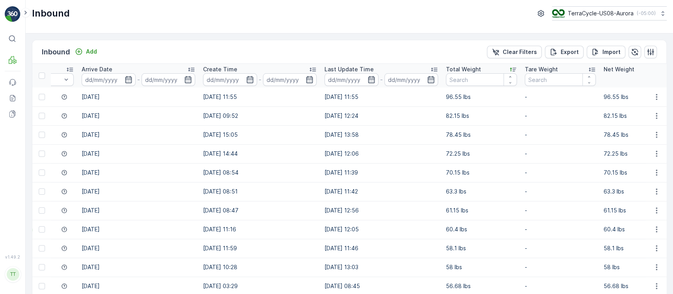
click at [480, 67] on div "Total Weight" at bounding box center [481, 69] width 71 height 8
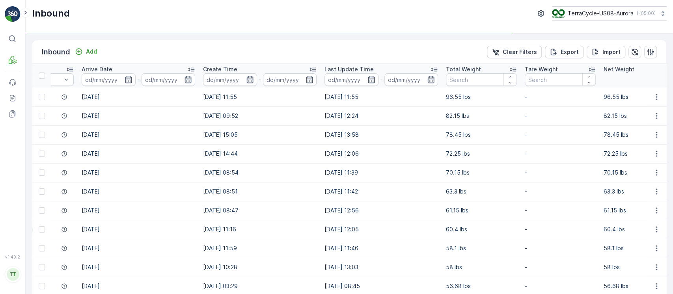
click at [480, 67] on div "Total Weight" at bounding box center [481, 69] width 71 height 8
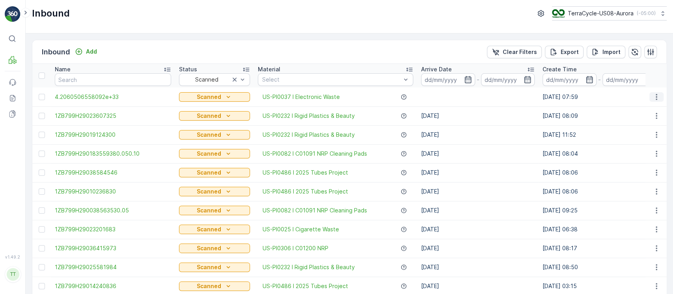
click at [655, 97] on icon "button" at bounding box center [655, 97] width 1 height 6
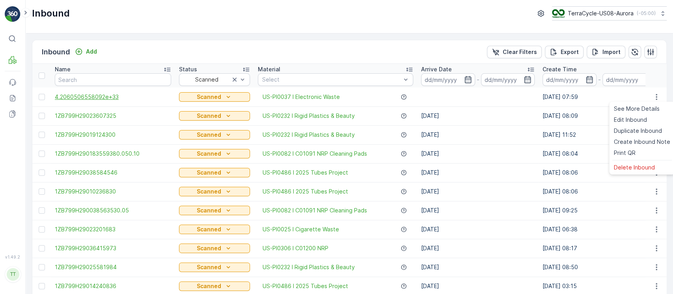
click at [116, 93] on span "4.2060506558092e+33" at bounding box center [113, 97] width 116 height 8
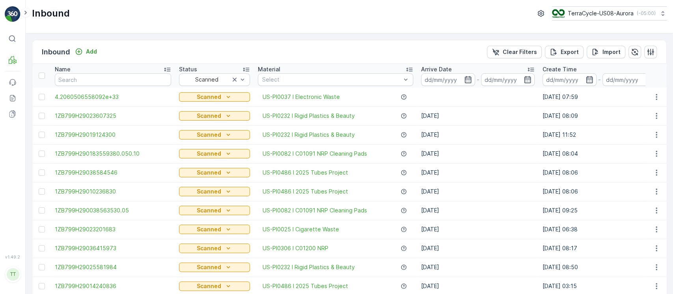
click at [434, 65] on p "Arrive Date" at bounding box center [436, 69] width 31 height 8
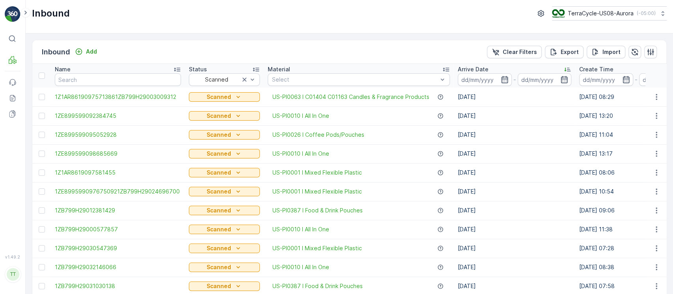
click at [468, 70] on p "Arrive Date" at bounding box center [473, 69] width 31 height 8
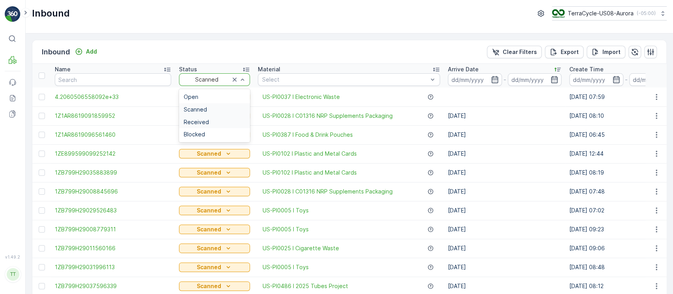
click at [217, 119] on div "Received" at bounding box center [214, 122] width 61 height 6
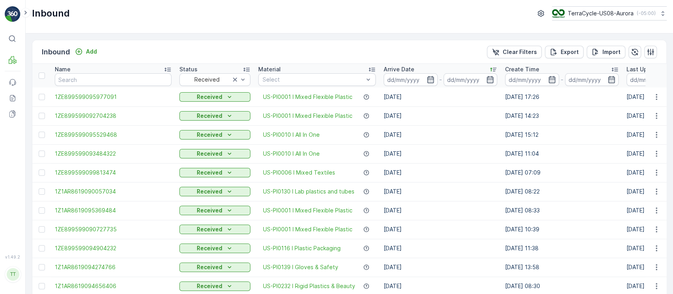
click at [462, 68] on div "Arrive Date" at bounding box center [440, 69] width 114 height 8
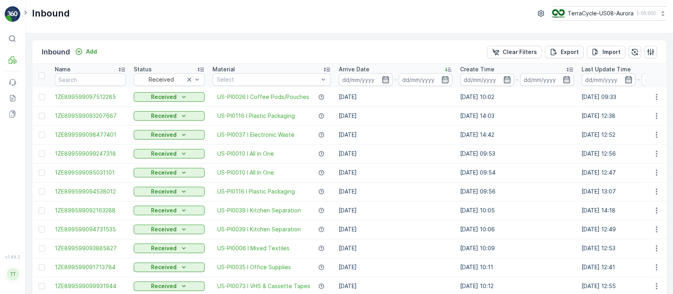
click at [427, 70] on div "Arrive Date" at bounding box center [396, 69] width 114 height 8
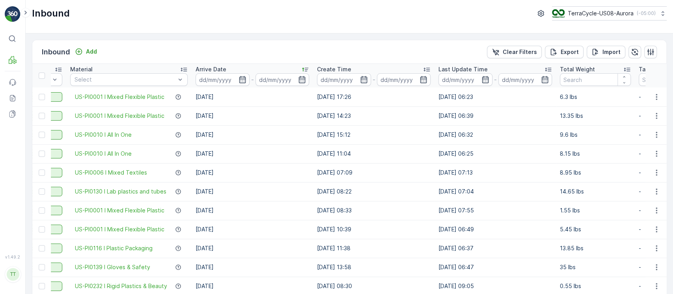
scroll to position [0, 192]
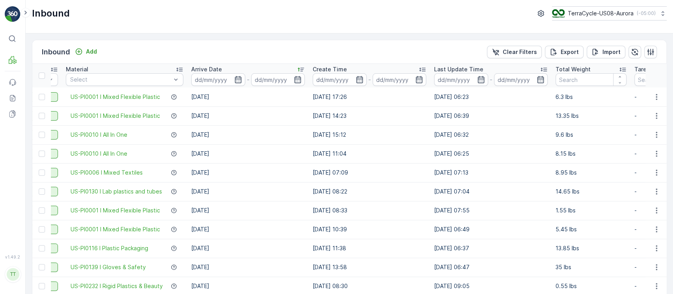
click at [580, 68] on p "Total Weight" at bounding box center [572, 69] width 35 height 8
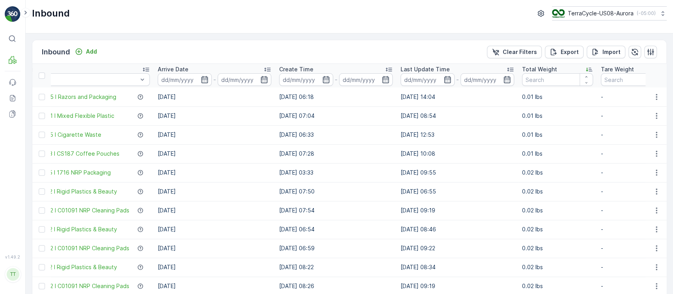
click at [570, 70] on div "Total Weight" at bounding box center [557, 69] width 71 height 8
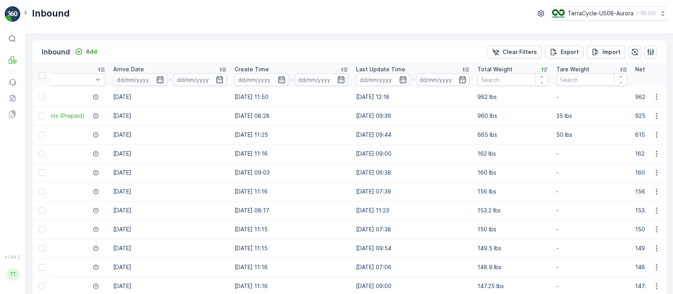
scroll to position [0, 341]
click at [410, 118] on td "19.08.2025 09:39" at bounding box center [412, 115] width 121 height 19
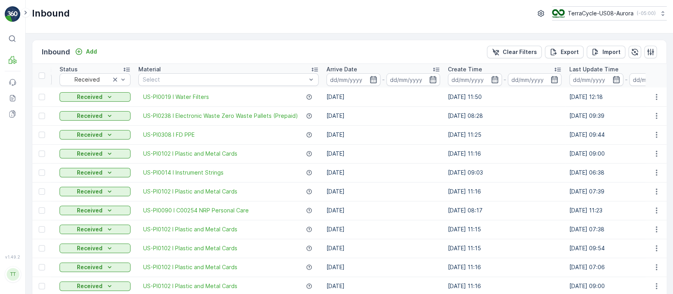
scroll to position [0, 0]
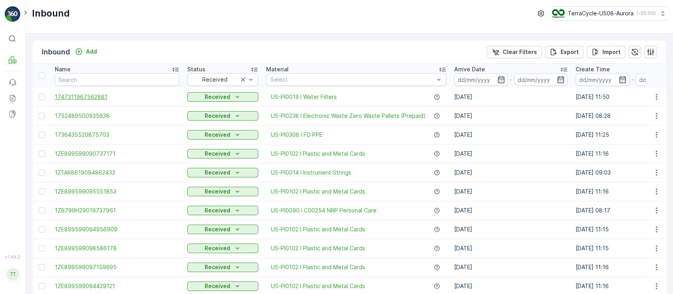
click at [95, 95] on span "1747311967562881" at bounding box center [117, 97] width 125 height 8
click at [525, 54] on p "Clear Filters" at bounding box center [520, 52] width 34 height 8
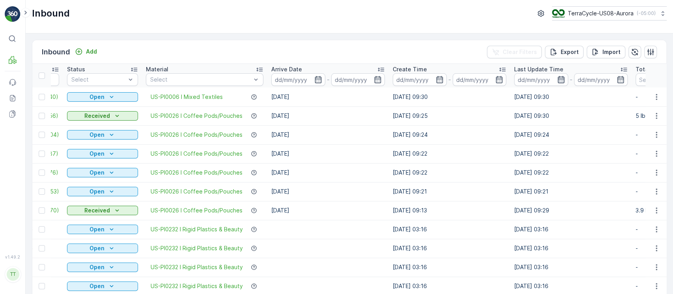
scroll to position [0, 121]
click at [532, 80] on input at bounding box center [542, 79] width 54 height 13
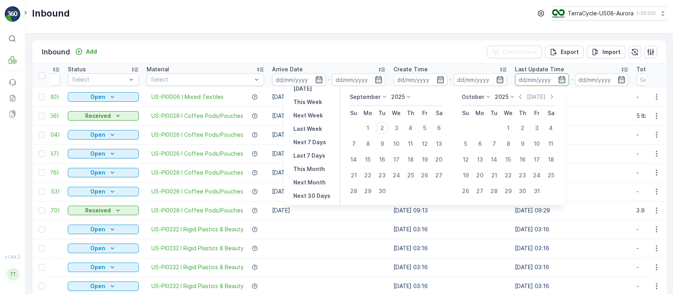
scroll to position [52, 0]
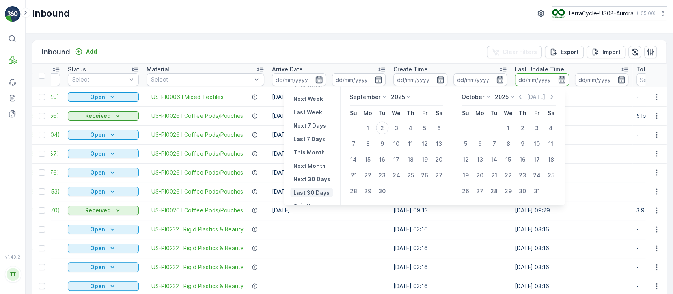
click at [322, 189] on p "Last 30 Days" at bounding box center [311, 193] width 36 height 8
type input "04.08.2025"
type input "02.09.2025"
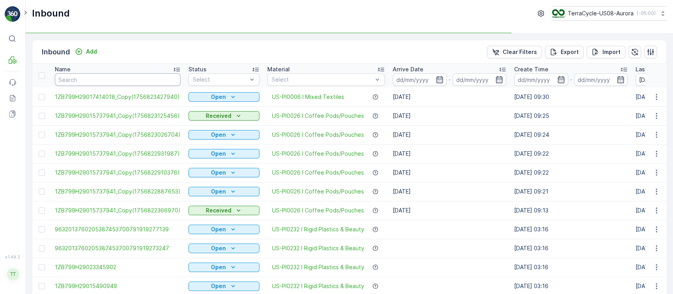
click at [141, 76] on input "text" at bounding box center [118, 79] width 126 height 13
type input "9612"
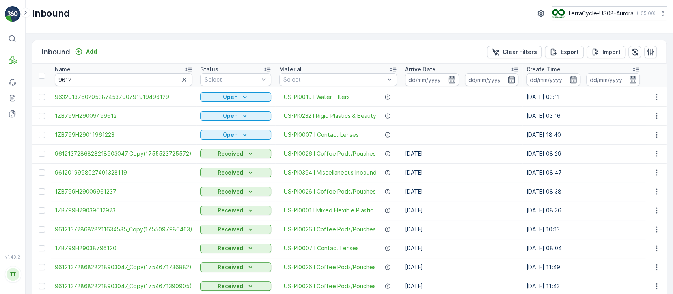
click at [138, 71] on div "Name" at bounding box center [124, 69] width 138 height 8
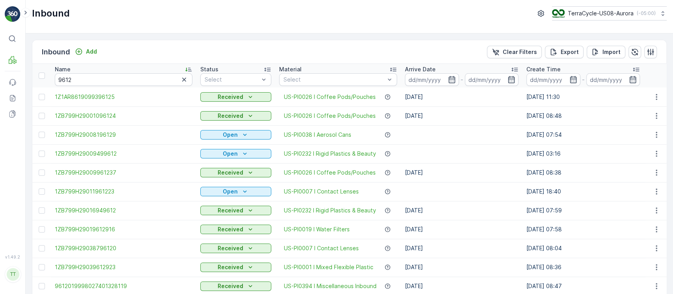
click at [160, 67] on div "Name" at bounding box center [124, 69] width 138 height 8
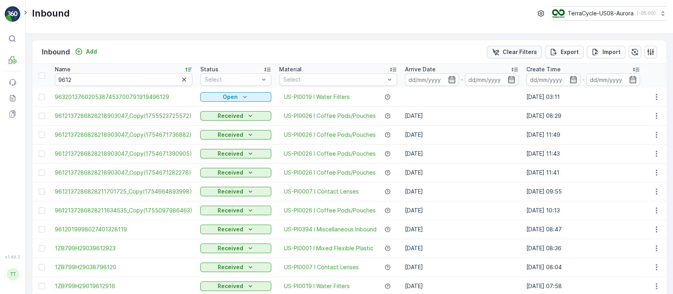
click at [518, 52] on p "Clear Filters" at bounding box center [520, 52] width 34 height 8
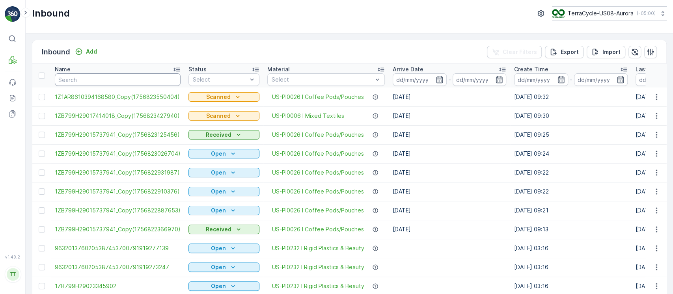
click at [110, 79] on input "text" at bounding box center [118, 79] width 126 height 13
paste input "1ZW6X985036"
type input "1ZW6X985036"
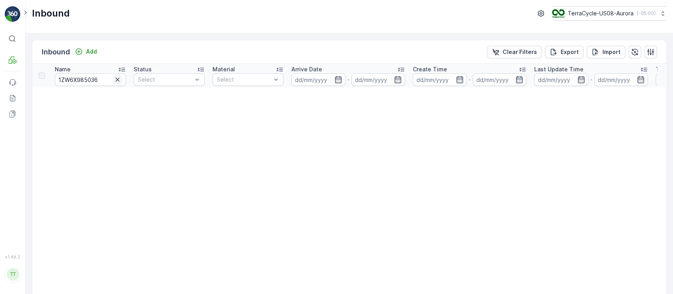
click at [117, 78] on icon "button" at bounding box center [118, 80] width 8 height 8
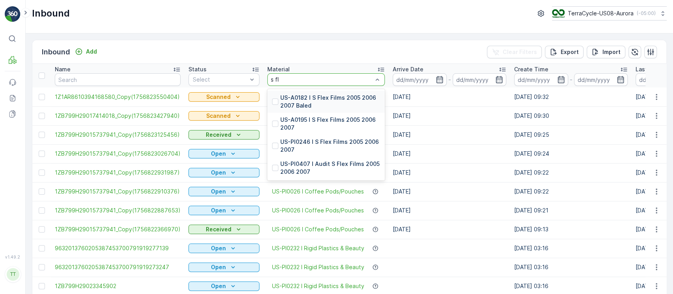
type input "s fle"
click at [272, 145] on div at bounding box center [275, 146] width 6 height 6
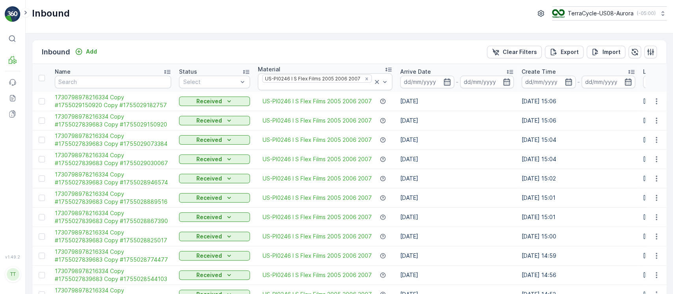
click at [145, 71] on div "Name" at bounding box center [113, 72] width 116 height 8
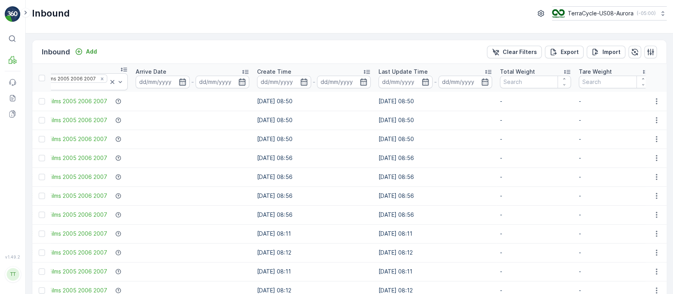
scroll to position [0, 220]
click at [407, 84] on input at bounding box center [405, 82] width 54 height 13
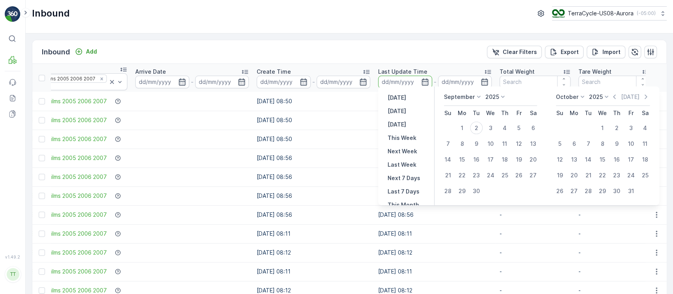
scroll to position [71, 0]
click at [408, 175] on p "Last 30 Days" at bounding box center [405, 174] width 36 height 8
type input "04.08.2025"
type input "02.09.2025"
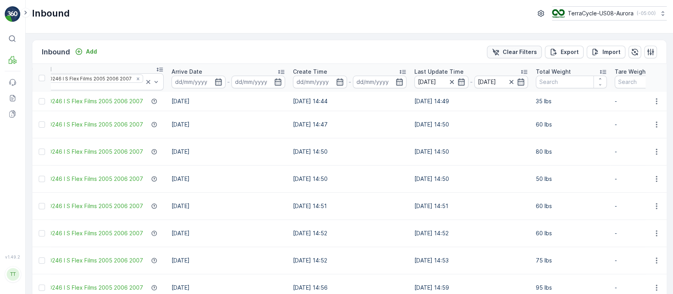
click at [502, 50] on div "Clear Filters" at bounding box center [513, 52] width 45 height 8
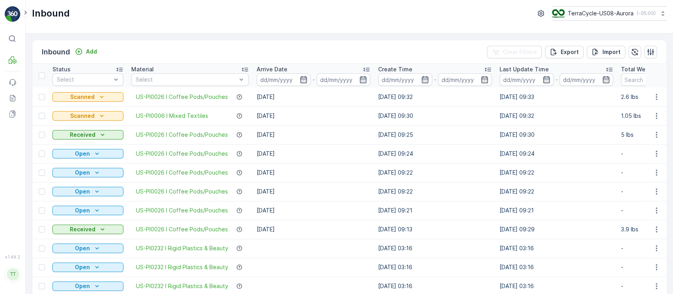
scroll to position [0, 136]
click at [520, 80] on input at bounding box center [526, 79] width 54 height 13
click at [391, 80] on input at bounding box center [405, 79] width 54 height 13
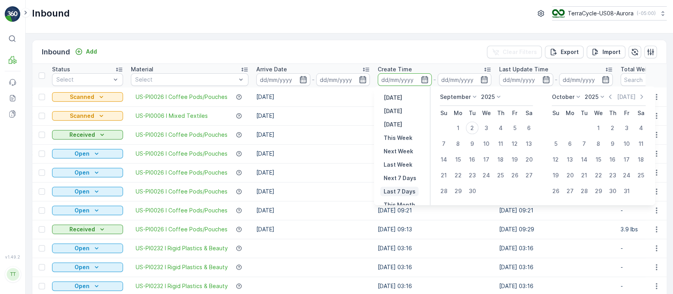
click at [398, 194] on p "Last 7 Days" at bounding box center [399, 192] width 32 height 8
type input "27.08.2025"
type input "02.09.2025"
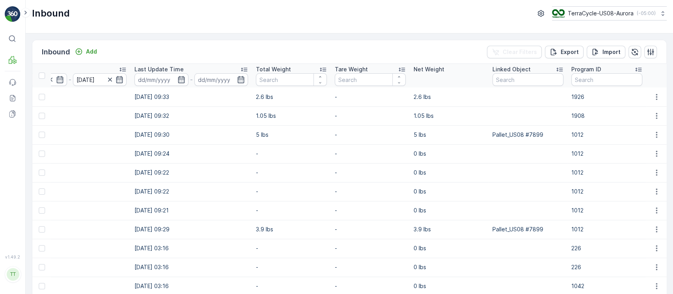
scroll to position [0, 737]
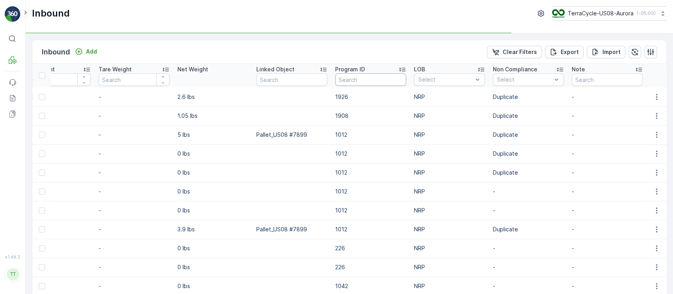
click at [382, 82] on input "text" at bounding box center [370, 79] width 71 height 13
type input "cs1"
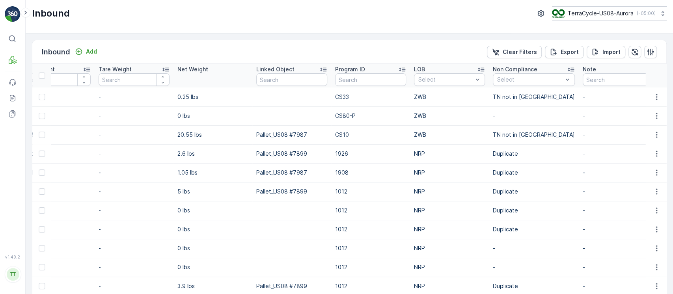
type input "cs111"
click at [374, 78] on input "cs111" at bounding box center [370, 79] width 71 height 13
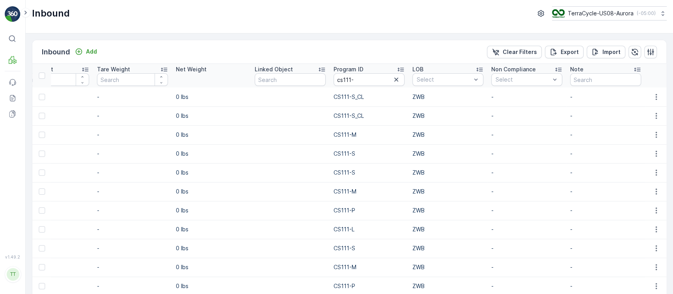
type input "cs111"
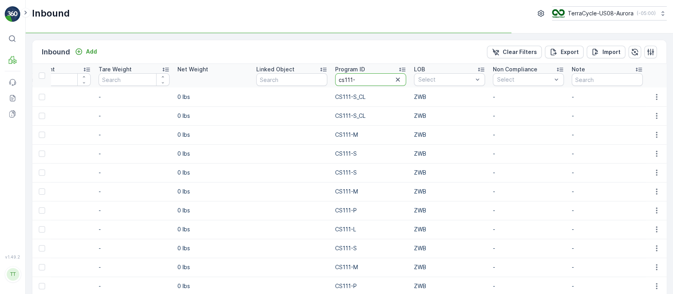
click at [374, 78] on input "cs111-" at bounding box center [370, 79] width 71 height 13
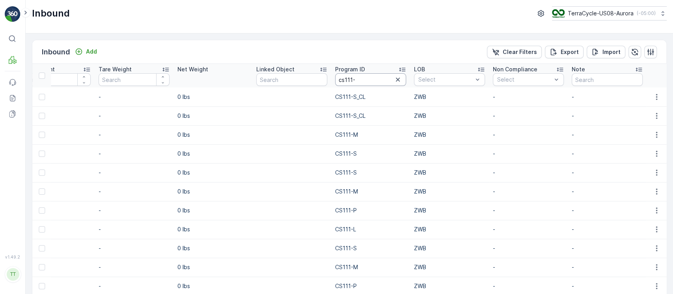
click at [374, 78] on input "cs111-" at bounding box center [370, 79] width 71 height 13
type input "cs111-p"
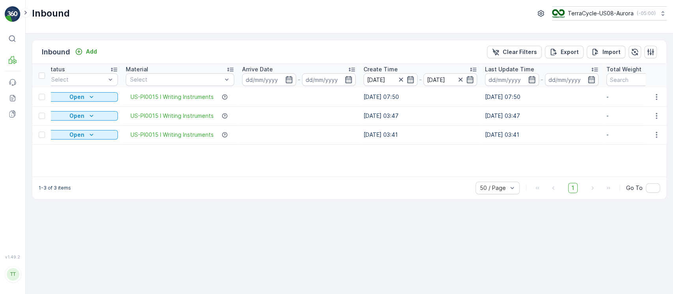
scroll to position [0, 131]
click at [373, 81] on input "27.08.2025" at bounding box center [390, 79] width 54 height 13
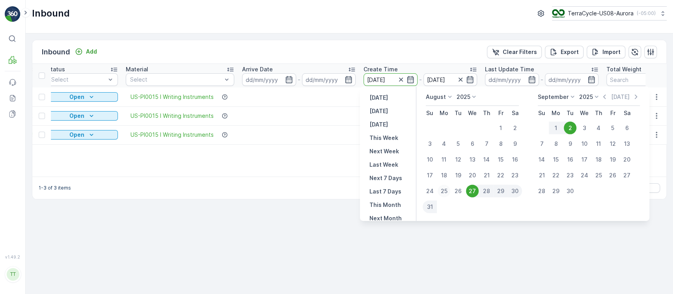
click at [446, 190] on div "25" at bounding box center [443, 191] width 13 height 13
type input "[DATE]"
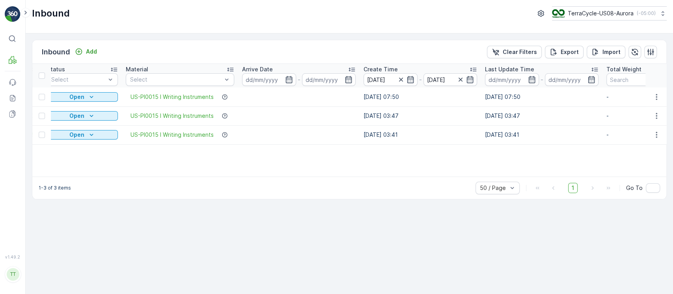
click at [327, 152] on div "Name Status Select Material Select Arrive Date - Create Time 25.08.2025 - 02.09…" at bounding box center [349, 120] width 634 height 113
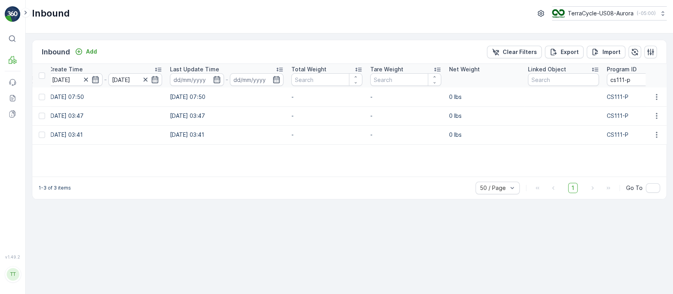
scroll to position [0, 716]
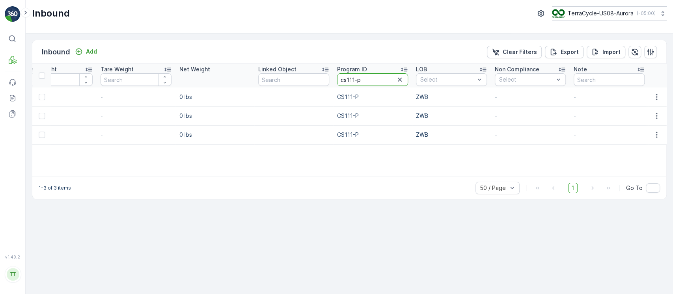
drag, startPoint x: 368, startPoint y: 82, endPoint x: 279, endPoint y: 81, distance: 89.5
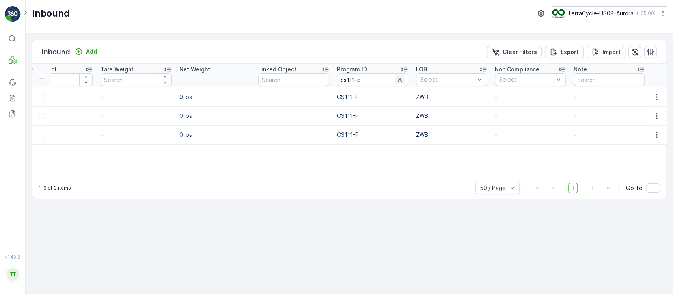
click at [396, 79] on icon "button" at bounding box center [400, 80] width 8 height 8
paste input "CS111-P"
type input "CS111-P"
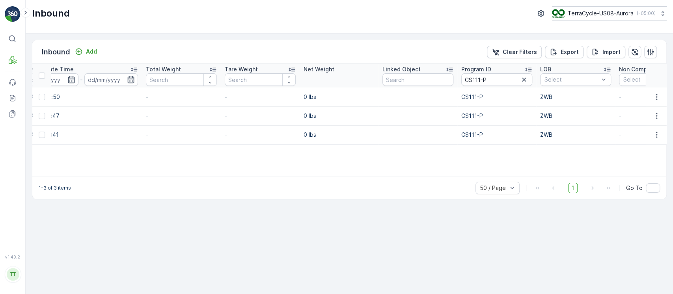
scroll to position [0, 716]
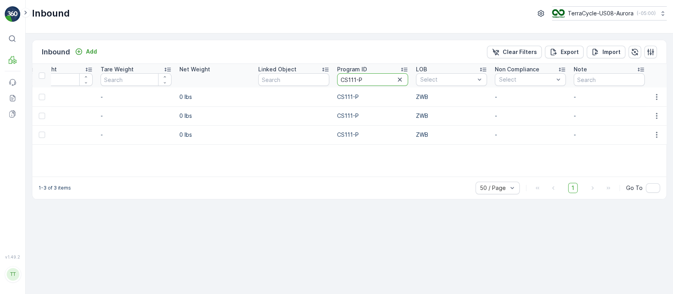
drag, startPoint x: 378, startPoint y: 81, endPoint x: 257, endPoint y: 98, distance: 122.6
paste input "80"
type input "CS80-P"
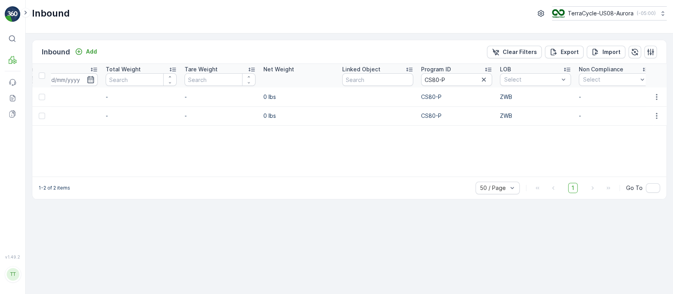
scroll to position [0, 709]
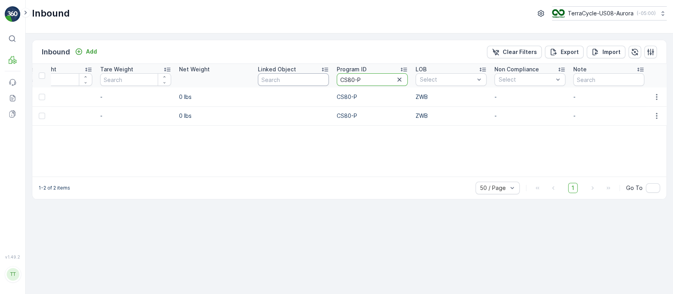
drag, startPoint x: 335, startPoint y: 82, endPoint x: 272, endPoint y: 82, distance: 63.1
paste input "SW2"
type input "SW2-P"
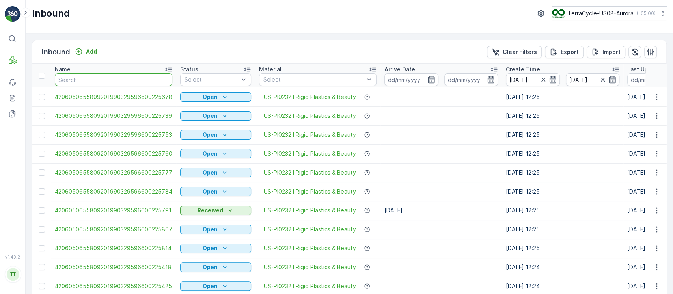
drag, startPoint x: 98, startPoint y: 82, endPoint x: 311, endPoint y: 12, distance: 223.9
click at [313, 13] on div "Inbound TerraCycle-US08-Aurora ( -05:00 ) Inbound Add Clear Filters Export Impo…" at bounding box center [349, 147] width 647 height 294
paste input "4206050655809201990371818100104172"
type input "4206050655809201990371818100104172"
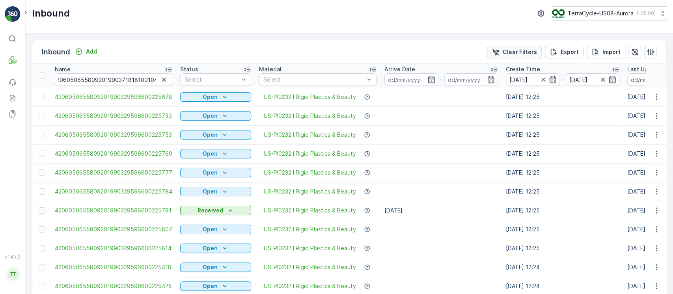
scroll to position [0, 0]
click at [525, 54] on p "Clear Filters" at bounding box center [520, 52] width 34 height 8
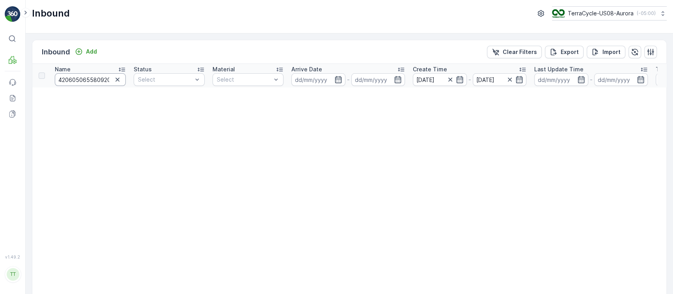
click at [104, 80] on input "4206050655809201990371818100104172" at bounding box center [90, 79] width 71 height 13
click at [520, 49] on p "Clear Filters" at bounding box center [520, 52] width 34 height 8
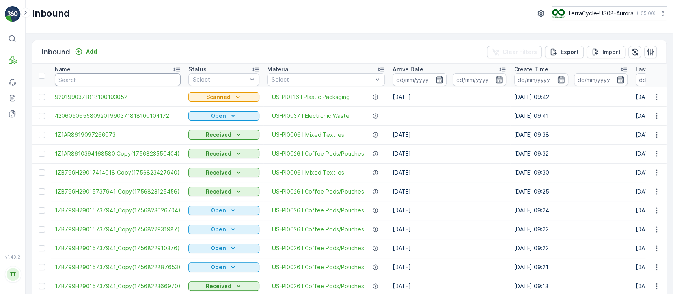
click at [82, 80] on input "text" at bounding box center [118, 79] width 126 height 13
paste input "4206050655809201990371818100104172"
type input "4206050655809201990371818100104172"
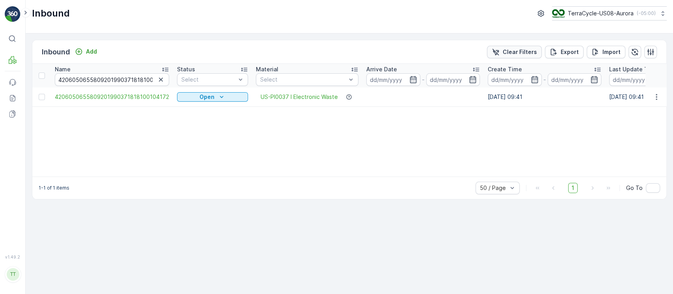
click at [506, 49] on p "Clear Filters" at bounding box center [520, 52] width 34 height 8
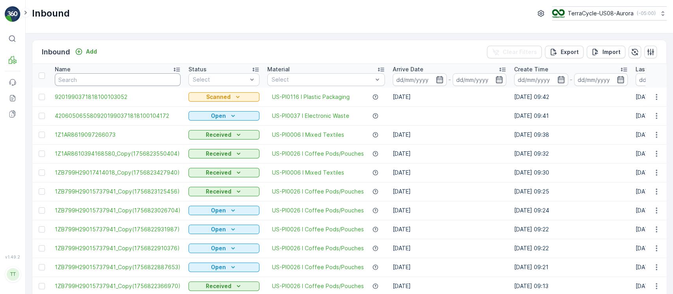
click at [133, 80] on input "text" at bounding box center [118, 79] width 126 height 13
paste input "4206050655809201990371818100104318"
type input "4206050655809201990371818100104318"
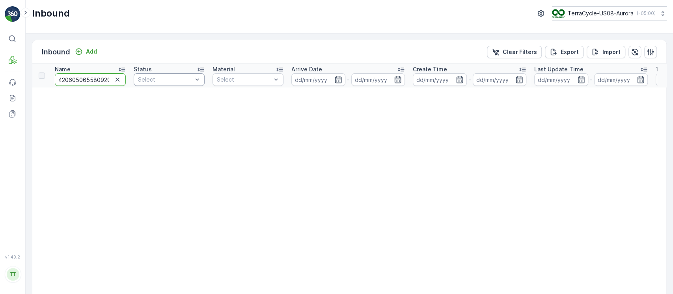
scroll to position [0, 60]
drag, startPoint x: 107, startPoint y: 81, endPoint x: 199, endPoint y: 84, distance: 92.3
click at [199, 84] on tr "Name 4206050655809201990371818100104318 Status Select Material Select Arrive Da…" at bounding box center [661, 76] width 1259 height 24
click at [510, 48] on p "Clear Filters" at bounding box center [520, 52] width 34 height 8
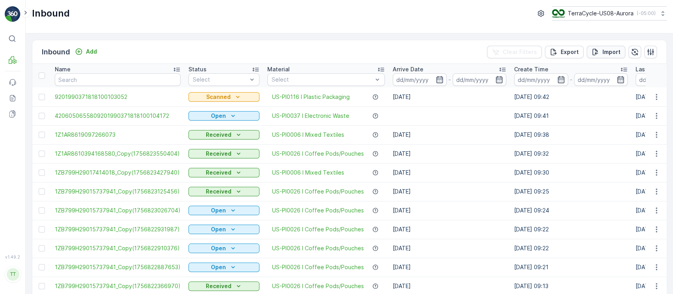
click at [607, 50] on p "Import" at bounding box center [611, 52] width 18 height 8
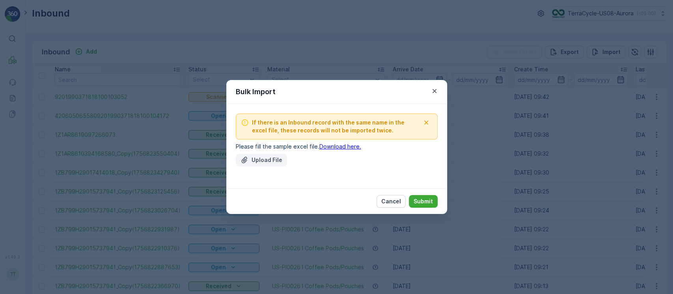
click at [270, 161] on p "Upload File" at bounding box center [266, 160] width 31 height 8
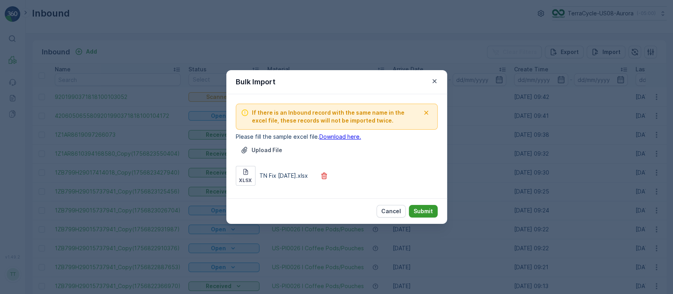
click at [426, 211] on p "Submit" at bounding box center [422, 211] width 19 height 8
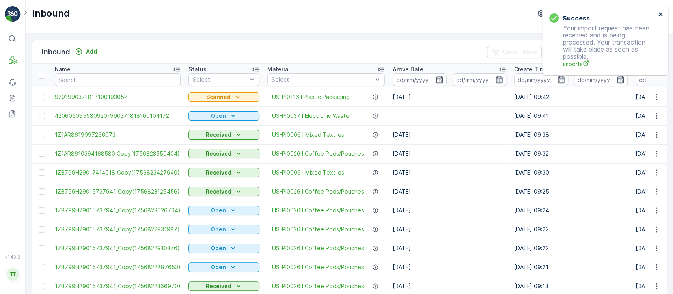
click at [661, 15] on icon "close" at bounding box center [660, 14] width 4 height 4
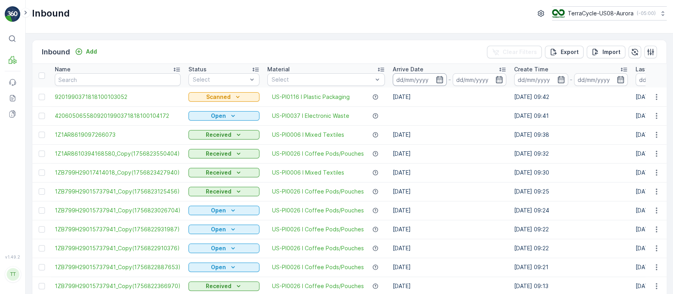
click at [414, 75] on input at bounding box center [420, 79] width 54 height 13
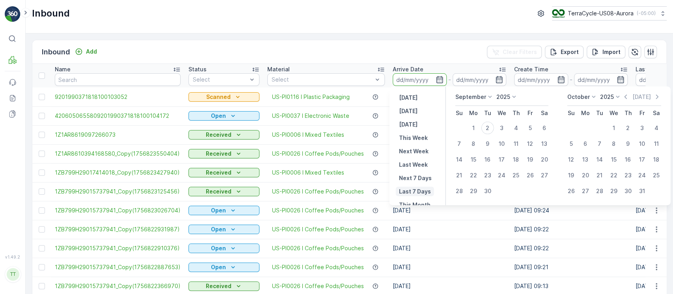
click at [407, 191] on p "Last 7 Days" at bounding box center [415, 192] width 32 height 8
type input "27.08.2025"
type input "02.09.2025"
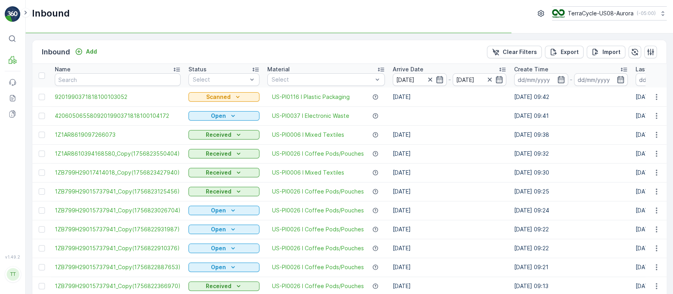
click at [432, 201] on td "02.09.2025" at bounding box center [449, 210] width 121 height 19
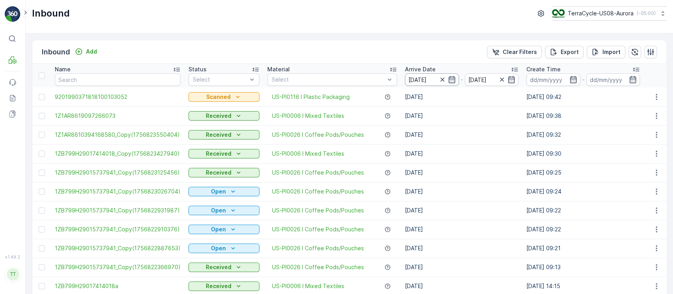
click at [420, 83] on input "27.08.2025" at bounding box center [432, 79] width 54 height 13
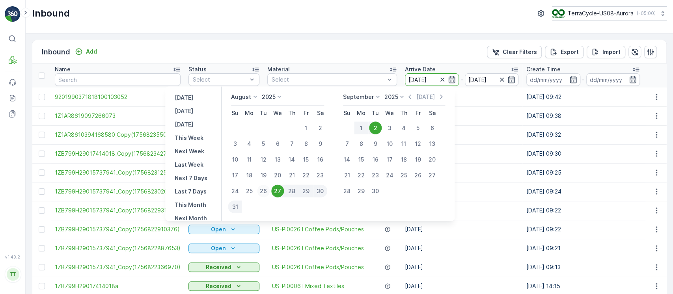
click at [268, 193] on div "26" at bounding box center [263, 191] width 13 height 13
type input "26.08.2025"
click at [365, 125] on div "1" at bounding box center [361, 128] width 14 height 13
type input "01.09.2025"
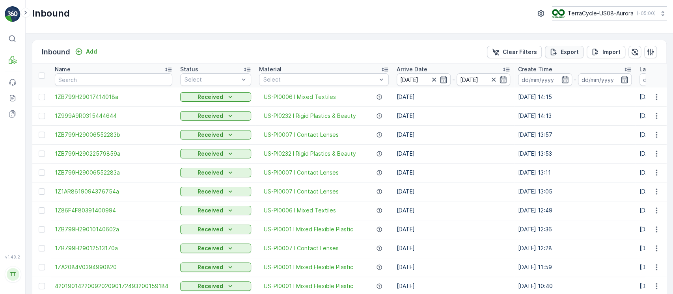
click at [567, 54] on p "Export" at bounding box center [569, 52] width 18 height 8
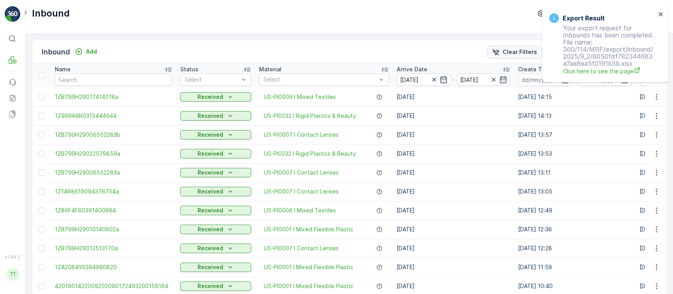
click at [514, 52] on p "Clear Filters" at bounding box center [520, 52] width 34 height 8
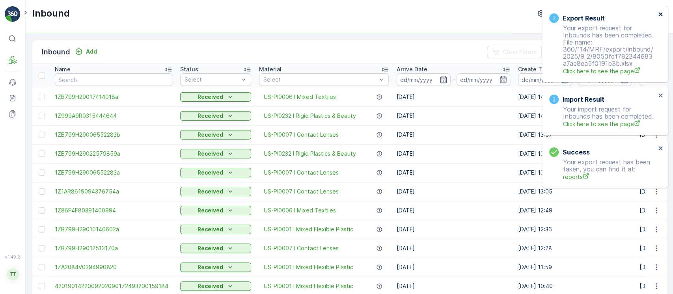
click at [659, 13] on icon "close" at bounding box center [661, 14] width 6 height 6
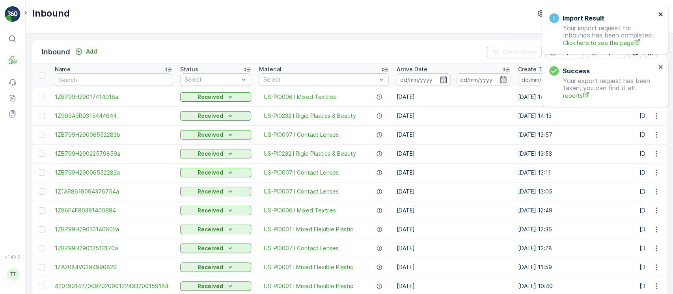
click at [659, 13] on icon "close" at bounding box center [661, 14] width 6 height 6
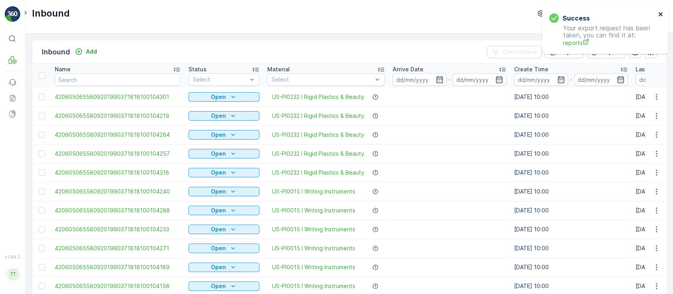
click at [659, 13] on icon "close" at bounding box center [661, 14] width 6 height 6
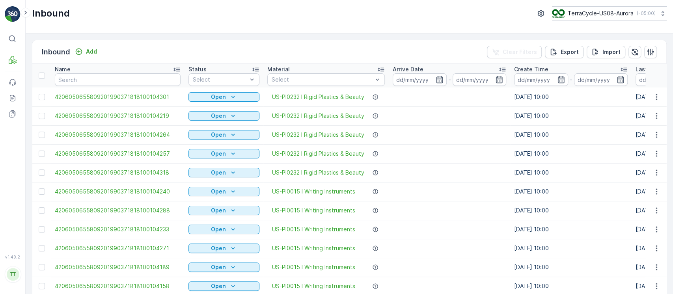
scroll to position [0, 737]
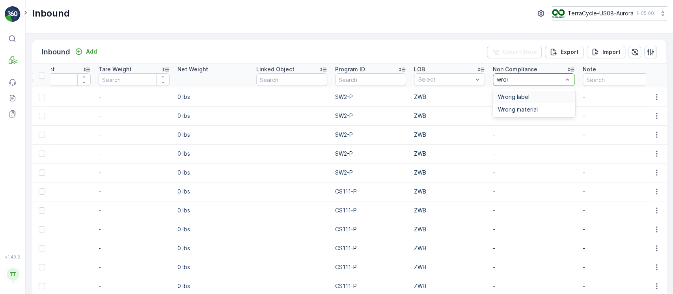
type input "wrong"
click at [510, 113] on div "Wrong material" at bounding box center [534, 109] width 82 height 13
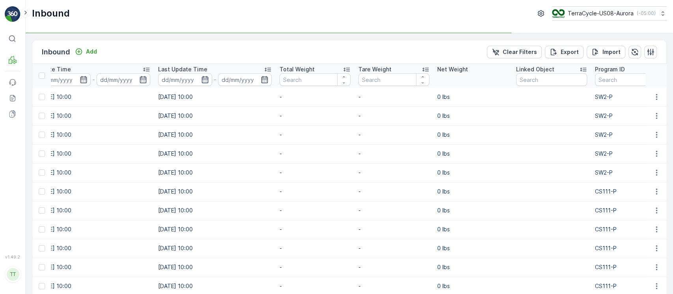
scroll to position [0, 477]
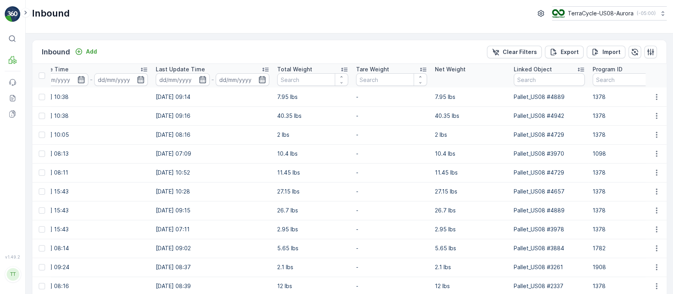
click at [206, 65] on div "Last Update Time" at bounding box center [213, 69] width 114 height 8
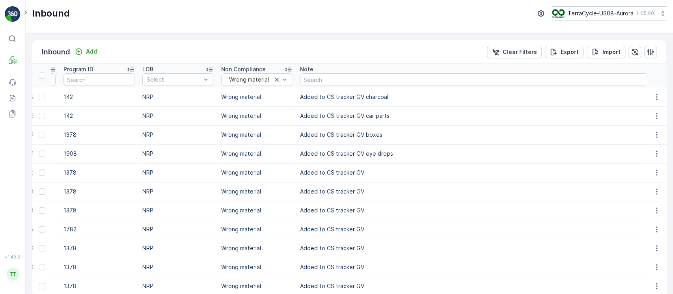
scroll to position [0, 1004]
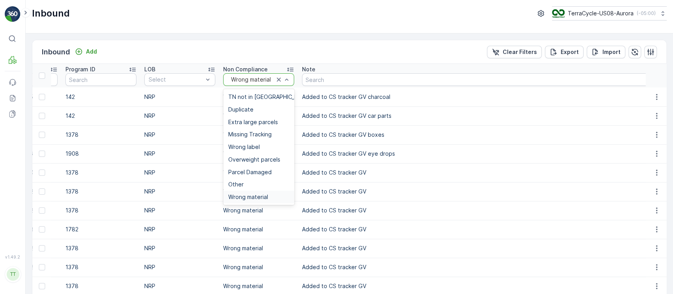
click at [252, 76] on div "Wrong material" at bounding box center [258, 79] width 71 height 13
click at [258, 184] on div "Other" at bounding box center [258, 184] width 61 height 6
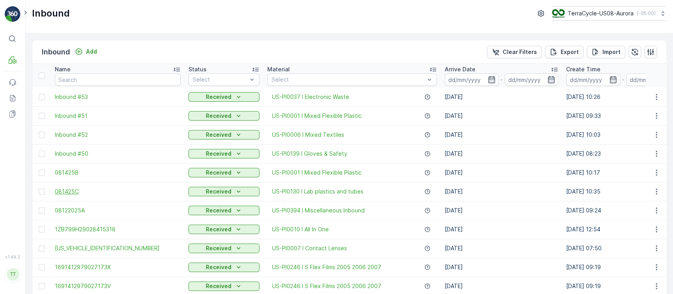
click at [69, 189] on span "081425C" at bounding box center [118, 192] width 126 height 8
click at [73, 171] on span "081425B" at bounding box center [118, 173] width 126 height 8
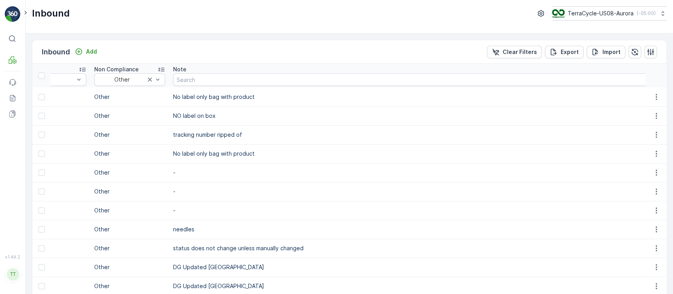
scroll to position [0, 1256]
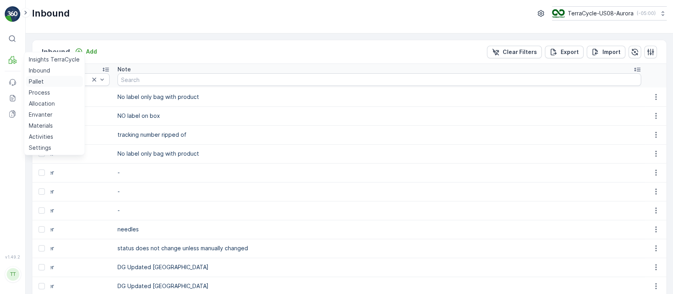
click at [49, 84] on link "Pallet" at bounding box center [54, 81] width 57 height 11
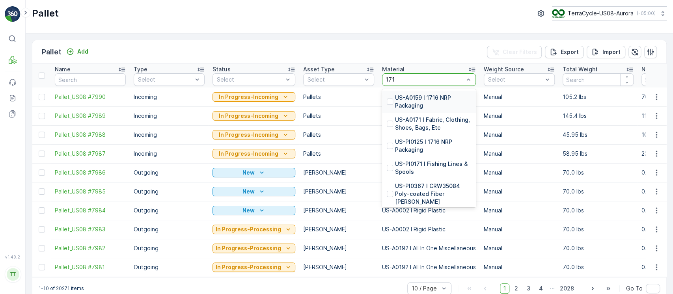
type input "1716"
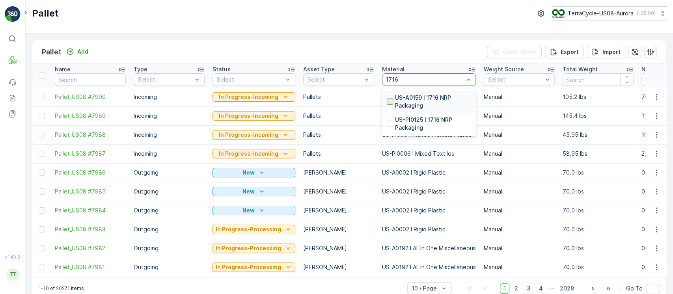
click at [387, 103] on div at bounding box center [390, 102] width 6 height 6
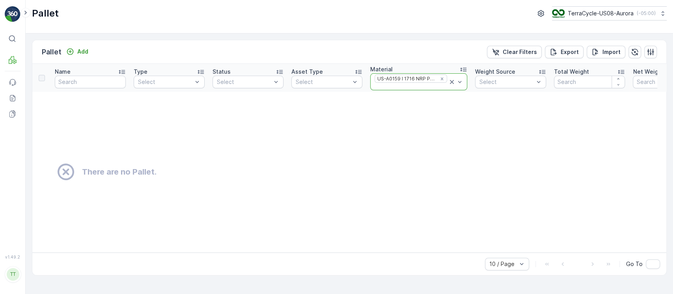
click at [451, 80] on icon at bounding box center [452, 82] width 8 height 8
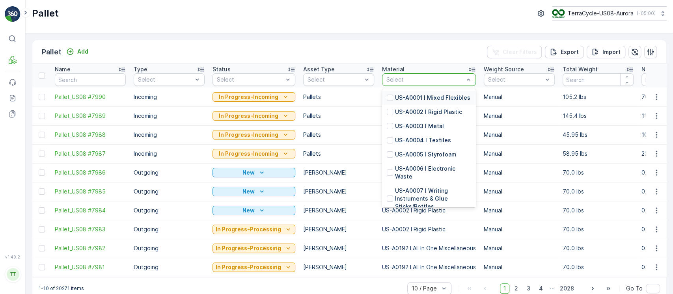
type input "US-PI0125 I 1716 NRP Packaging"
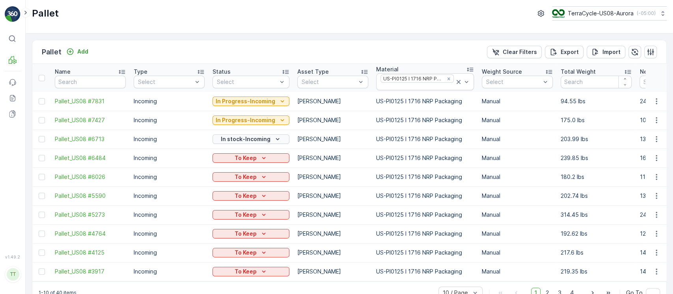
click at [259, 138] on p "In stock-Incoming" at bounding box center [246, 139] width 50 height 8
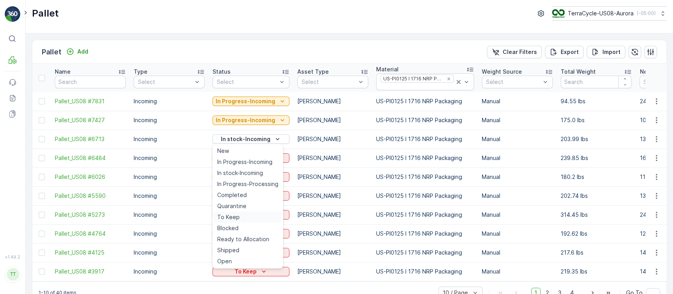
click at [247, 218] on div "To Keep" at bounding box center [247, 217] width 67 height 11
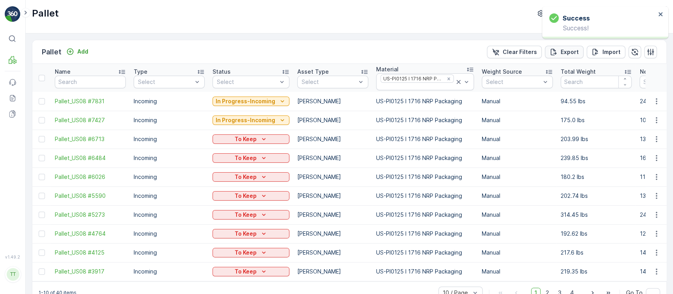
click at [567, 51] on p "Export" at bounding box center [569, 52] width 18 height 8
click at [18, 99] on link "Reports" at bounding box center [13, 98] width 16 height 16
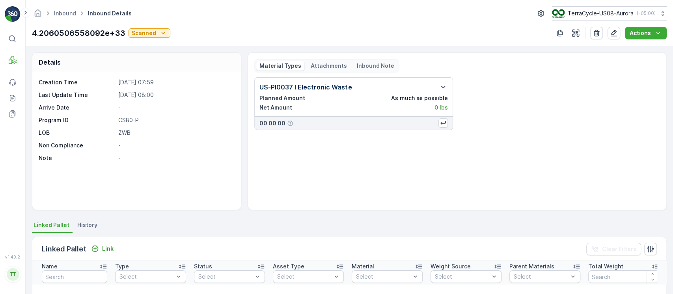
click at [91, 220] on li "History" at bounding box center [88, 226] width 25 height 13
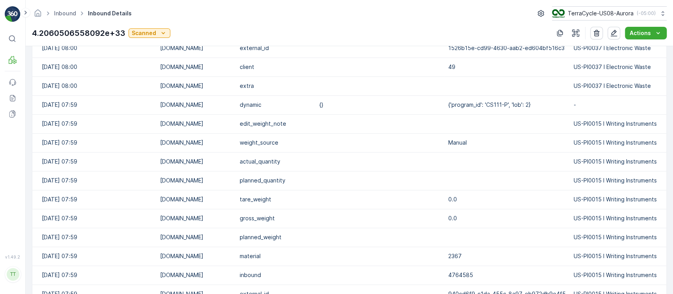
scroll to position [648, 0]
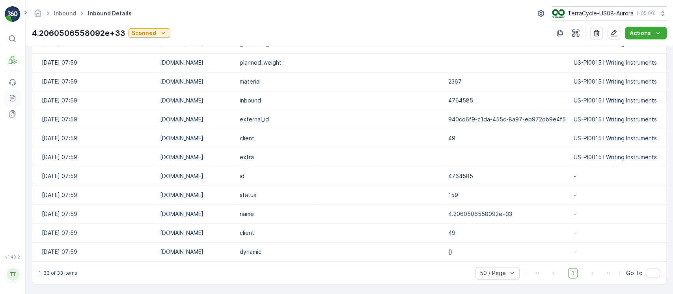
click at [14, 99] on icon at bounding box center [13, 98] width 8 height 8
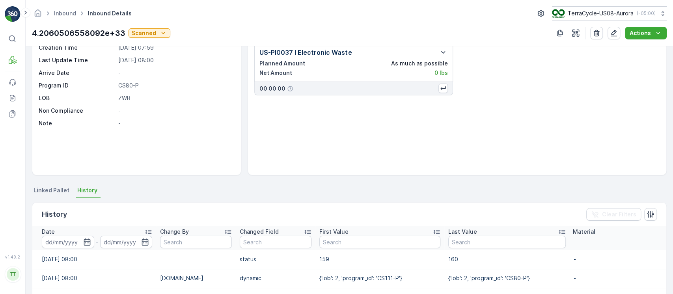
scroll to position [0, 0]
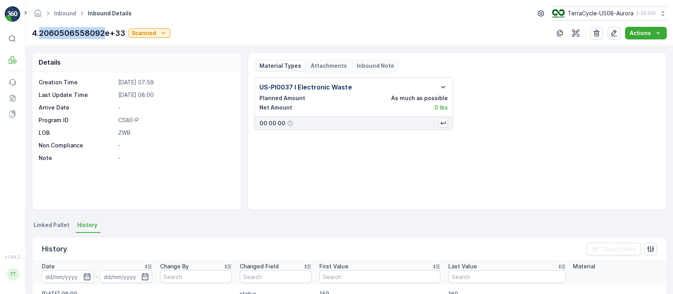
drag, startPoint x: 104, startPoint y: 32, endPoint x: 41, endPoint y: 33, distance: 63.1
click at [41, 33] on p "4.2060506558092e+33" at bounding box center [78, 33] width 93 height 12
copy p "2060506558092"
click at [159, 109] on p "-" at bounding box center [175, 108] width 115 height 8
click at [101, 35] on p "4.2060506558092e+33" at bounding box center [78, 33] width 93 height 12
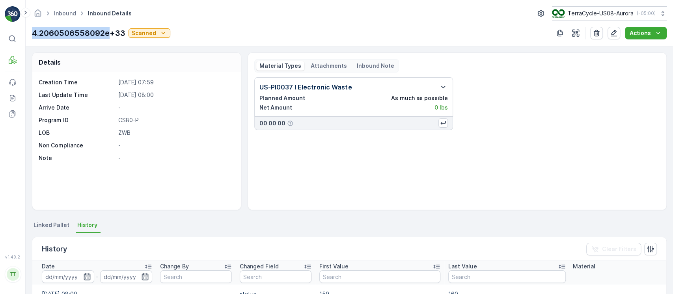
click at [101, 35] on p "4.2060506558092e+33" at bounding box center [78, 33] width 93 height 12
copy p "4.2060506558092e+33"
click at [125, 119] on p "CS80-P" at bounding box center [175, 120] width 115 height 8
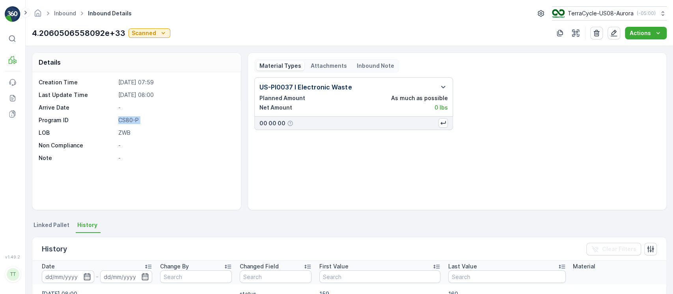
click at [125, 119] on p "CS80-P" at bounding box center [175, 120] width 115 height 8
copy p "CS80-P"
click at [598, 30] on icon "button" at bounding box center [596, 33] width 8 height 8
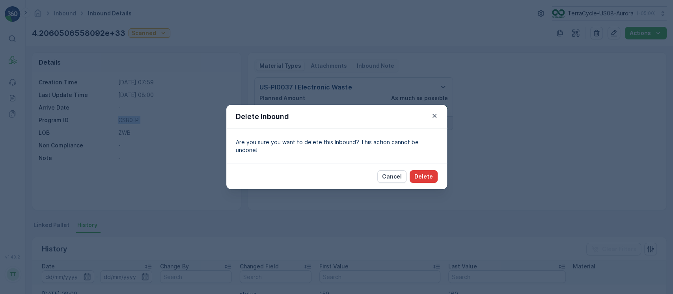
click at [429, 173] on p "Delete" at bounding box center [423, 177] width 19 height 8
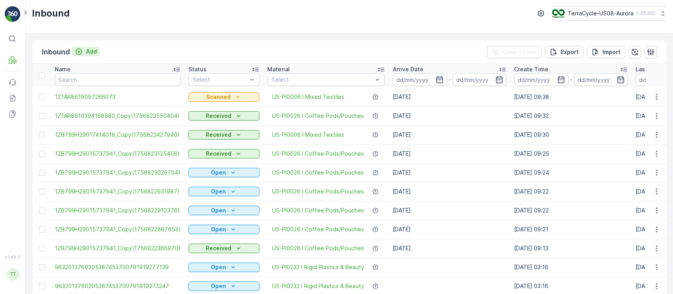
click at [89, 54] on p "Add" at bounding box center [91, 52] width 11 height 8
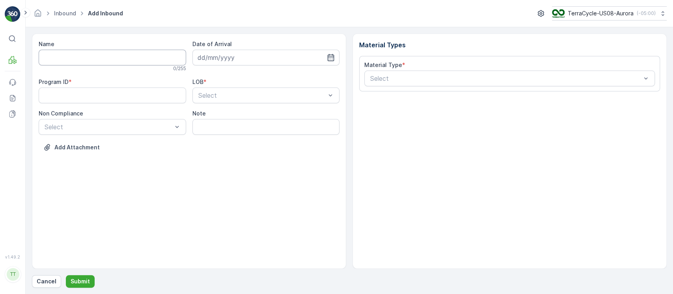
click at [107, 52] on input "Name" at bounding box center [112, 58] width 147 height 16
paste input "CS80-P"
type input "CS80-P"
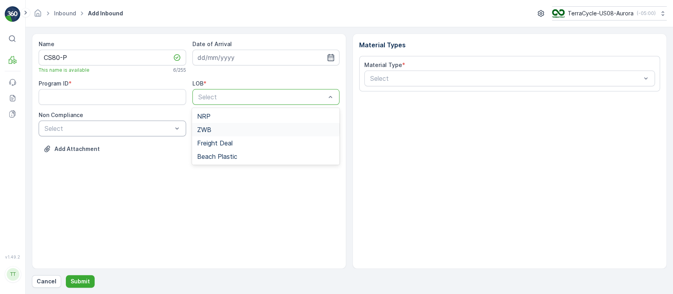
click at [217, 128] on div "ZWB" at bounding box center [266, 129] width 138 height 7
click at [155, 106] on div "Program ID * LOB * option ZWB, selected. ZWB Non Compliance Select Note" at bounding box center [189, 108] width 301 height 57
click at [171, 95] on ID "Program ID" at bounding box center [112, 97] width 147 height 16
paste ID "CS80-P"
type ID "CS80-P"
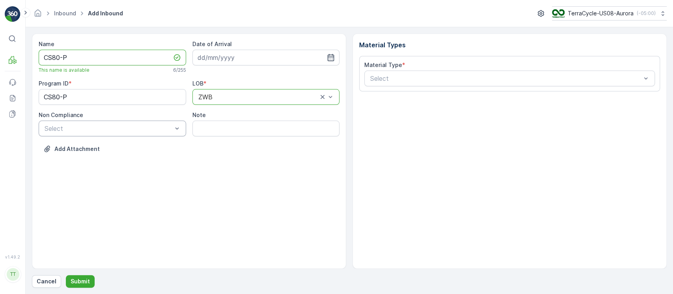
drag, startPoint x: 107, startPoint y: 55, endPoint x: 0, endPoint y: 65, distance: 107.7
click at [0, 65] on div "⌘B MRF Events Reports Documents v 1.49.2 TT TC.GLOBAL clemence.vasseur@terracyc…" at bounding box center [336, 147] width 673 height 294
paste input "4206050655809201990371818100104172"
type input "4206050655809201990371818100104172"
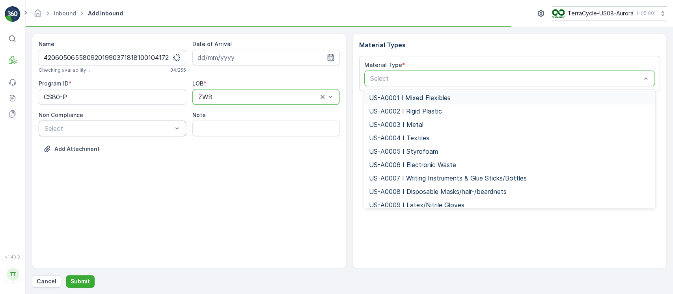
scroll to position [0, 0]
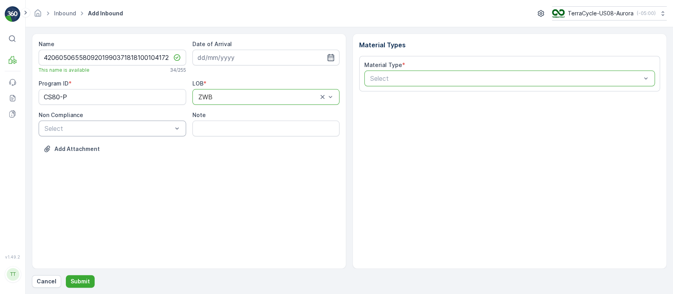
click at [426, 77] on div at bounding box center [505, 78] width 272 height 7
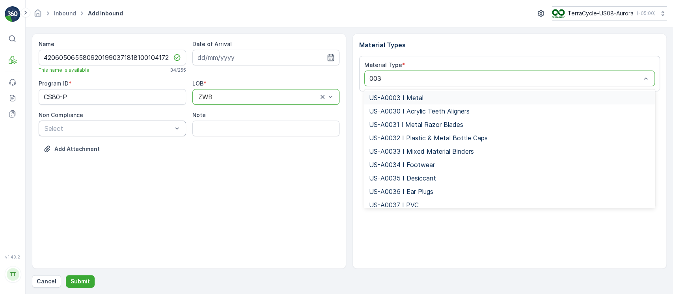
type input "0037"
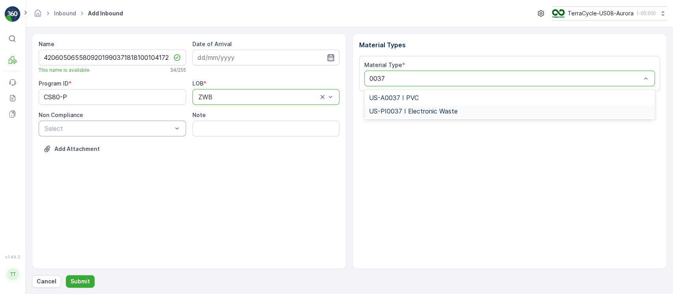
click at [426, 114] on span "US-PI0037 I Electronic Waste" at bounding box center [413, 111] width 89 height 7
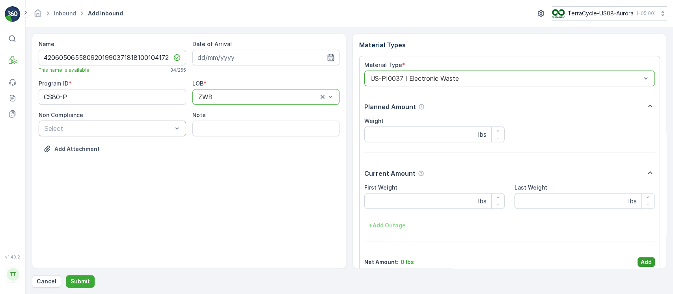
click at [646, 261] on p "Add" at bounding box center [645, 262] width 11 height 8
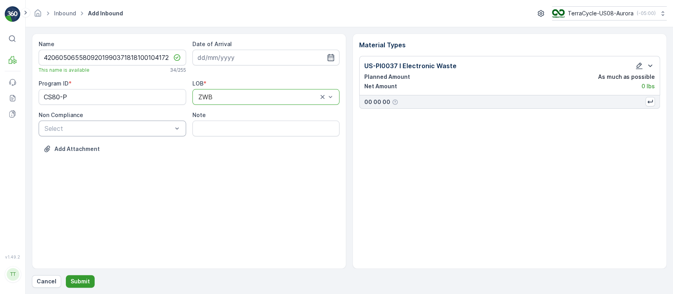
click at [86, 283] on p "Submit" at bounding box center [80, 281] width 19 height 8
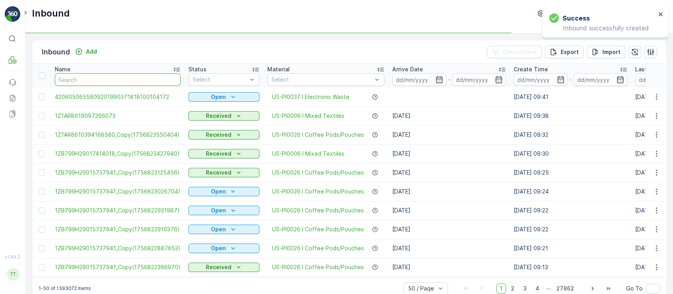
click at [123, 78] on input "text" at bounding box center [118, 79] width 126 height 13
type input "+"
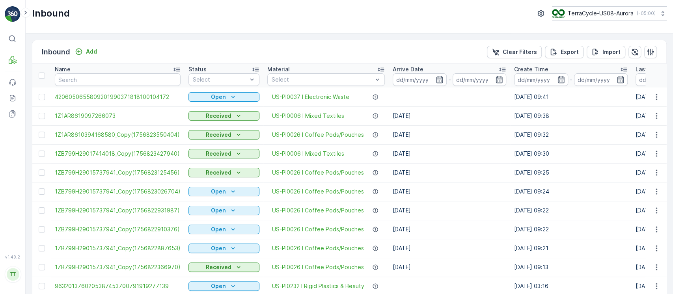
type input "+"
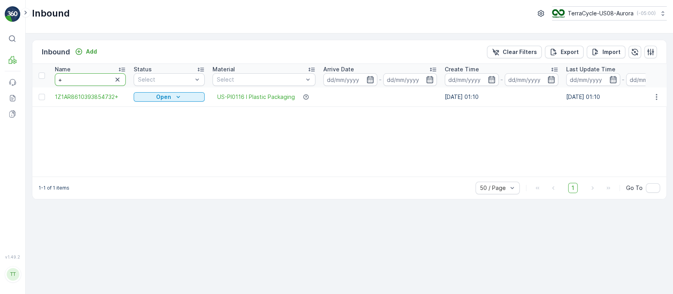
drag, startPoint x: 87, startPoint y: 80, endPoint x: 0, endPoint y: 83, distance: 86.8
click at [0, 83] on div "⌘B MRF Events Reports Documents v 1.49.2 TT TC.GLOBAL clemence.vasseur@terracyc…" at bounding box center [336, 147] width 673 height 294
type input "e"
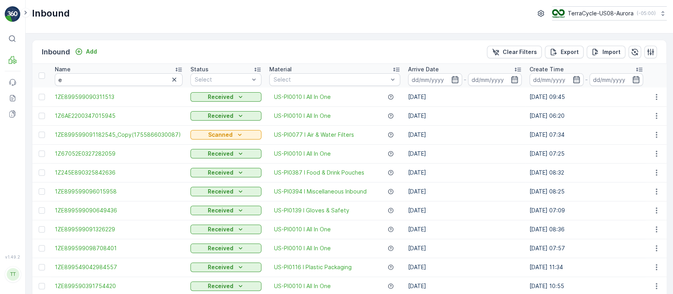
scroll to position [0, 188]
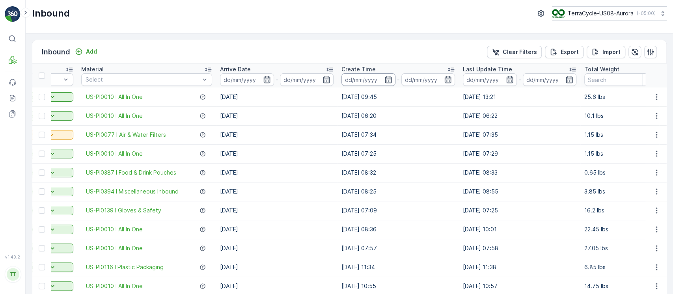
click at [359, 80] on input at bounding box center [368, 79] width 54 height 13
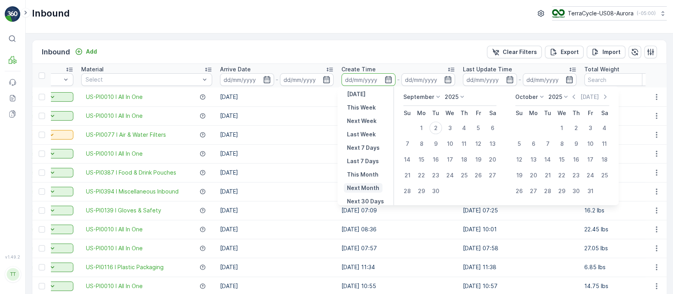
scroll to position [44, 0]
click at [361, 195] on div "Yesterday Today Tomorrow This Week Next Week Last Week Next 7 Days Last 7 Days …" at bounding box center [365, 146] width 56 height 119
click at [362, 197] on p "Last 30 Days" at bounding box center [365, 201] width 36 height 8
type input "04.08.2025"
type input "02.09.2025"
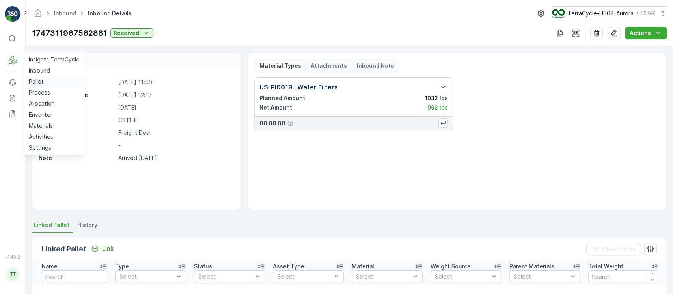
click at [40, 80] on p "Pallet" at bounding box center [36, 82] width 15 height 8
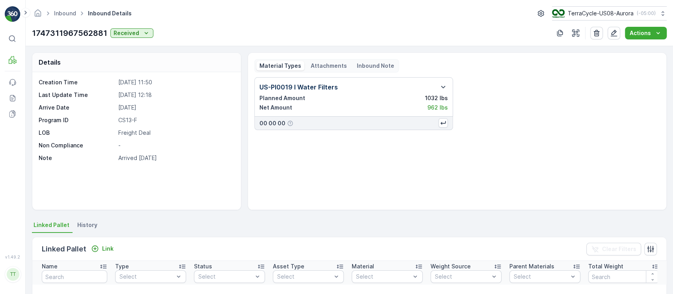
click at [104, 32] on p "1747311967562881" at bounding box center [69, 33] width 75 height 12
copy p "1747311967562881"
click at [364, 197] on div "US-PI0019 I Water Filters Planned Amount 1032 lbs Net Amount 962 lbs 00 00 00" at bounding box center [457, 140] width 406 height 126
click at [615, 32] on icon "button" at bounding box center [614, 33] width 7 height 7
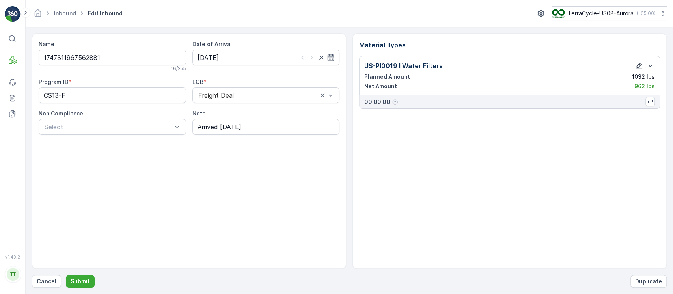
click at [638, 62] on icon "button" at bounding box center [639, 66] width 8 height 8
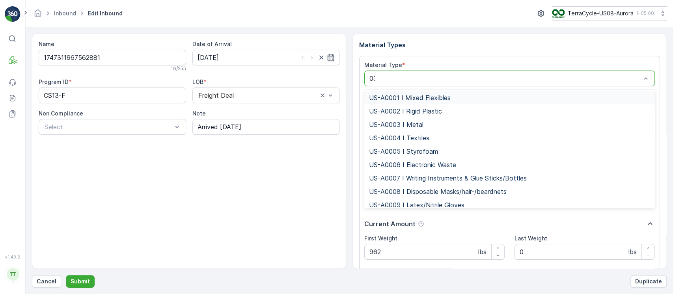
type input "0339"
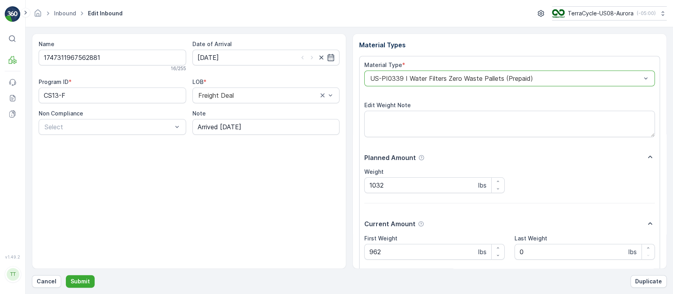
scroll to position [60, 0]
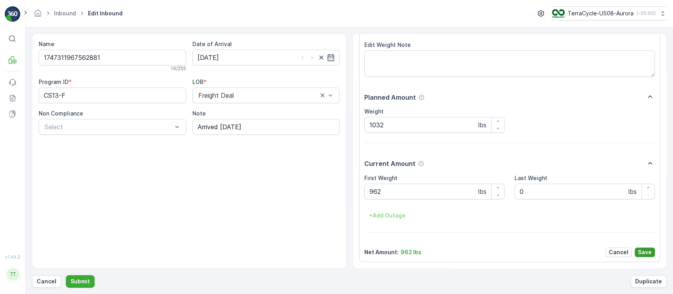
click at [641, 251] on p "Save" at bounding box center [645, 252] width 14 height 8
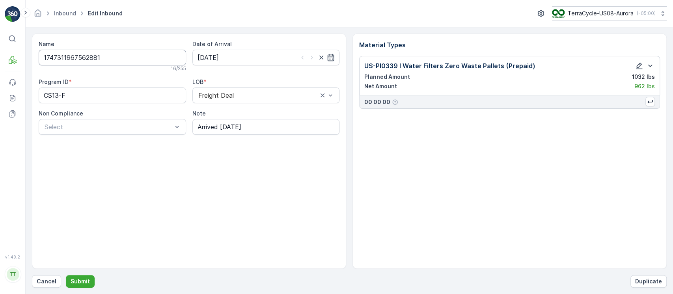
click at [139, 57] on input "1747311967562881" at bounding box center [112, 58] width 147 height 16
click at [88, 285] on p "Submit" at bounding box center [80, 281] width 19 height 8
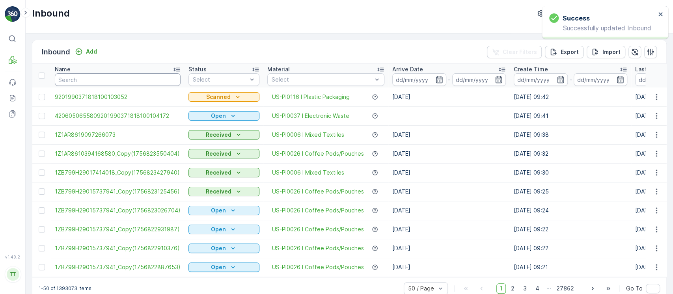
click at [110, 81] on input "text" at bounding box center [118, 79] width 126 height 13
paste input "1747311967562881"
type input "1747311967562881"
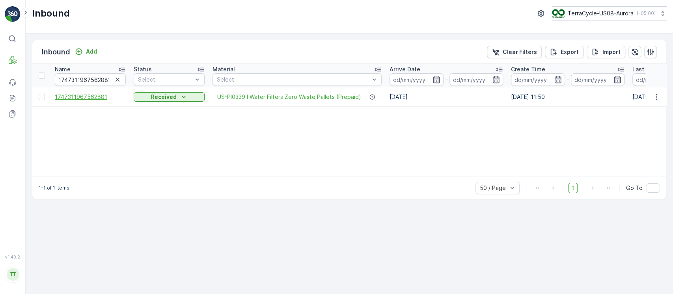
click at [90, 97] on span "1747311967562881" at bounding box center [90, 97] width 71 height 8
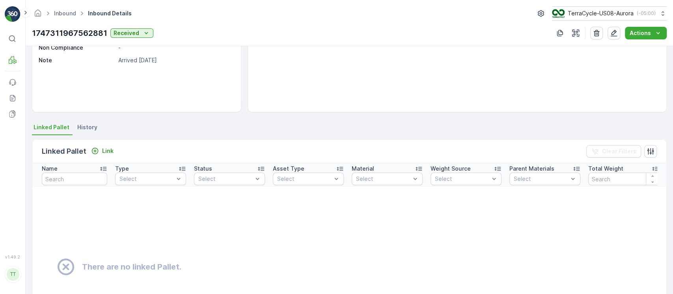
scroll to position [98, 0]
click at [108, 150] on p "Link" at bounding box center [107, 151] width 11 height 8
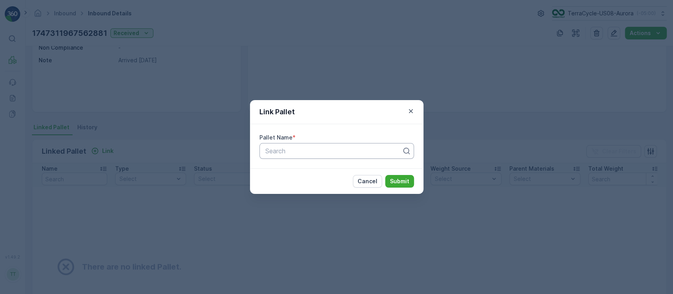
click at [330, 151] on div at bounding box center [333, 150] width 138 height 7
paste input "FD, R147761415, [DATE], #1"
type input "FD, R147761415, [DATE], #1"
click at [398, 182] on p "Submit" at bounding box center [399, 181] width 19 height 8
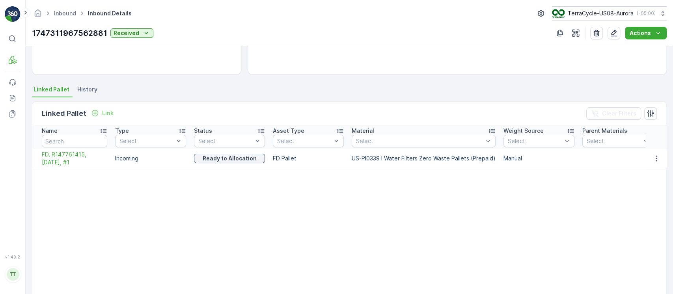
scroll to position [0, 0]
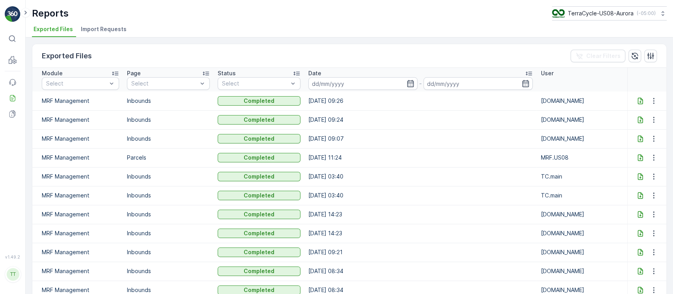
click at [114, 32] on span "Import Requests" at bounding box center [104, 29] width 46 height 8
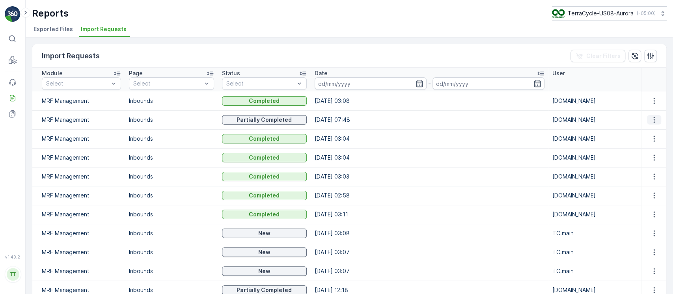
click at [653, 119] on icon "button" at bounding box center [653, 120] width 1 height 6
click at [655, 129] on span "See More Details" at bounding box center [647, 132] width 46 height 8
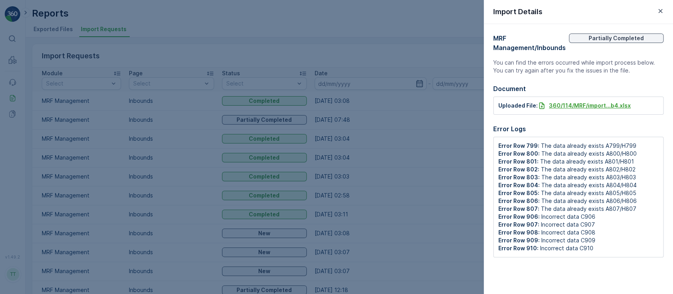
click at [570, 109] on p "360/114/MRF/import...b4.xlsx" at bounding box center [590, 106] width 82 height 8
click at [177, 66] on div at bounding box center [336, 147] width 673 height 294
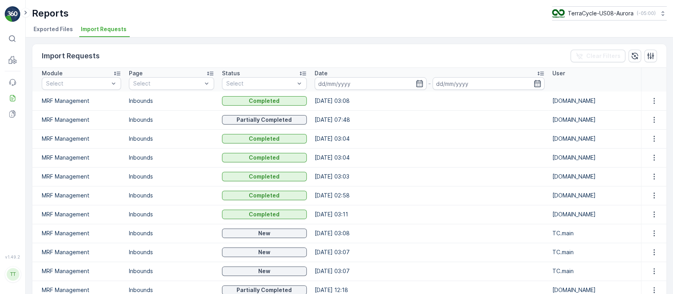
click at [69, 33] on li "Exported Files" at bounding box center [54, 30] width 44 height 13
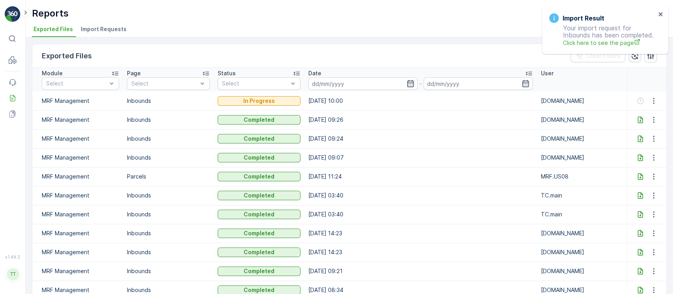
click at [634, 59] on icon "button" at bounding box center [635, 56] width 8 height 8
click at [661, 16] on icon "close" at bounding box center [660, 14] width 4 height 4
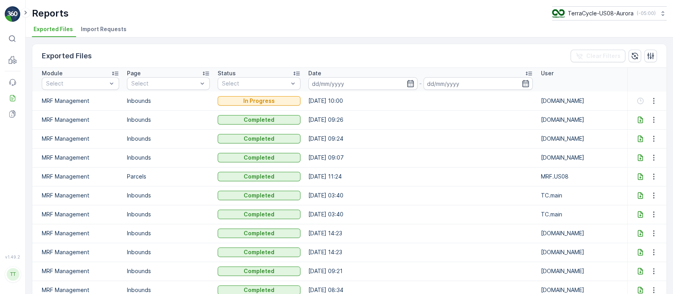
click at [403, 181] on td "26.08.2025 11:24" at bounding box center [420, 176] width 233 height 19
click at [631, 54] on icon "button" at bounding box center [635, 56] width 8 height 8
click at [635, 59] on icon "button" at bounding box center [635, 56] width 8 height 8
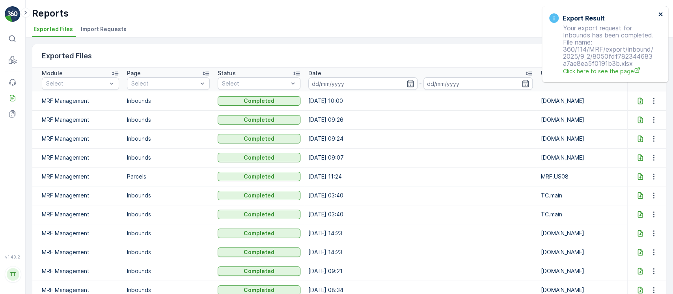
click at [662, 11] on icon "close" at bounding box center [661, 14] width 6 height 6
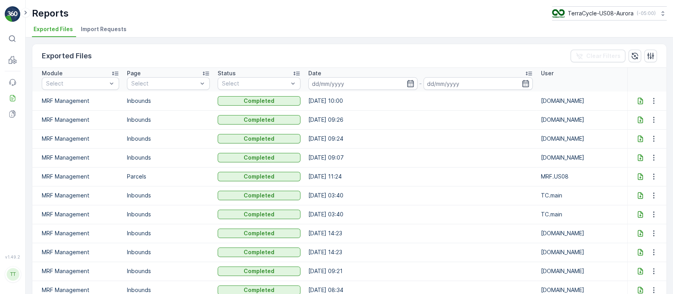
click at [638, 100] on icon at bounding box center [640, 101] width 8 height 8
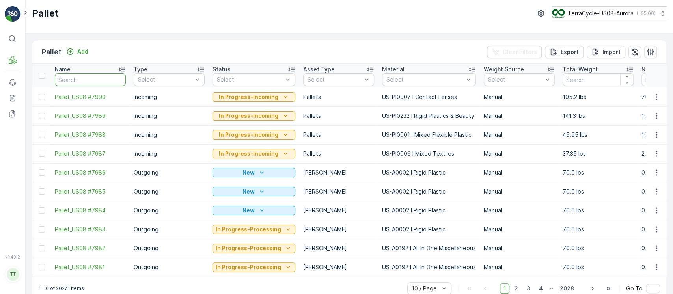
click at [108, 81] on input "text" at bounding box center [90, 79] width 71 height 13
type input "fd"
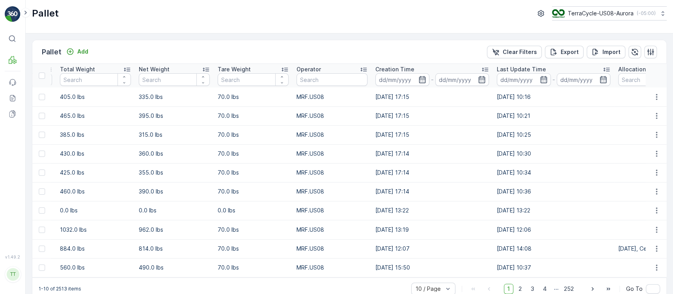
scroll to position [0, 741]
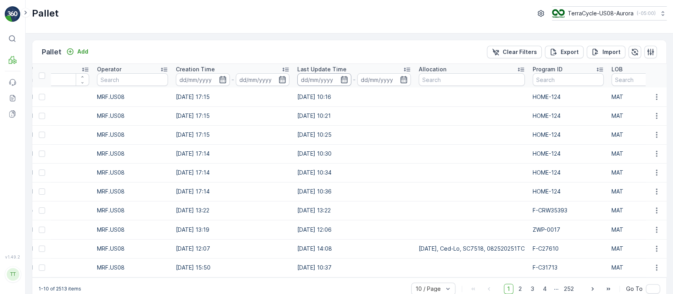
click at [317, 82] on input at bounding box center [324, 79] width 54 height 13
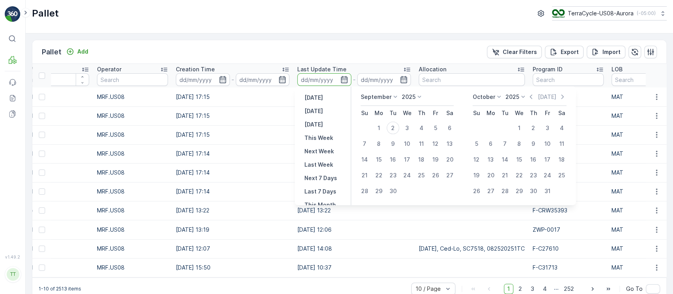
scroll to position [71, 0]
click at [328, 175] on p "Last 30 Days" at bounding box center [322, 174] width 36 height 8
type input "[DATE]"
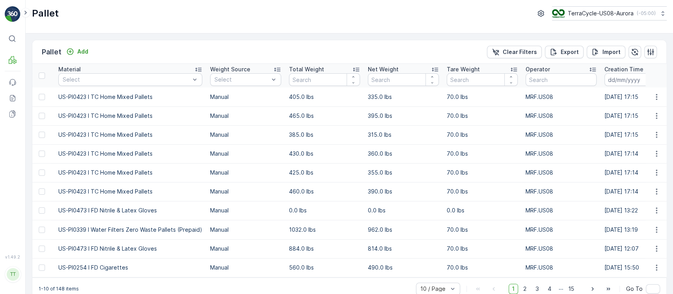
scroll to position [0, 540]
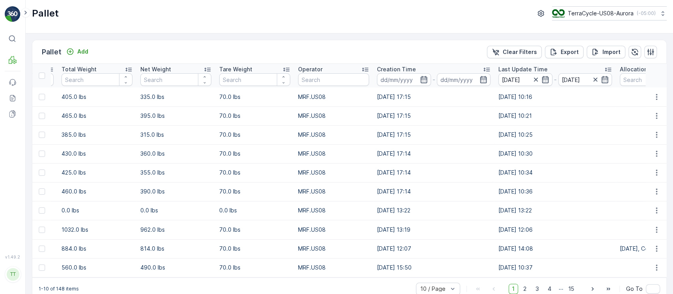
click at [533, 66] on p "Last Update Time" at bounding box center [522, 69] width 49 height 8
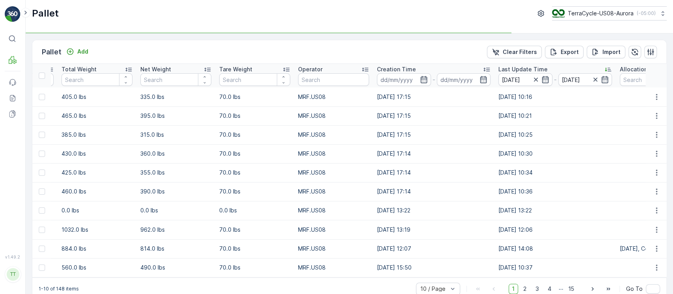
click at [533, 66] on p "Last Update Time" at bounding box center [522, 69] width 49 height 8
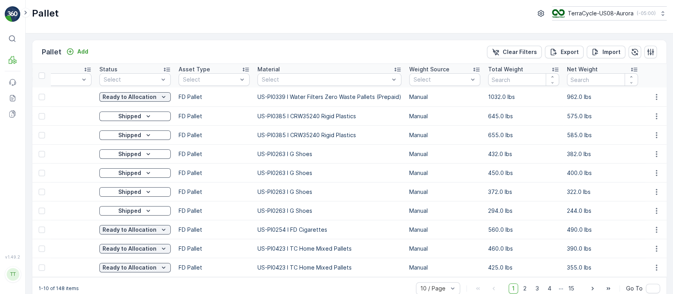
scroll to position [0, 112]
click at [655, 93] on icon "button" at bounding box center [656, 97] width 8 height 8
click at [651, 138] on span "Update Weight" at bounding box center [644, 142] width 40 height 8
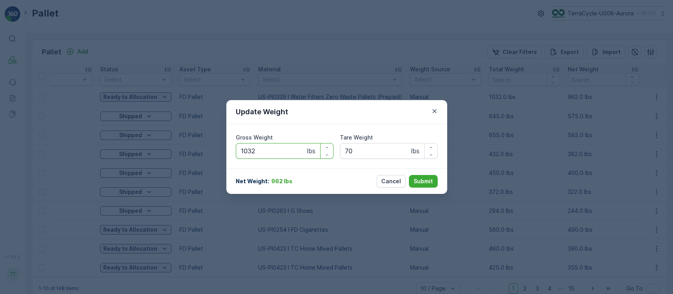
drag, startPoint x: 283, startPoint y: 154, endPoint x: 202, endPoint y: 155, distance: 81.6
click at [202, 155] on div "Update Weight Gross Weight 1032 lbs Tare Weight 70 lbs Net Weight : 962 lbs Can…" at bounding box center [336, 147] width 673 height 294
type Weight "0"
click at [425, 182] on p "Submit" at bounding box center [422, 181] width 19 height 8
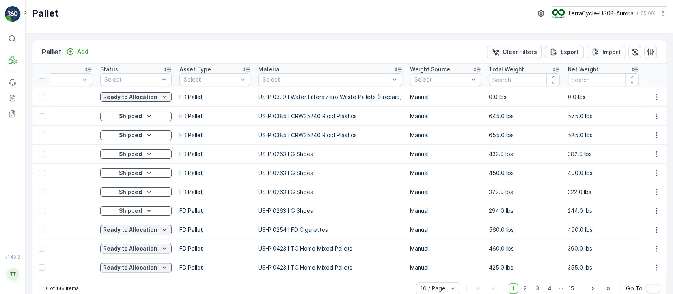
scroll to position [0, 0]
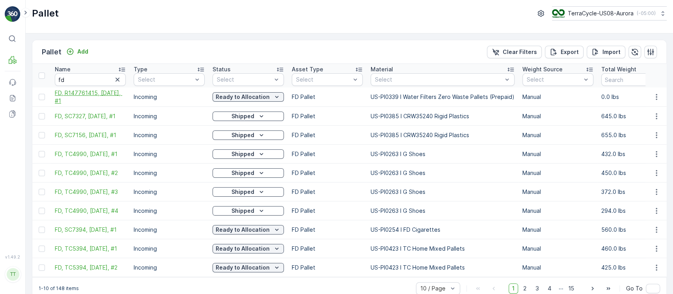
click at [106, 96] on span "FD, R147761415, 08/25/25, #1" at bounding box center [90, 97] width 71 height 16
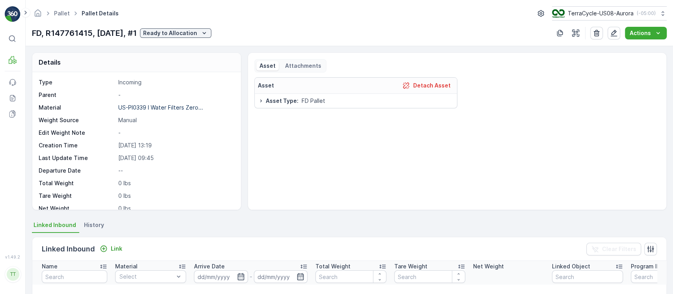
click at [104, 36] on p "FD, R147761415, 08/25/25, #1" at bounding box center [84, 33] width 105 height 12
copy p "FD, R147761415, 08/25/25, #1"
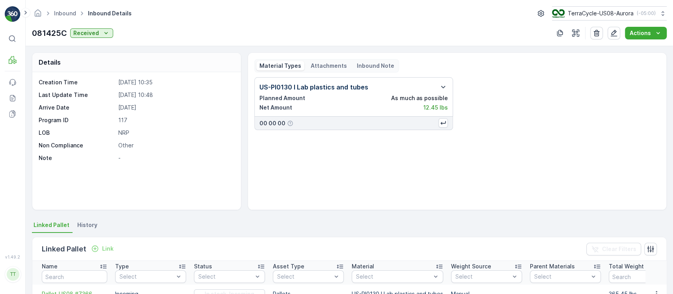
click at [324, 63] on p "Attachments" at bounding box center [329, 66] width 36 height 8
click at [328, 66] on p "Attachments" at bounding box center [329, 66] width 36 height 8
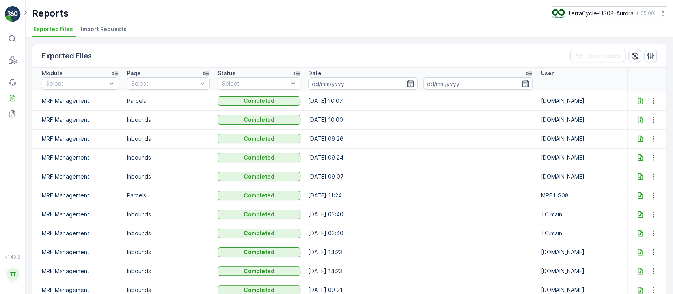
click at [636, 99] on icon at bounding box center [640, 101] width 8 height 8
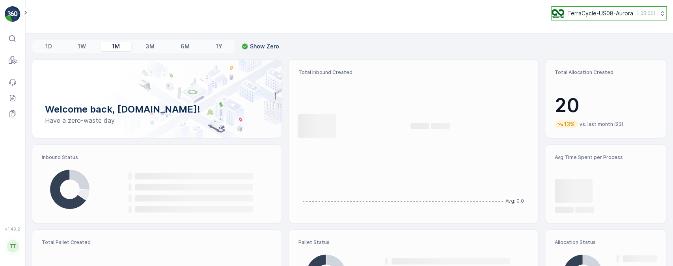
click at [593, 14] on p "TerraCycle-US08-Aurora" at bounding box center [600, 13] width 66 height 8
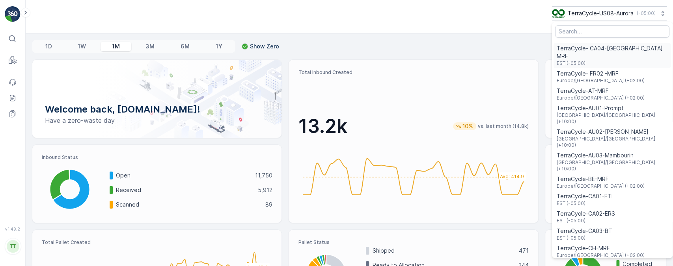
click at [621, 60] on span "EST (-05:00)" at bounding box center [612, 63] width 111 height 6
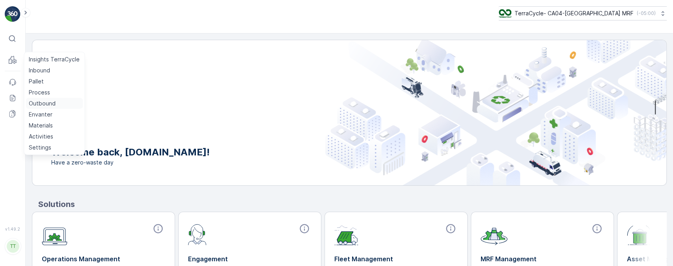
click at [47, 106] on p "Outbound" at bounding box center [42, 104] width 27 height 8
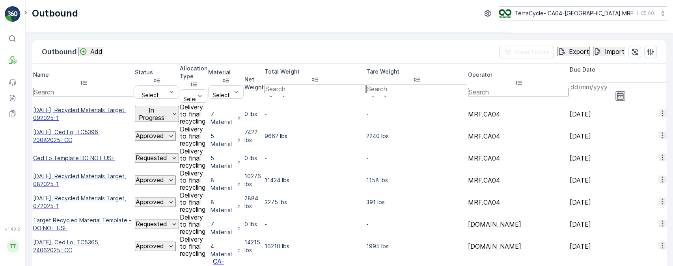
click at [86, 88] on input "text" at bounding box center [83, 92] width 101 height 9
paste input "05/01/25, Aurora MRF, TC5333, 01052025TCC"
type input "05/01/25, Aurora MRF, TC5333, 01052025TCC"
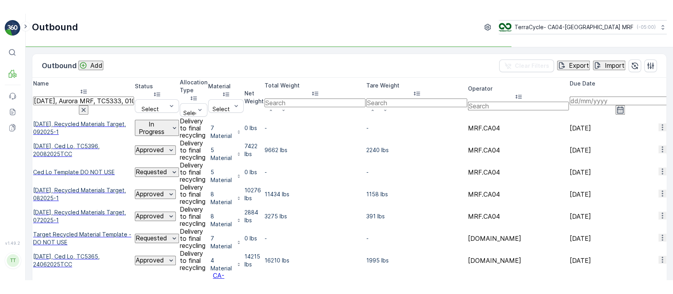
scroll to position [0, 67]
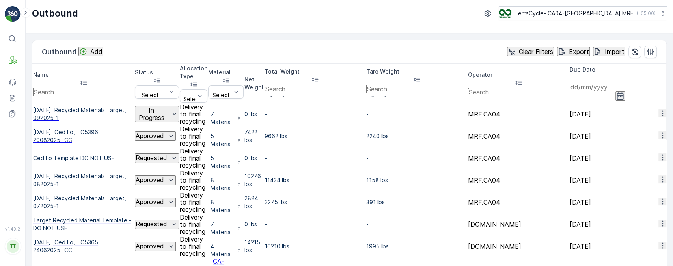
type input "05/01/25, Aurora MRF, TC5333, 01052025TCC"
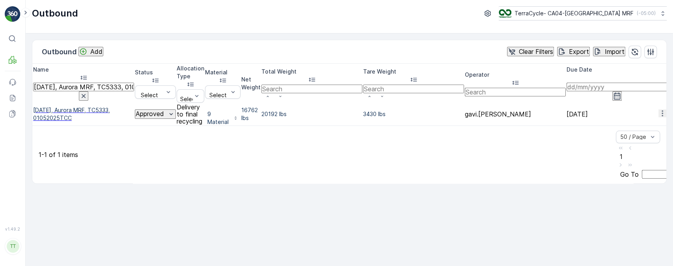
click at [658, 110] on icon "button" at bounding box center [662, 114] width 8 height 8
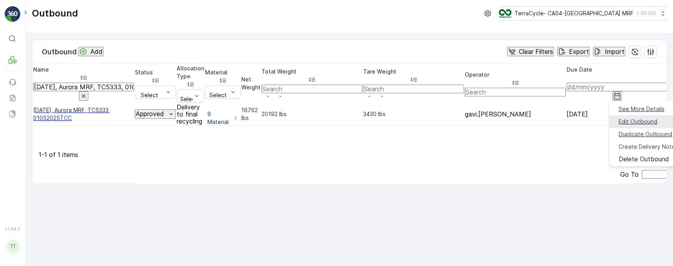
click at [646, 118] on span "Edit Outbound" at bounding box center [637, 122] width 39 height 8
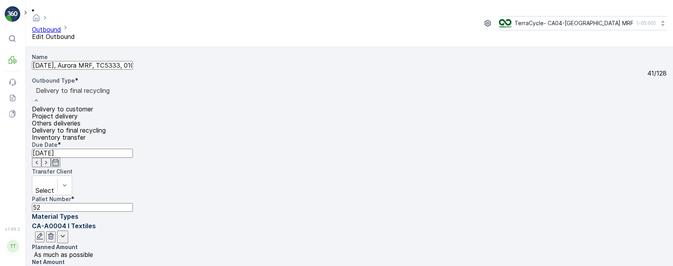
click at [114, 85] on div "Delivery to final recycling" at bounding box center [73, 95] width 82 height 21
click at [86, 134] on span "Inventory transfer" at bounding box center [59, 138] width 54 height 8
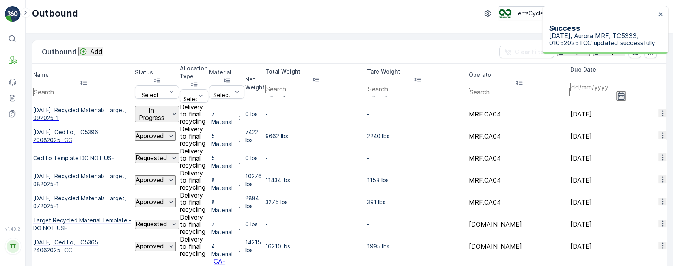
click at [88, 88] on input "text" at bounding box center [83, 92] width 101 height 9
type input "aurora"
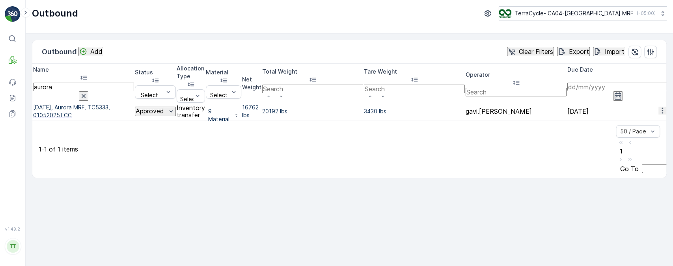
click at [508, 52] on div "Clear Filters" at bounding box center [530, 52] width 45 height 8
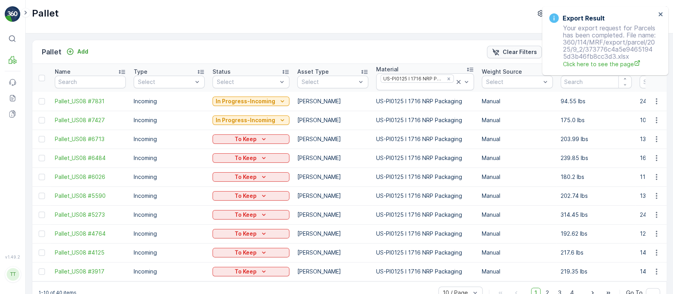
click at [501, 55] on div "Clear Filters" at bounding box center [513, 52] width 45 height 8
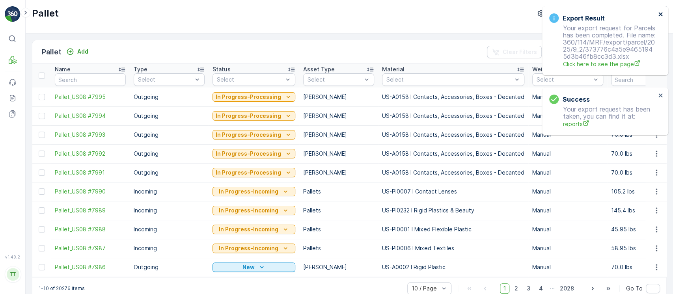
click at [663, 14] on icon "close" at bounding box center [661, 14] width 6 height 6
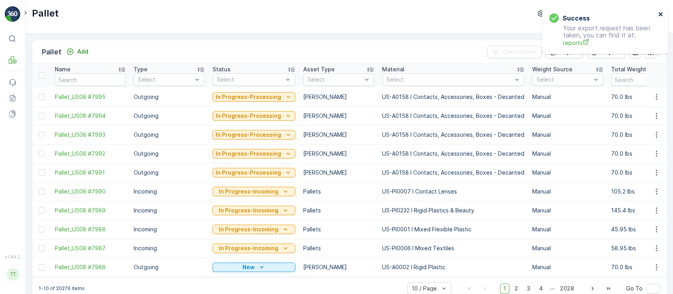
click at [663, 14] on div "Success Your export request has been taken, you can find it at: reports" at bounding box center [605, 30] width 126 height 48
click at [661, 14] on icon "close" at bounding box center [661, 14] width 6 height 6
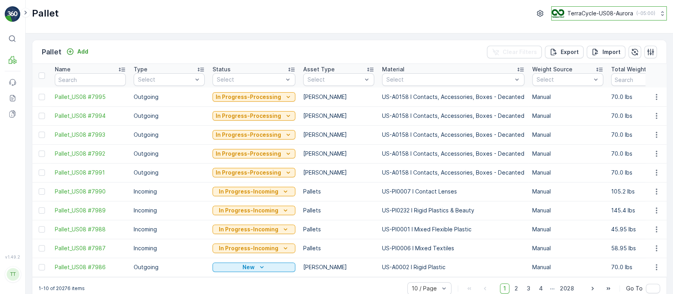
click at [610, 15] on p "TerraCycle-US08-Aurora" at bounding box center [600, 13] width 66 height 8
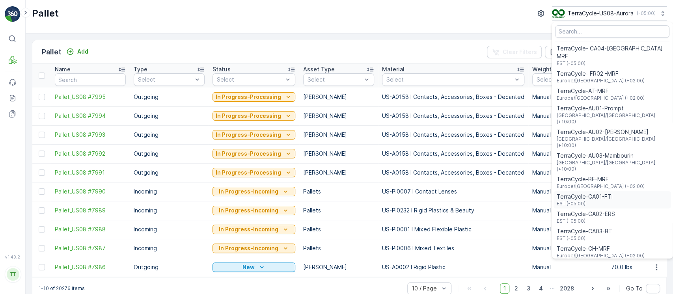
click at [599, 193] on span "TerraCycle-CA01-FTI" at bounding box center [585, 197] width 56 height 8
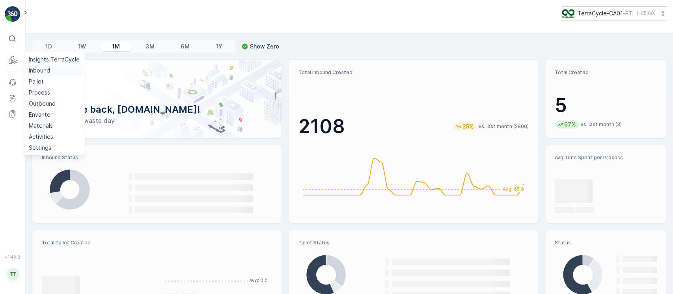
click at [42, 69] on p "Inbound" at bounding box center [39, 71] width 21 height 8
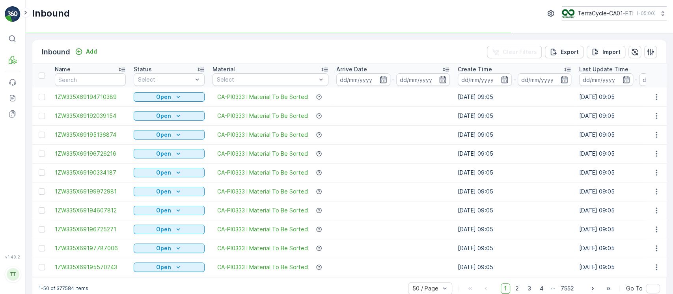
click at [79, 87] on td "1ZW335X69194710389" at bounding box center [90, 96] width 79 height 19
click at [79, 84] on input "text" at bounding box center [90, 79] width 71 height 13
type input "."
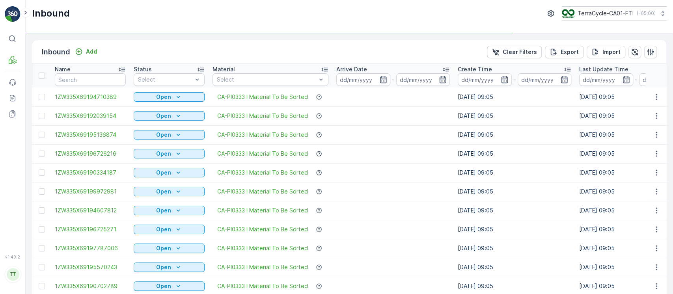
type input "."
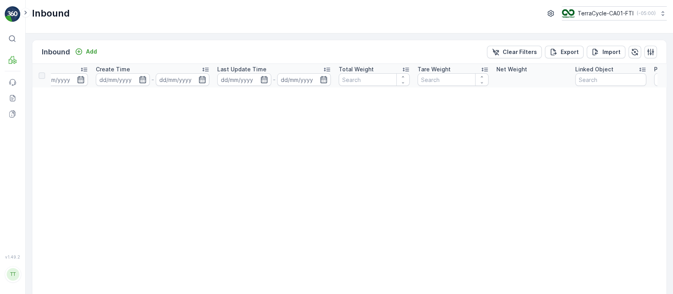
scroll to position [0, 627]
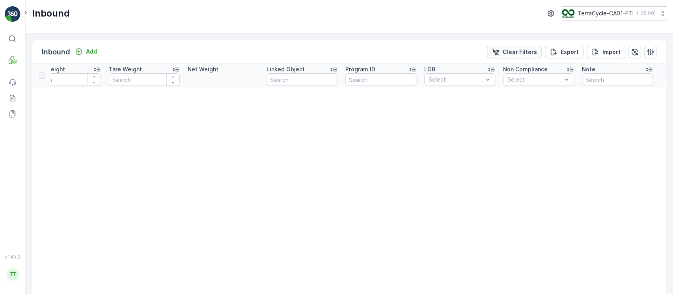
click at [514, 49] on p "Clear Filters" at bounding box center [520, 52] width 34 height 8
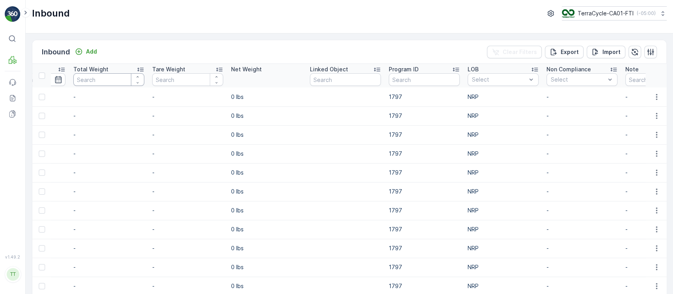
click at [102, 79] on input "number" at bounding box center [108, 79] width 71 height 13
type input "1160"
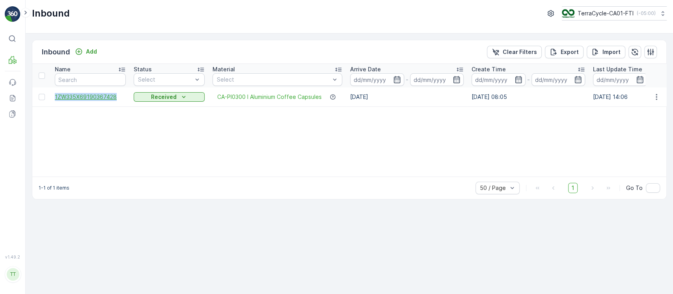
drag, startPoint x: 54, startPoint y: 95, endPoint x: 124, endPoint y: 99, distance: 69.9
click at [124, 99] on td "1ZW335X69190367428" at bounding box center [90, 96] width 79 height 19
copy span "1ZW335X69190367428"
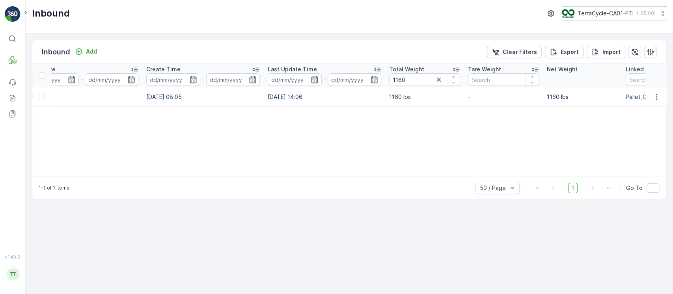
click at [404, 97] on p "1160 lbs" at bounding box center [424, 97] width 71 height 8
copy p "1160 lbs"
